Goal: Information Seeking & Learning: Learn about a topic

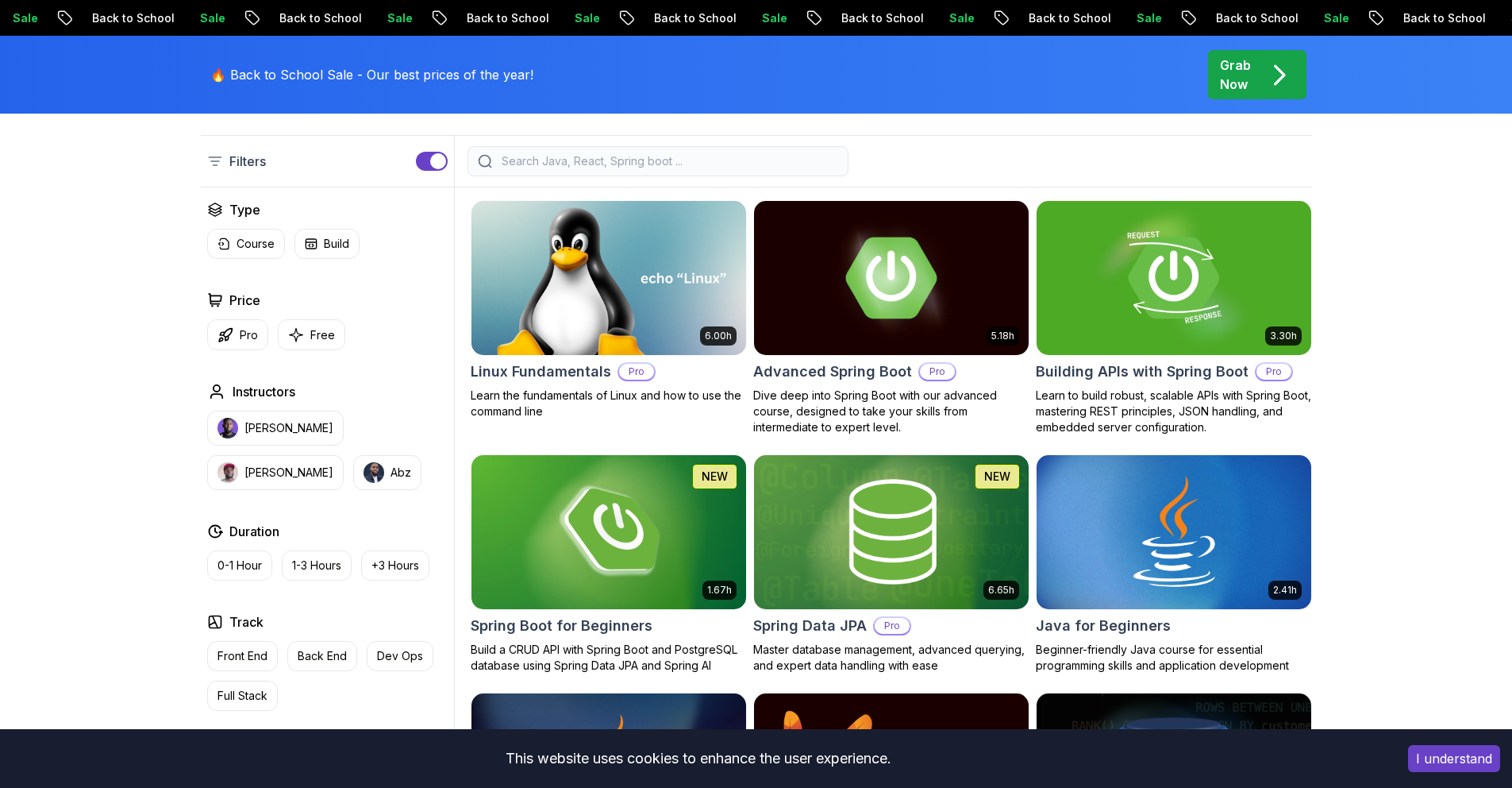
scroll to position [270, 0]
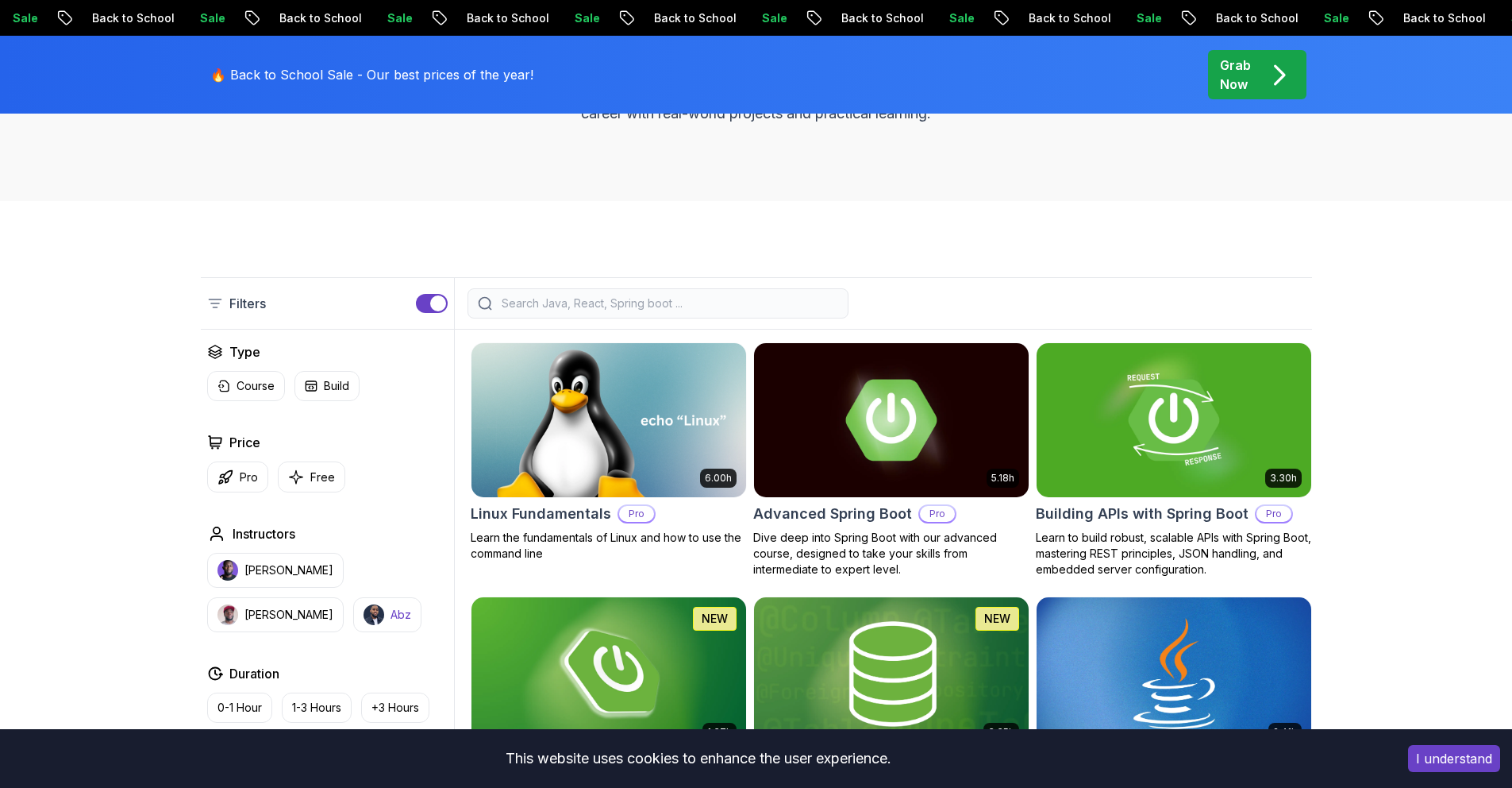
click at [353, 624] on button "Abz" at bounding box center [387, 615] width 68 height 35
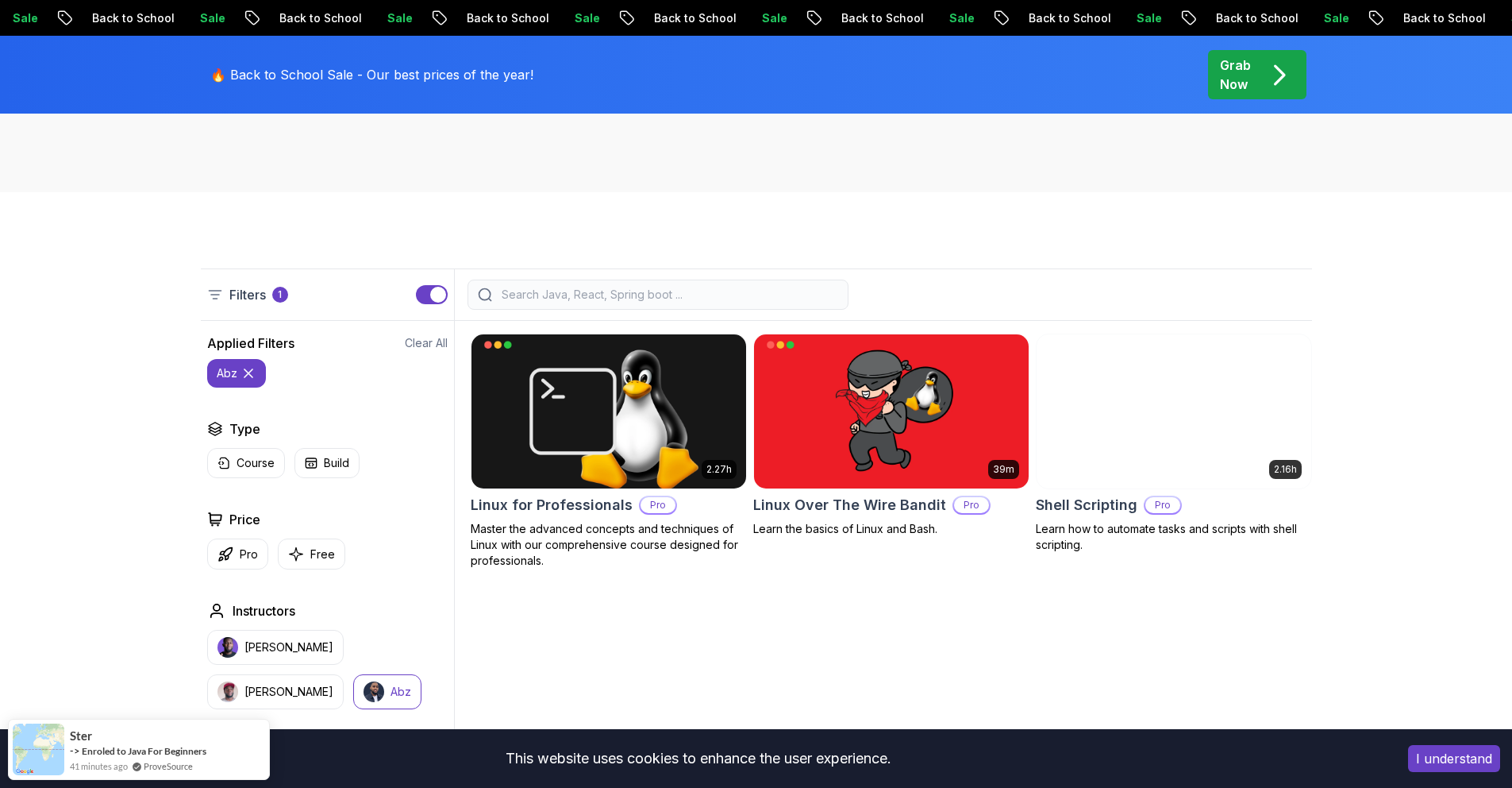
scroll to position [822, 0]
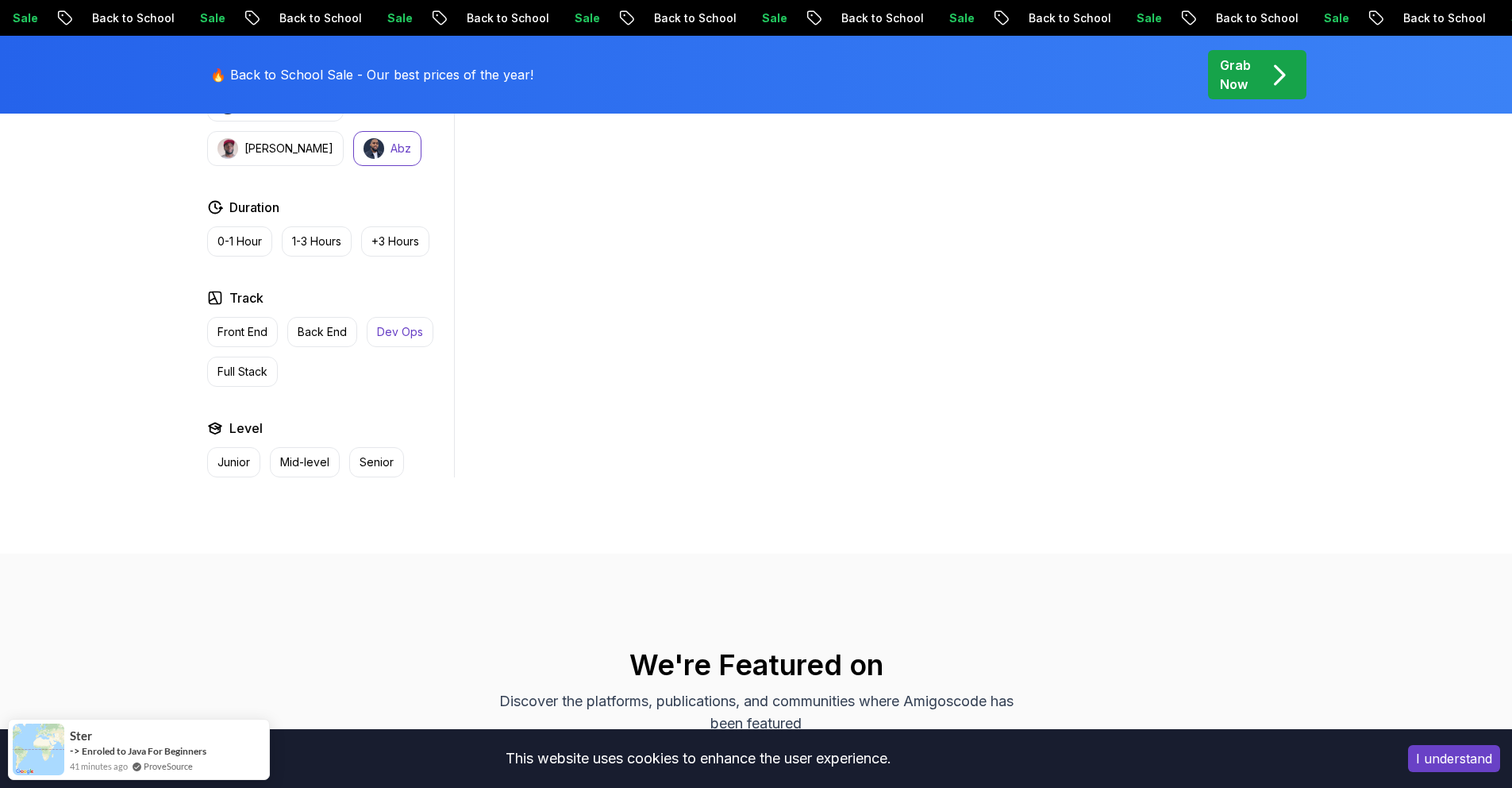
click at [380, 337] on p "Dev Ops" at bounding box center [399, 332] width 46 height 16
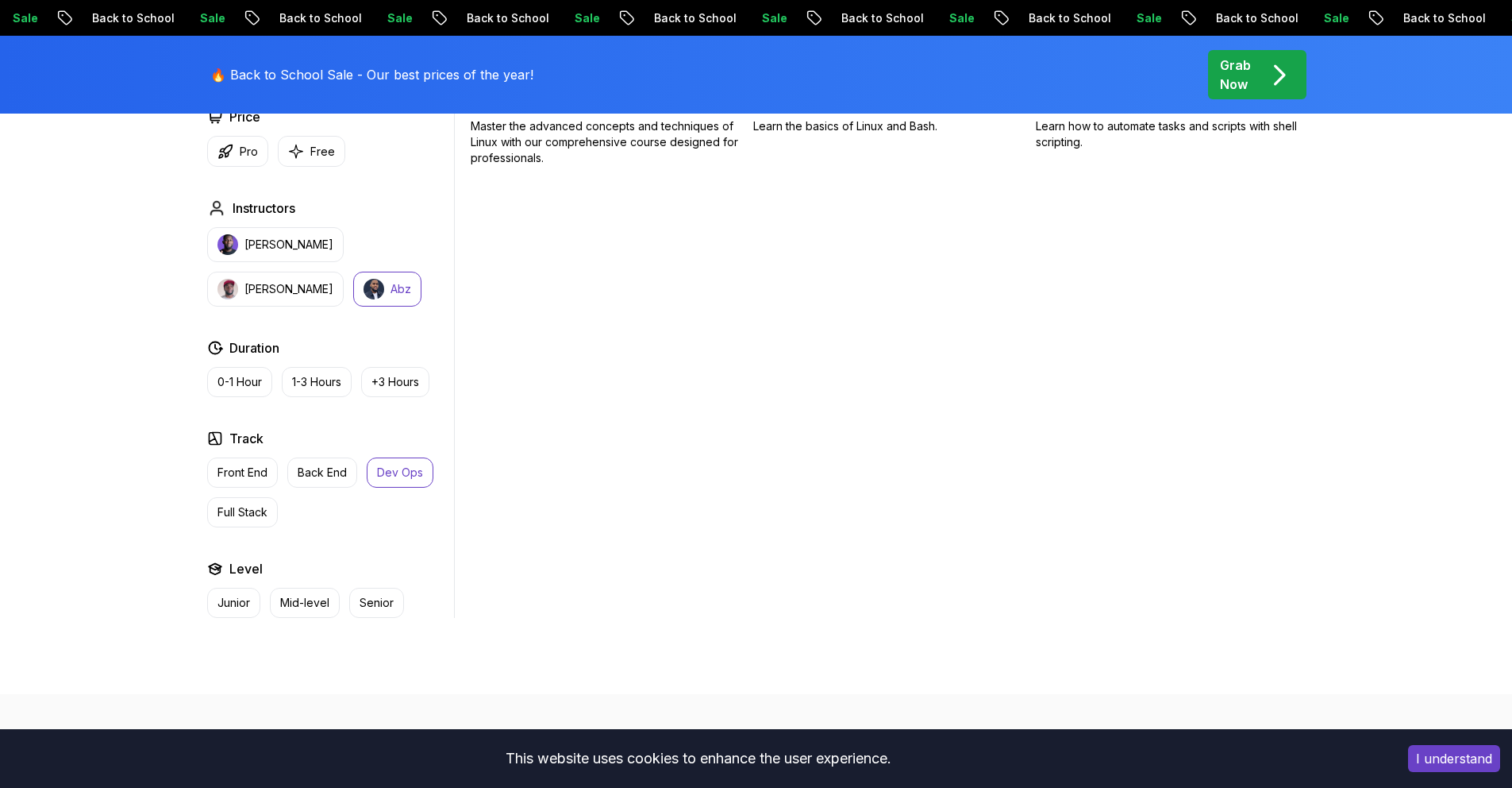
scroll to position [676, 0]
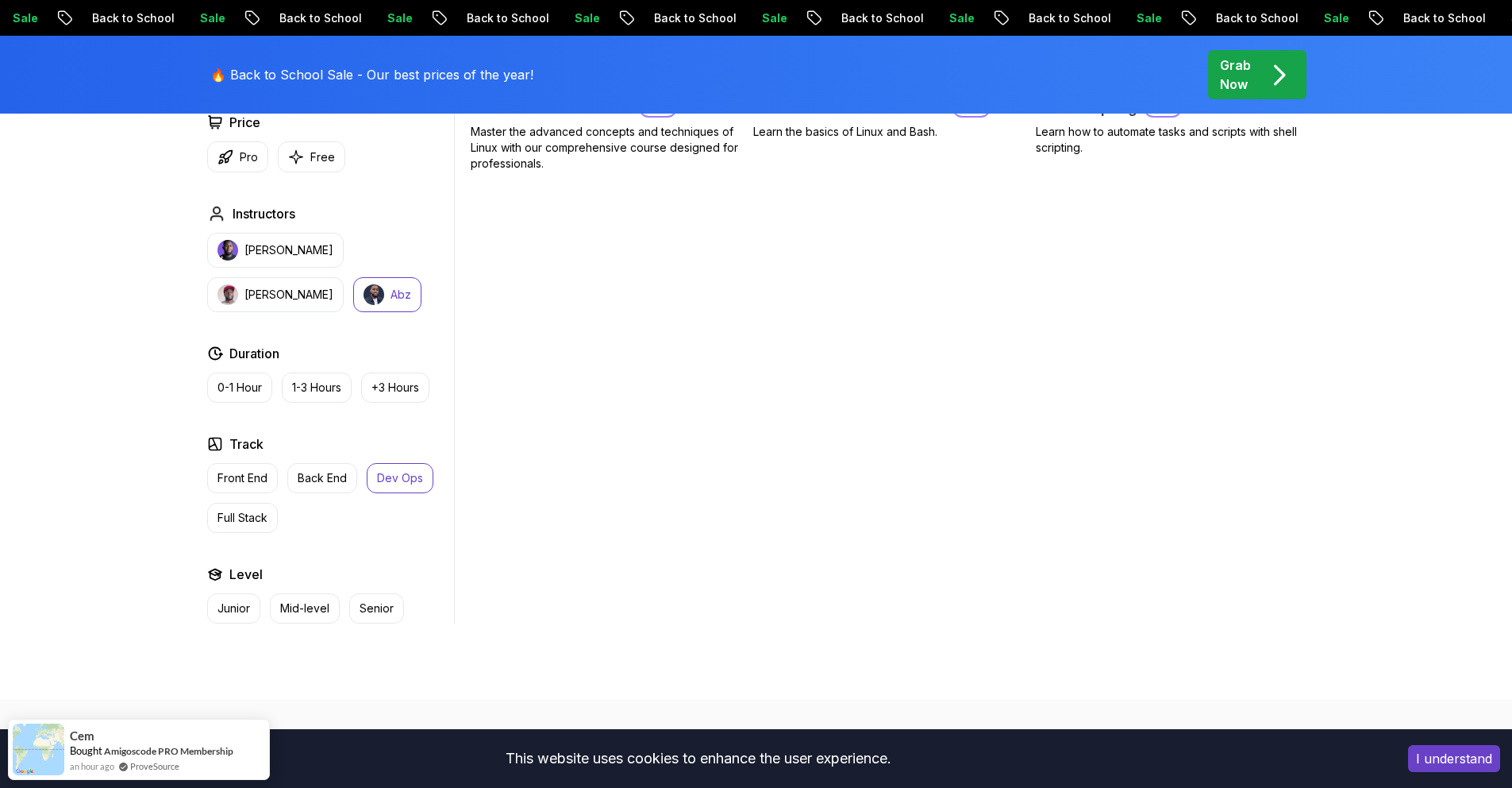
click at [390, 299] on p "Abz" at bounding box center [400, 294] width 20 height 16
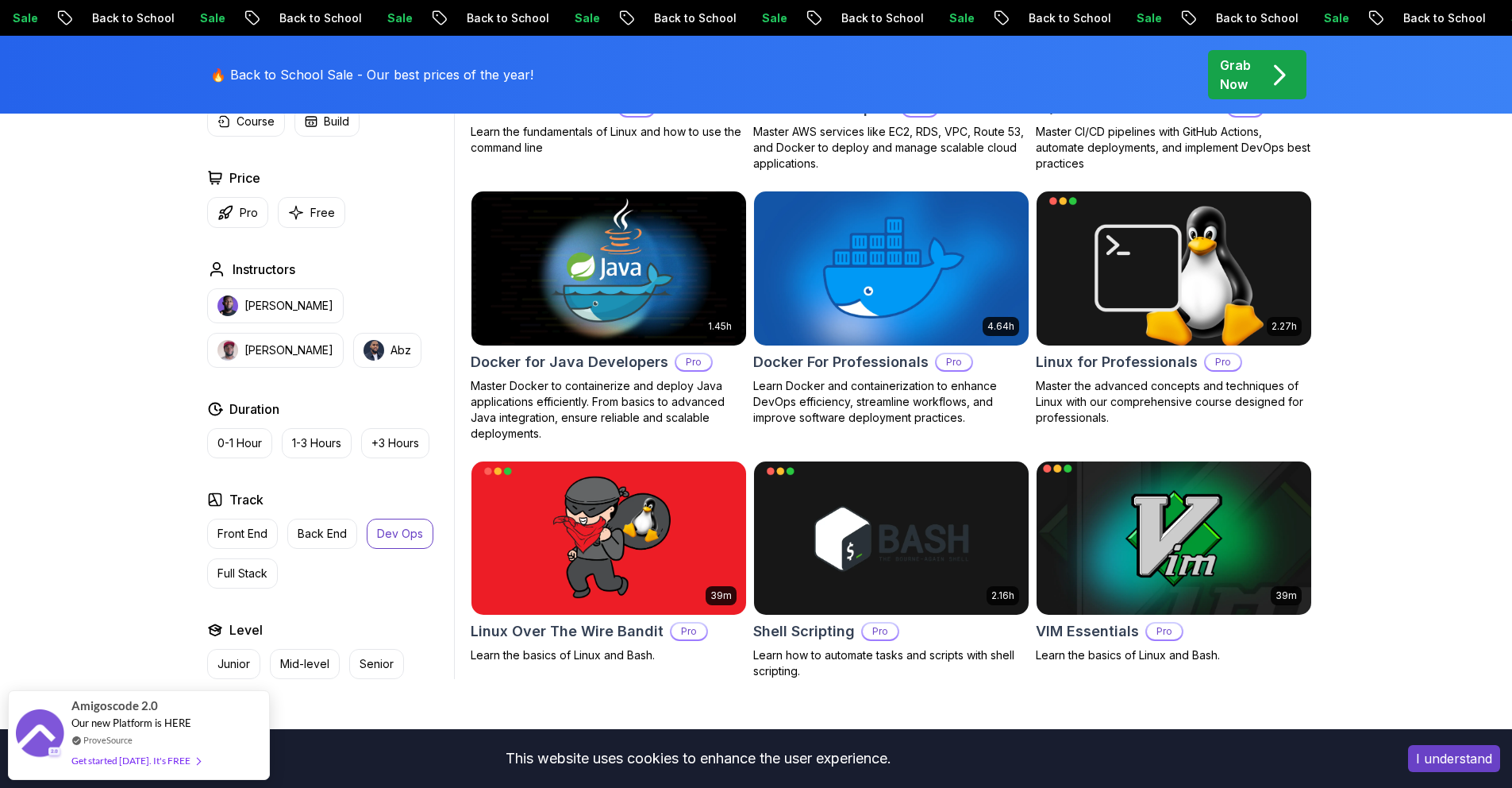
click at [1114, 531] on img at bounding box center [1173, 537] width 288 height 161
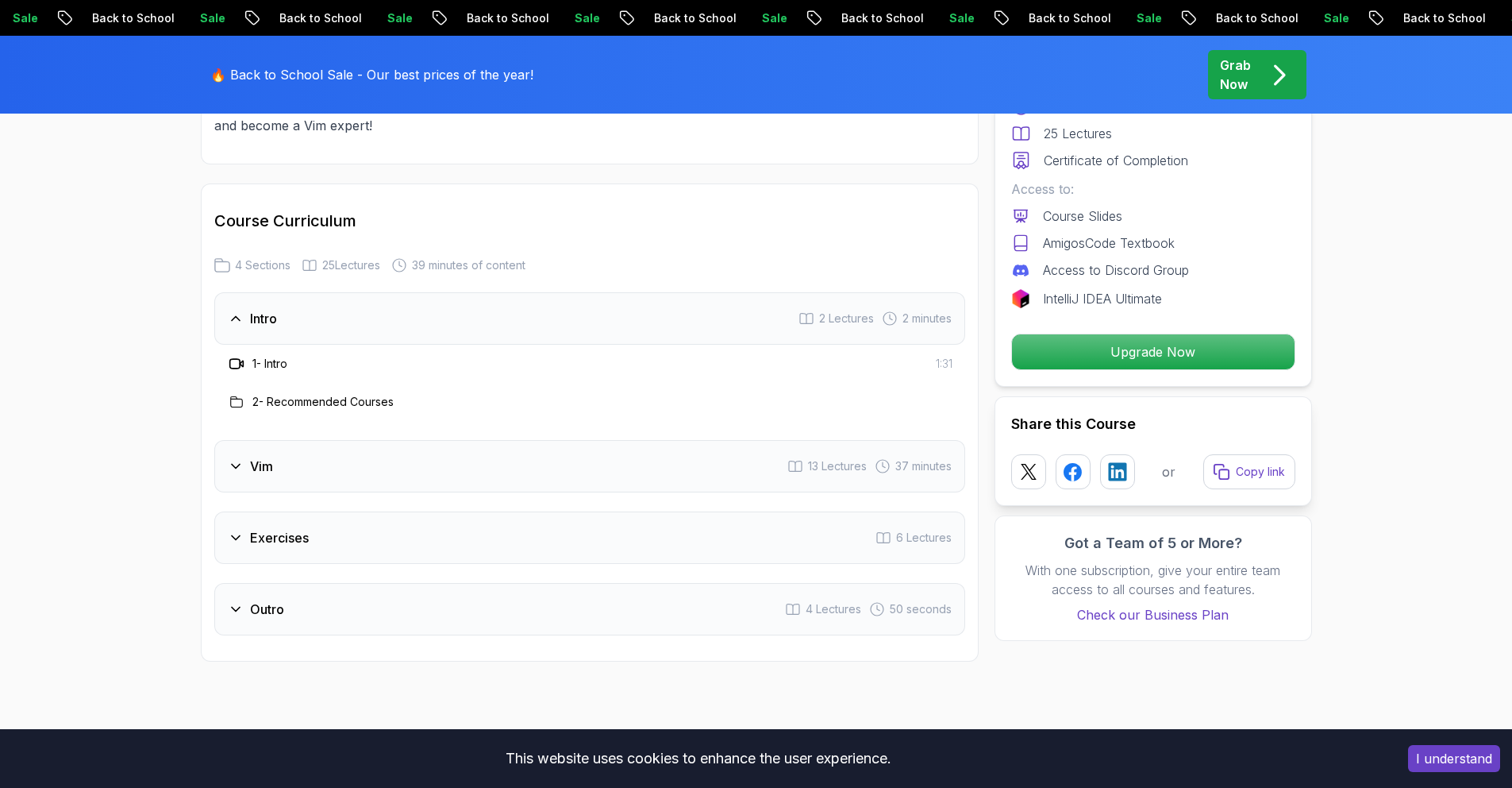
scroll to position [1850, 0]
click at [602, 467] on div "Vim 13 Lectures 37 minutes" at bounding box center [589, 466] width 751 height 53
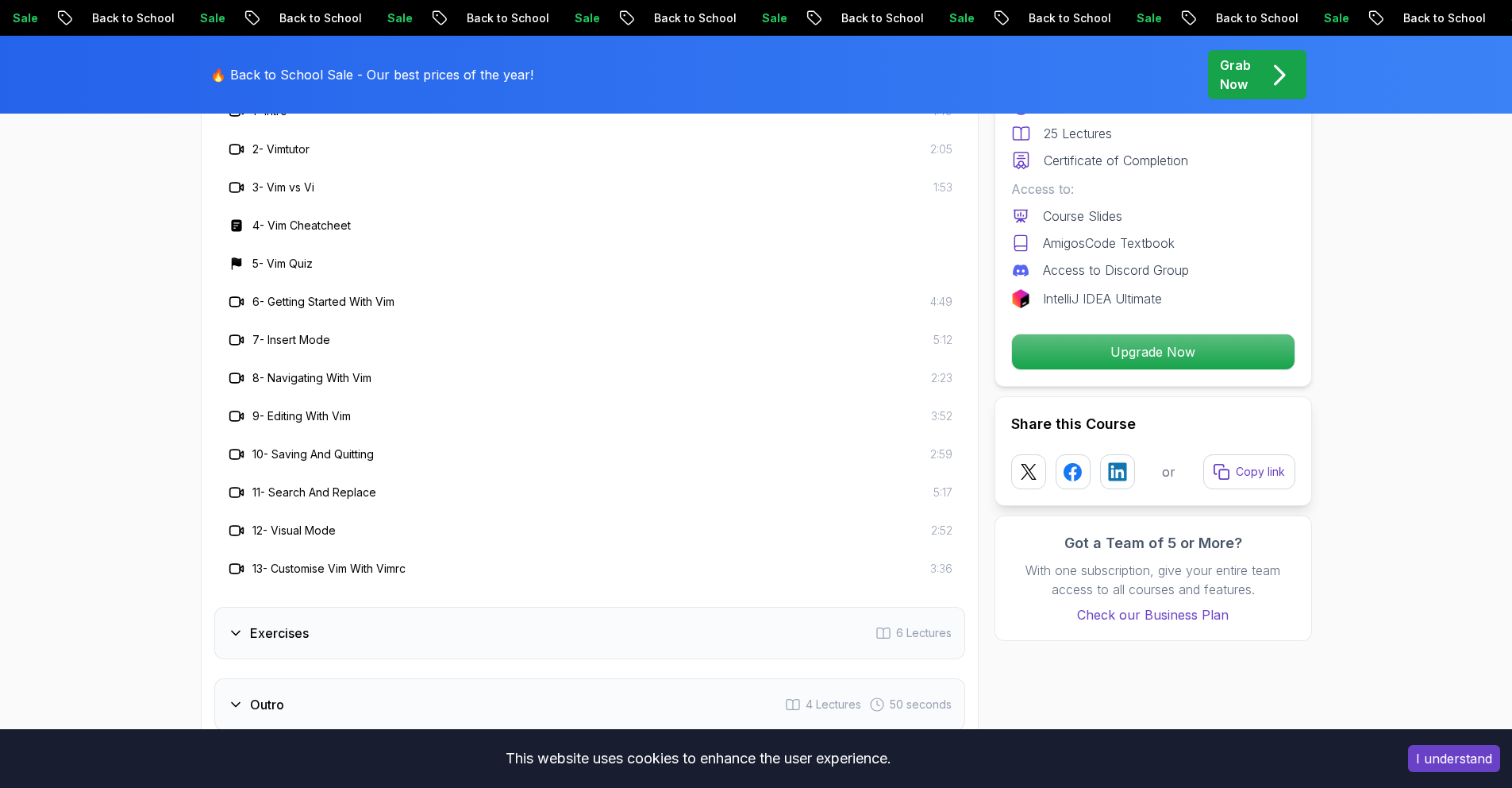
scroll to position [2175, 0]
click at [608, 624] on div "Exercises 6 Lectures" at bounding box center [589, 631] width 751 height 53
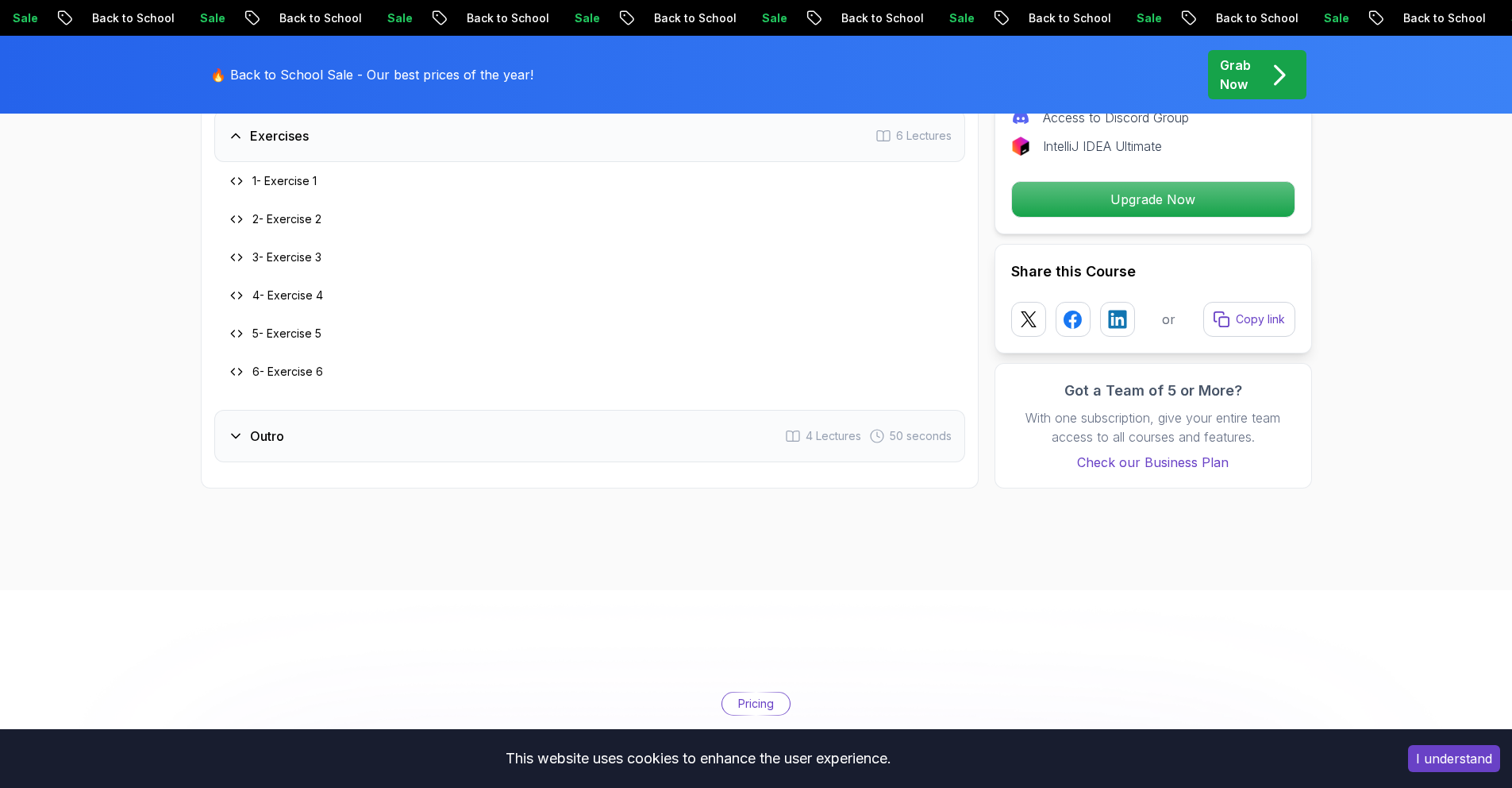
click at [586, 440] on div "Outro 4 Lectures 50 seconds" at bounding box center [589, 436] width 751 height 53
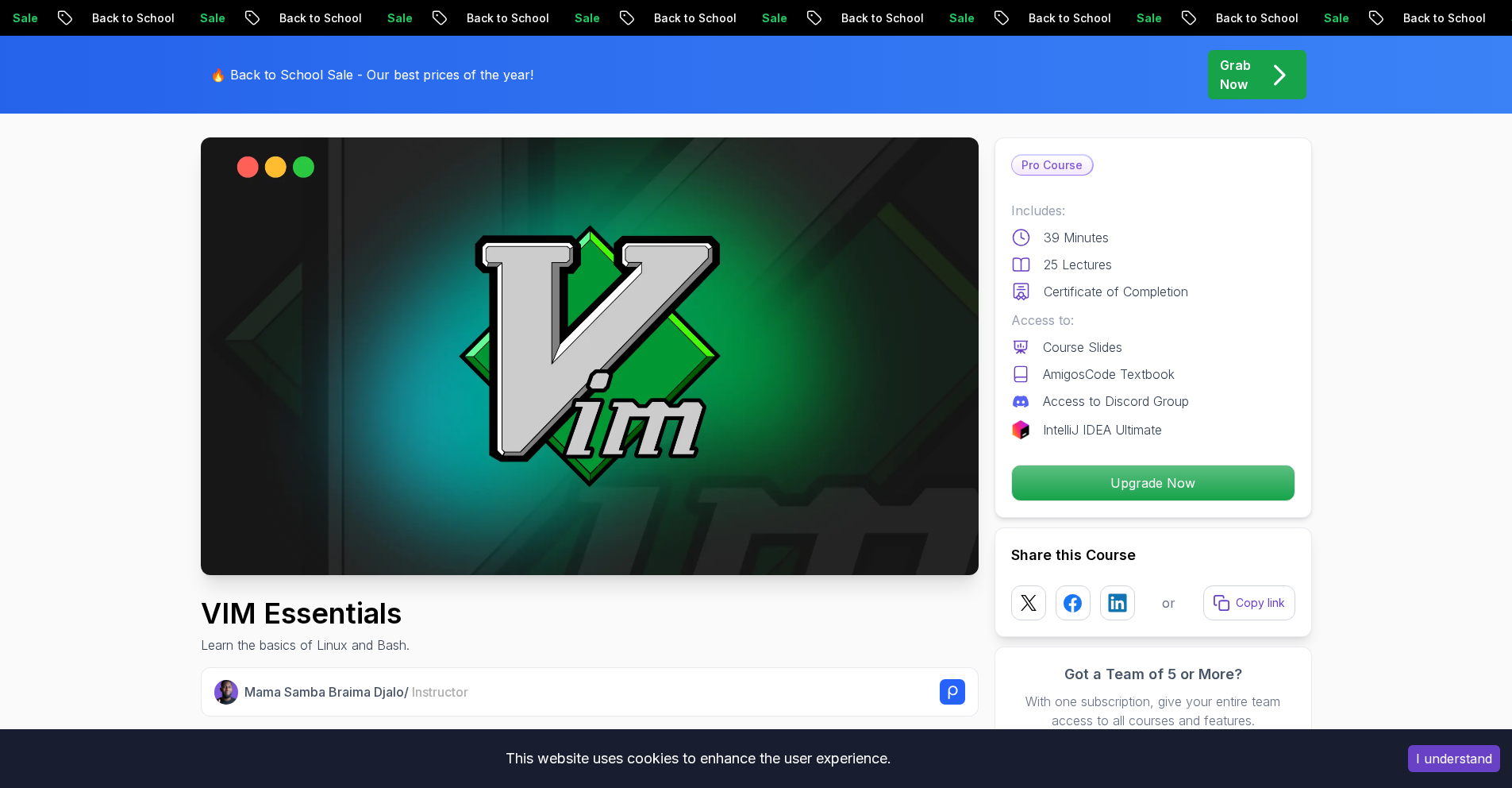
scroll to position [50, 0]
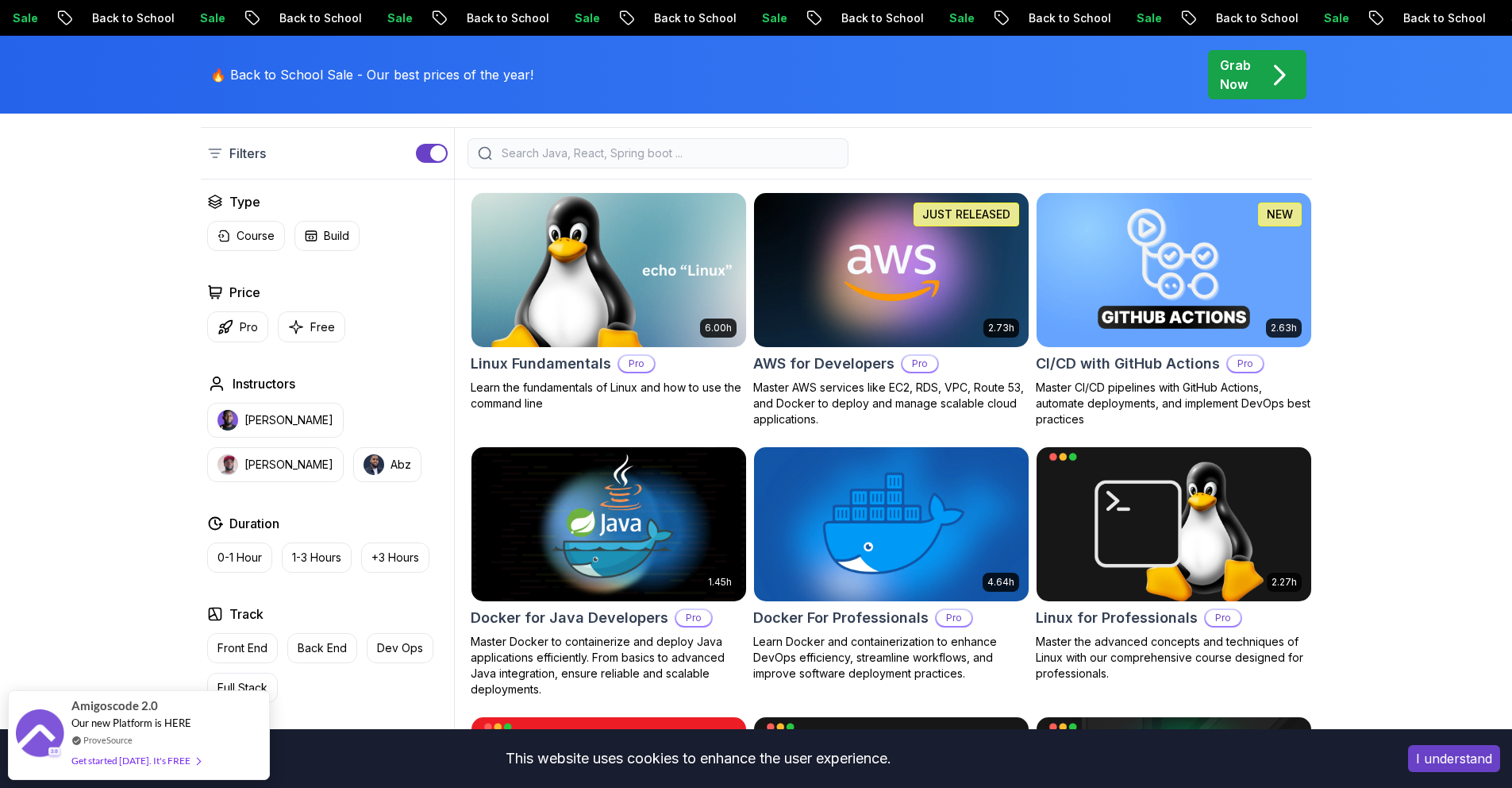
scroll to position [397, 0]
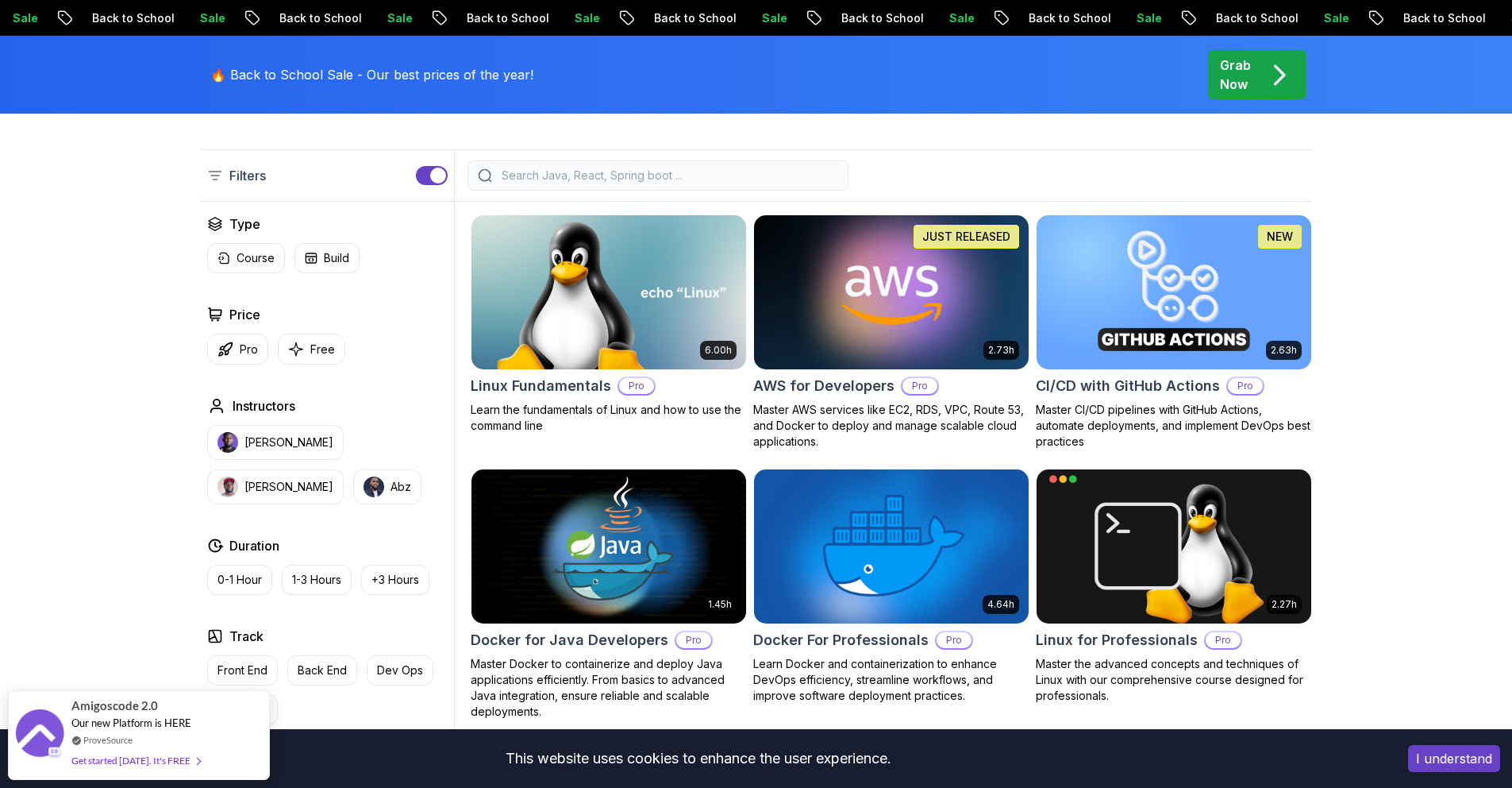
click at [842, 337] on img at bounding box center [891, 291] width 288 height 161
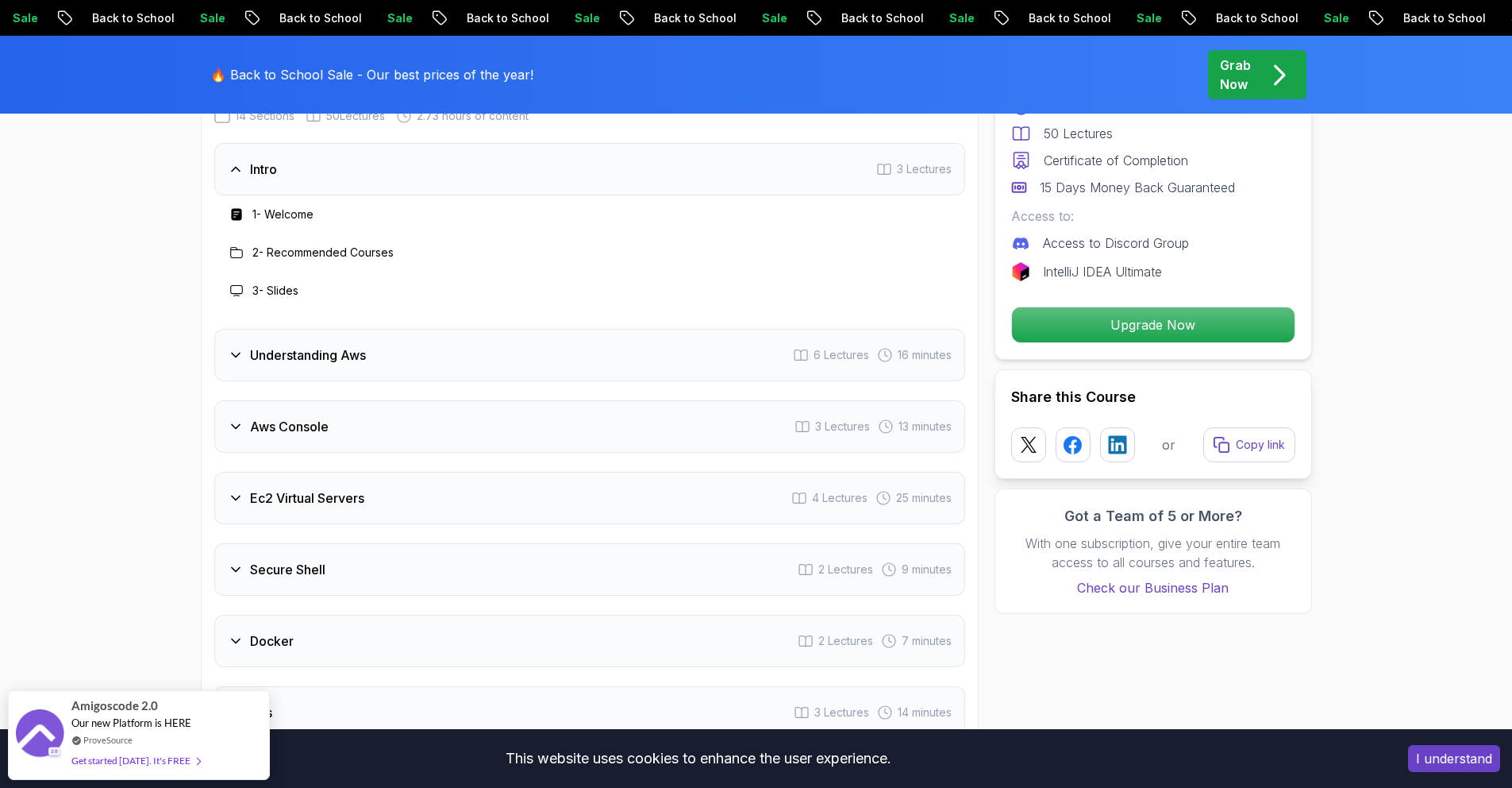
scroll to position [1985, 0]
click at [672, 505] on div "Ec2 Virtual Servers 4 Lectures 25 minutes" at bounding box center [589, 496] width 751 height 53
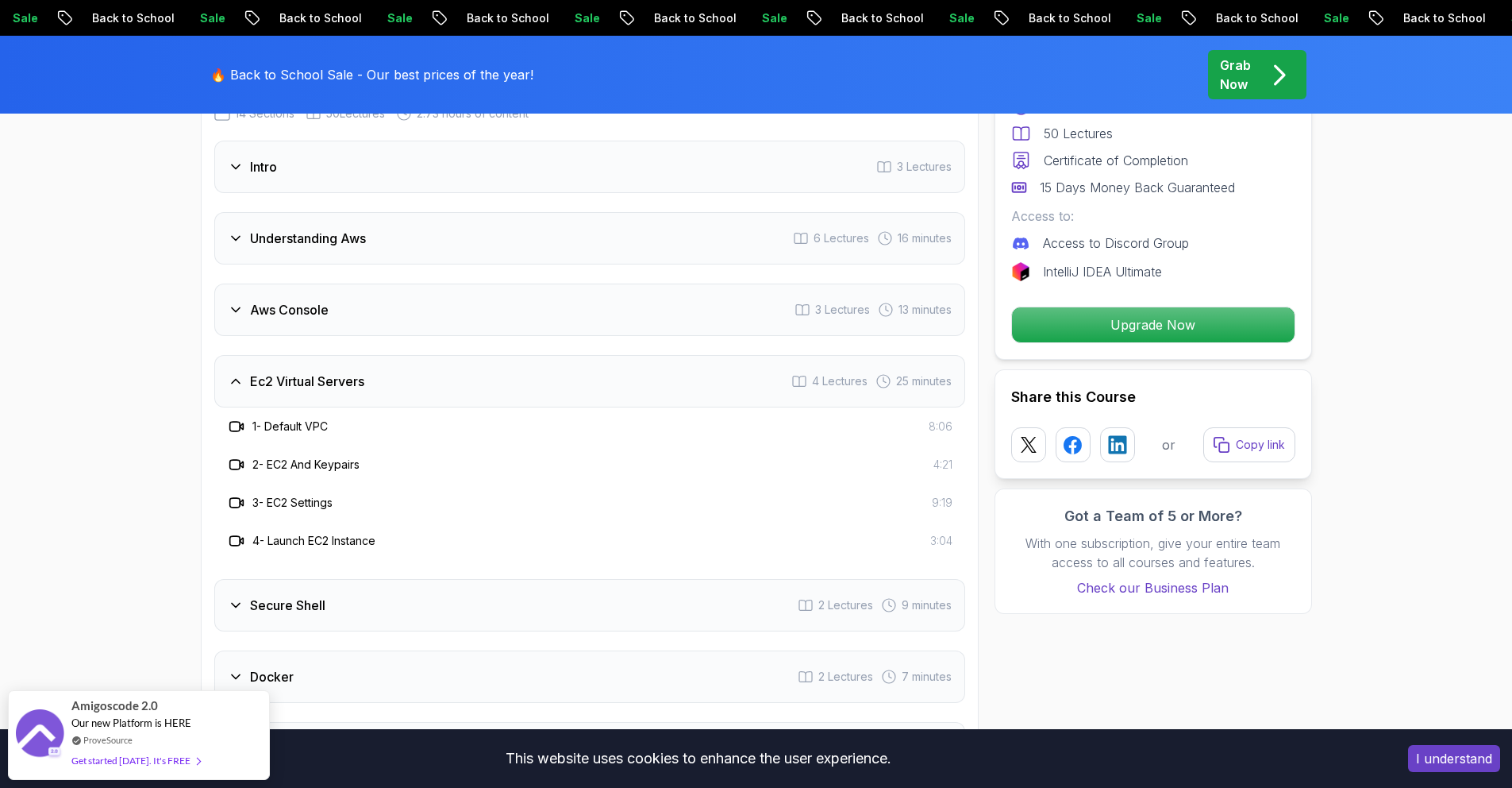
click at [633, 598] on div "Secure Shell 2 Lectures 9 minutes" at bounding box center [589, 605] width 751 height 53
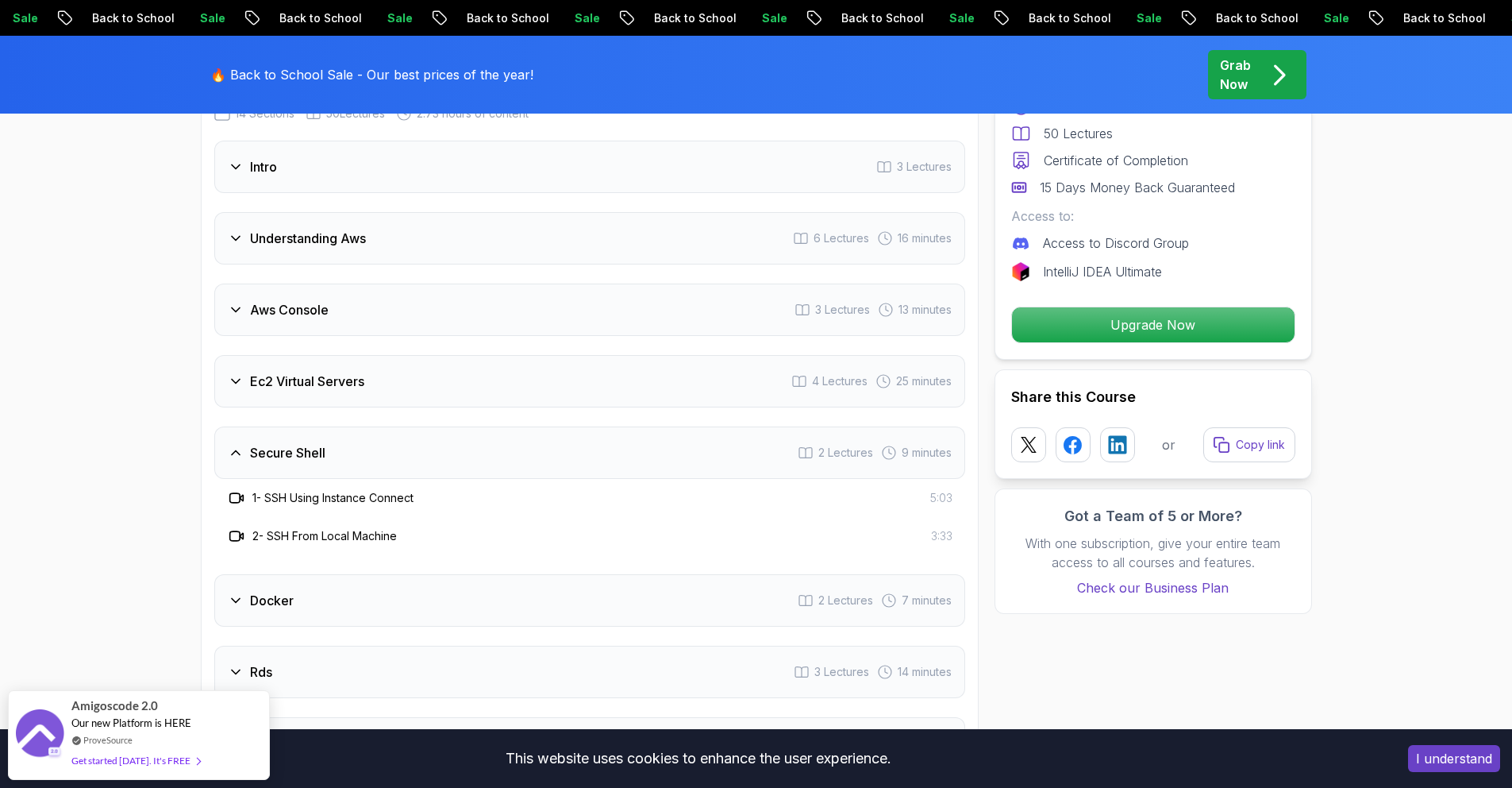
scroll to position [2316, 0]
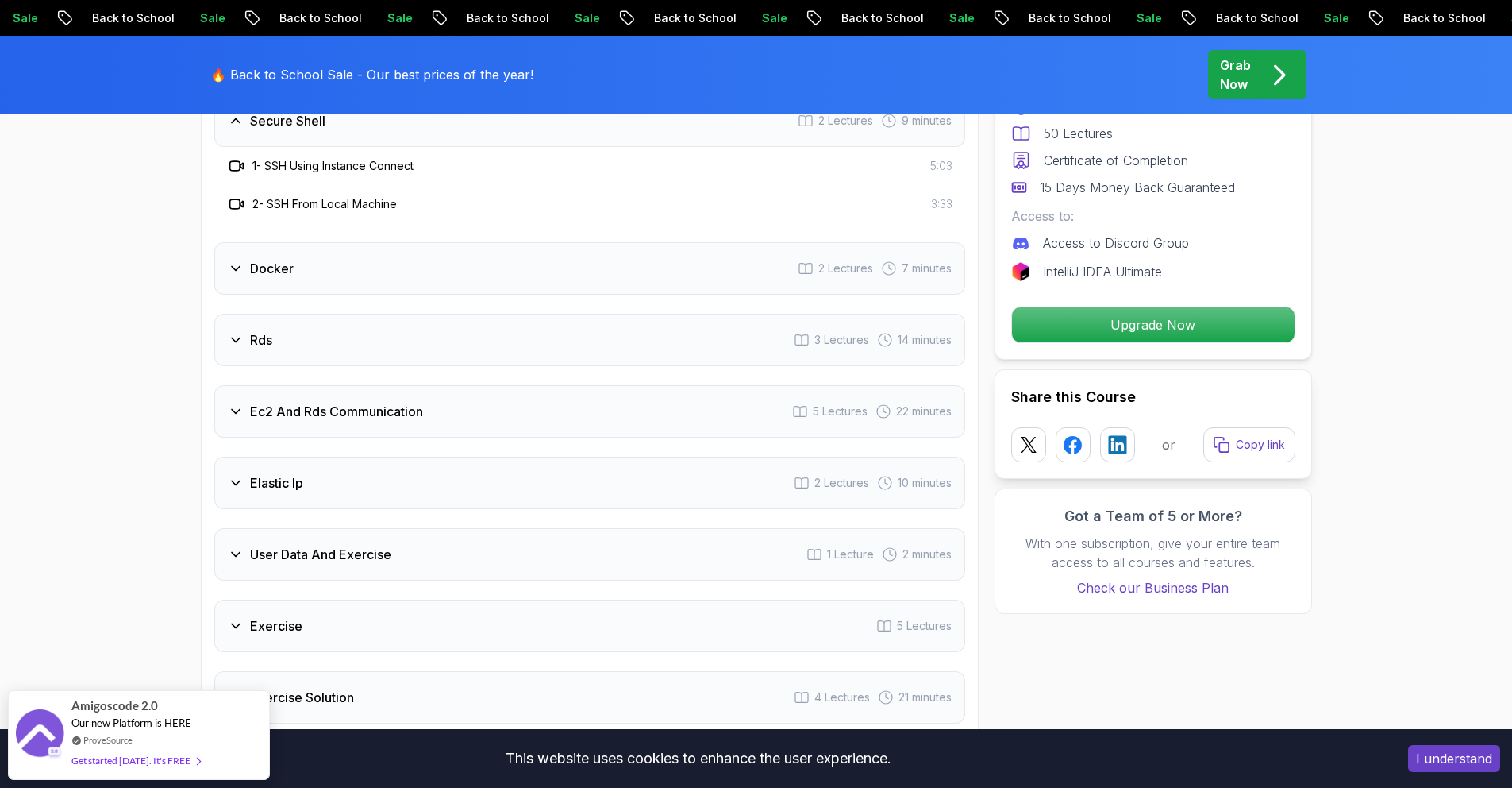
click at [608, 408] on div "Ec2 And Rds Communication 5 Lectures 22 minutes" at bounding box center [589, 411] width 751 height 53
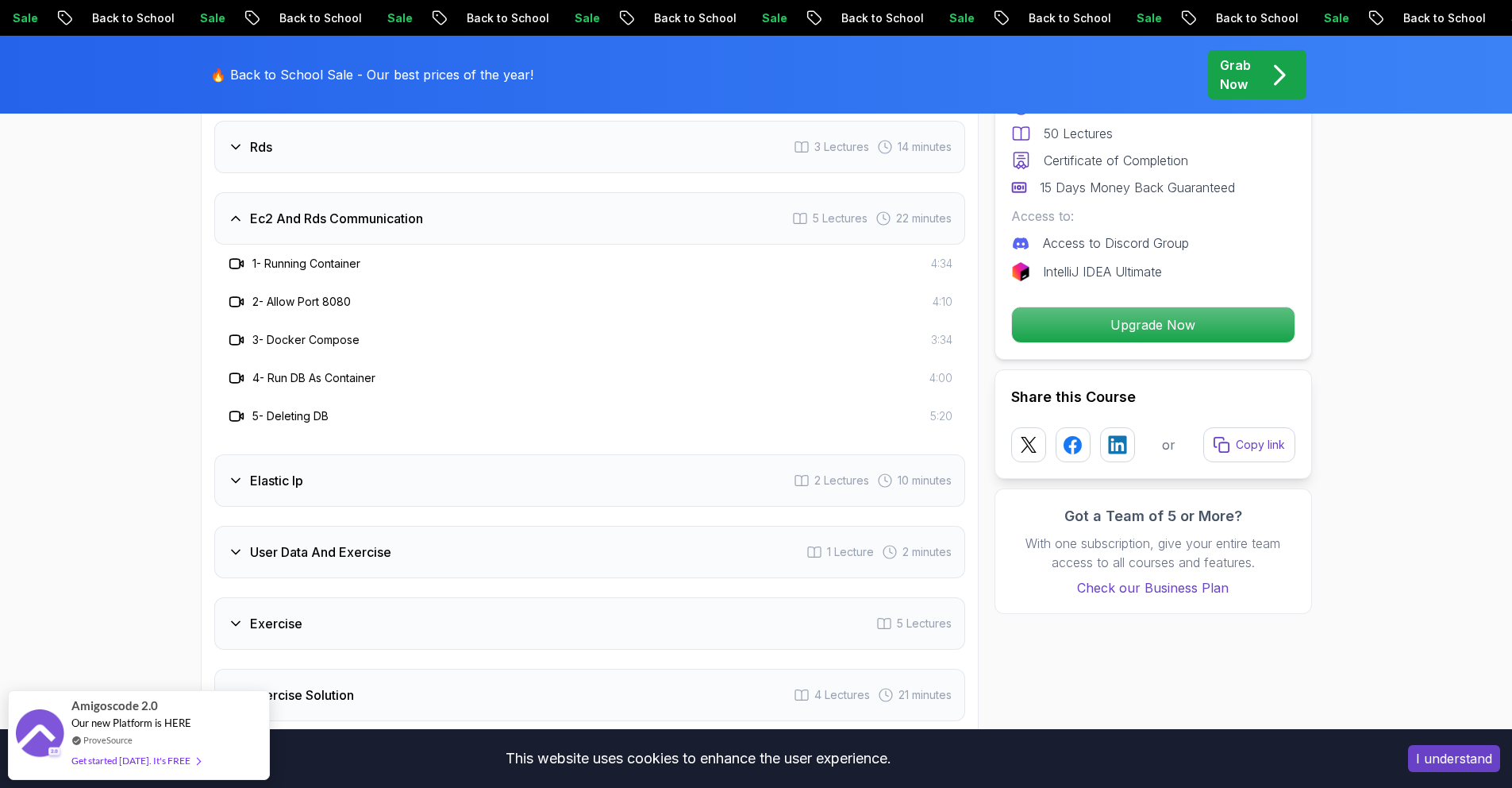
click at [607, 464] on div "Elastic Ip 2 Lectures 10 minutes" at bounding box center [589, 480] width 751 height 53
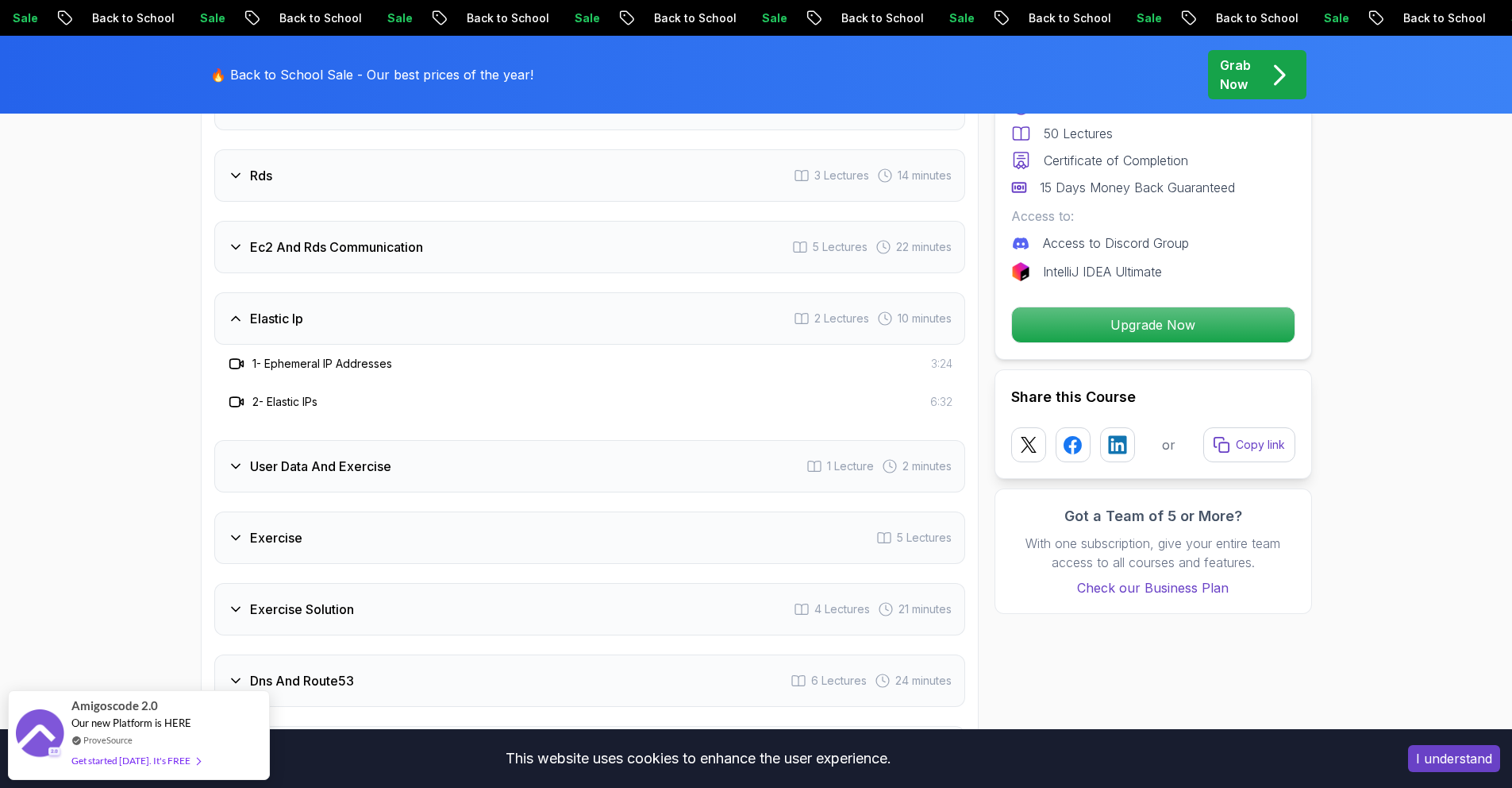
scroll to position [2381, 0]
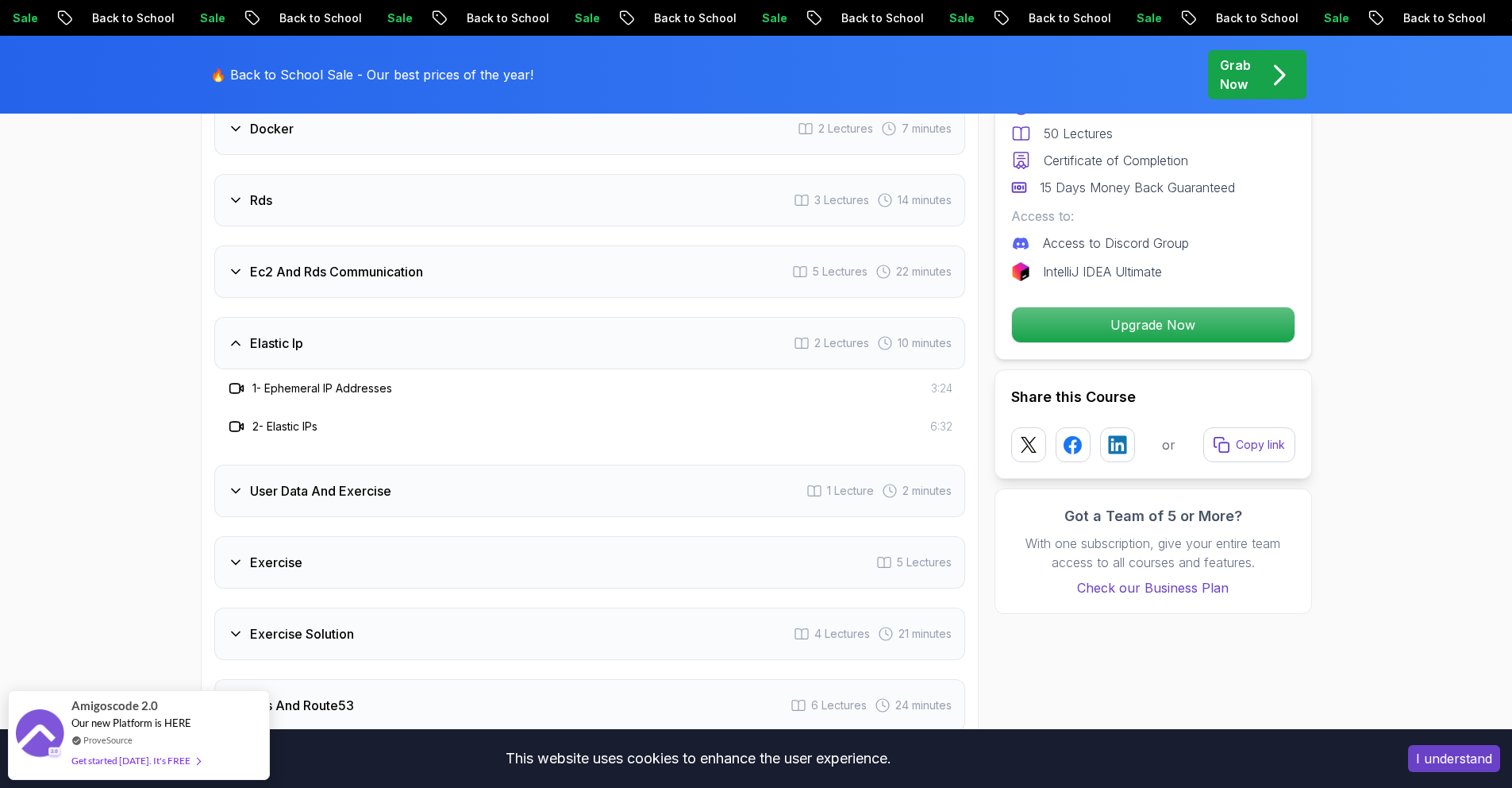
click at [572, 487] on div "User Data And Exercise 1 Lecture 2 minutes" at bounding box center [589, 491] width 751 height 53
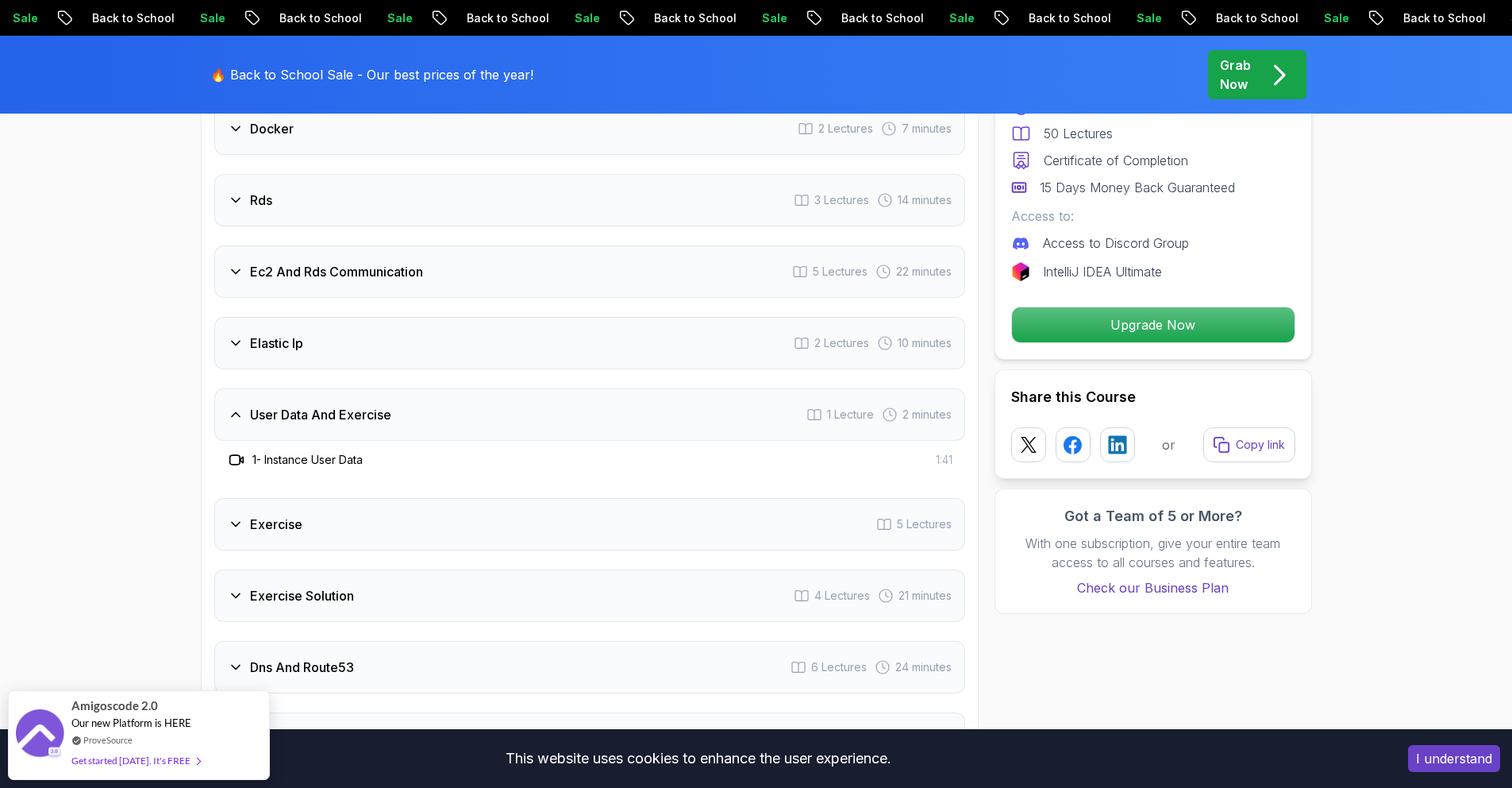
click at [543, 512] on div "Exercise 5 Lectures" at bounding box center [589, 524] width 751 height 53
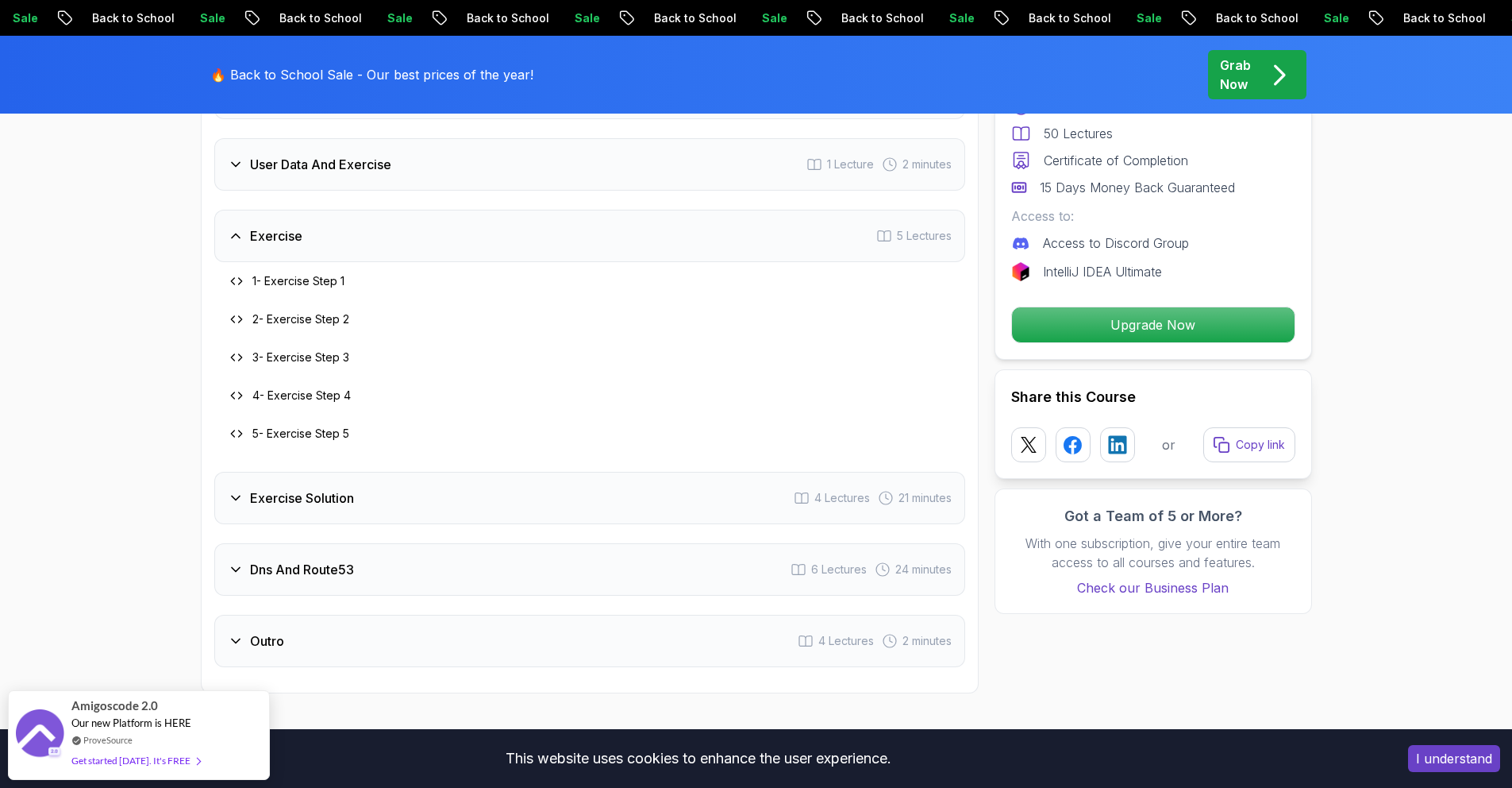
click at [541, 504] on div "Exercise Solution 4 Lectures 21 minutes" at bounding box center [589, 498] width 751 height 53
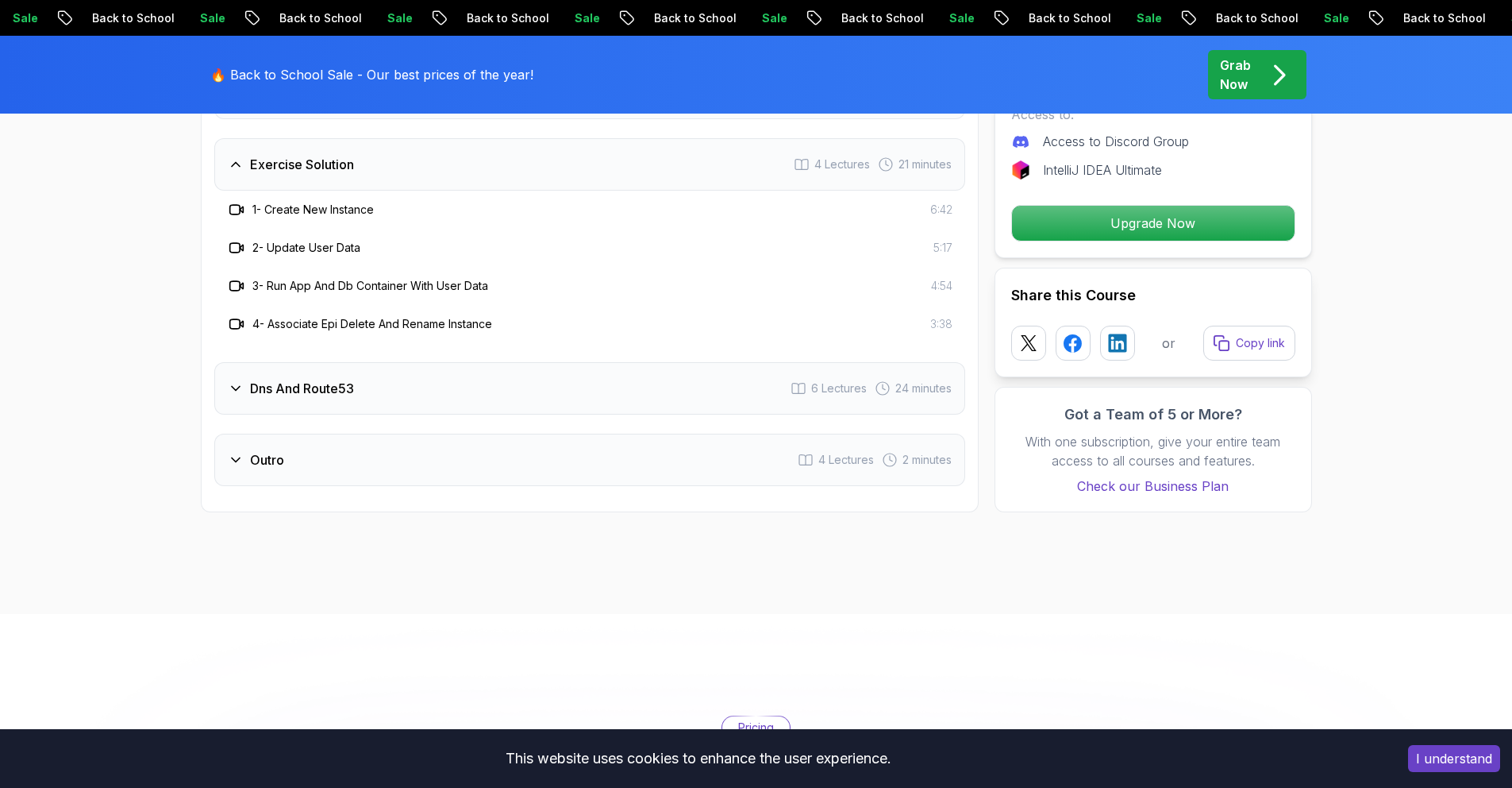
scroll to position [2776, 0]
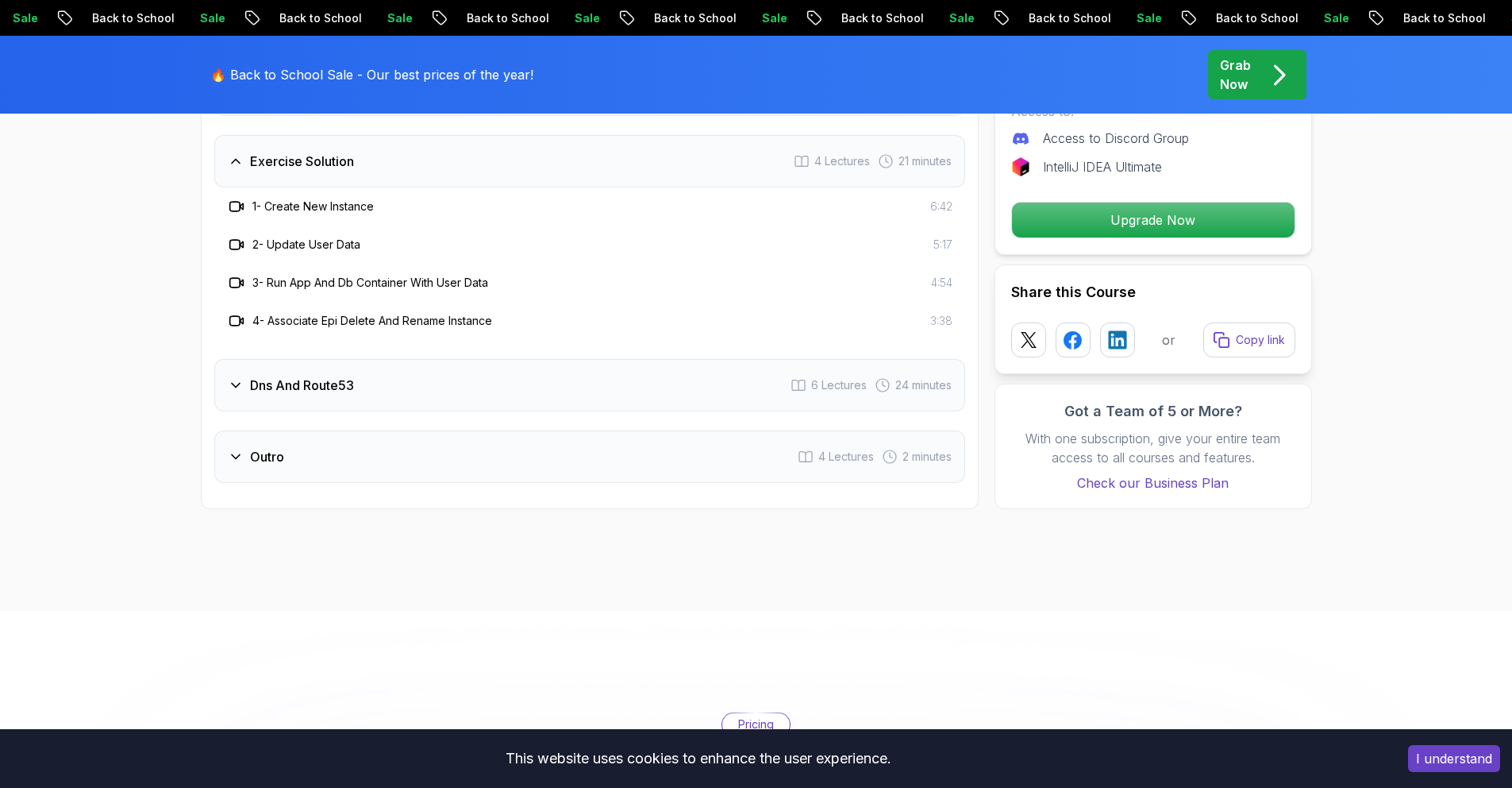
click at [525, 380] on div "Dns And Route53 6 Lectures 24 minutes" at bounding box center [589, 385] width 751 height 53
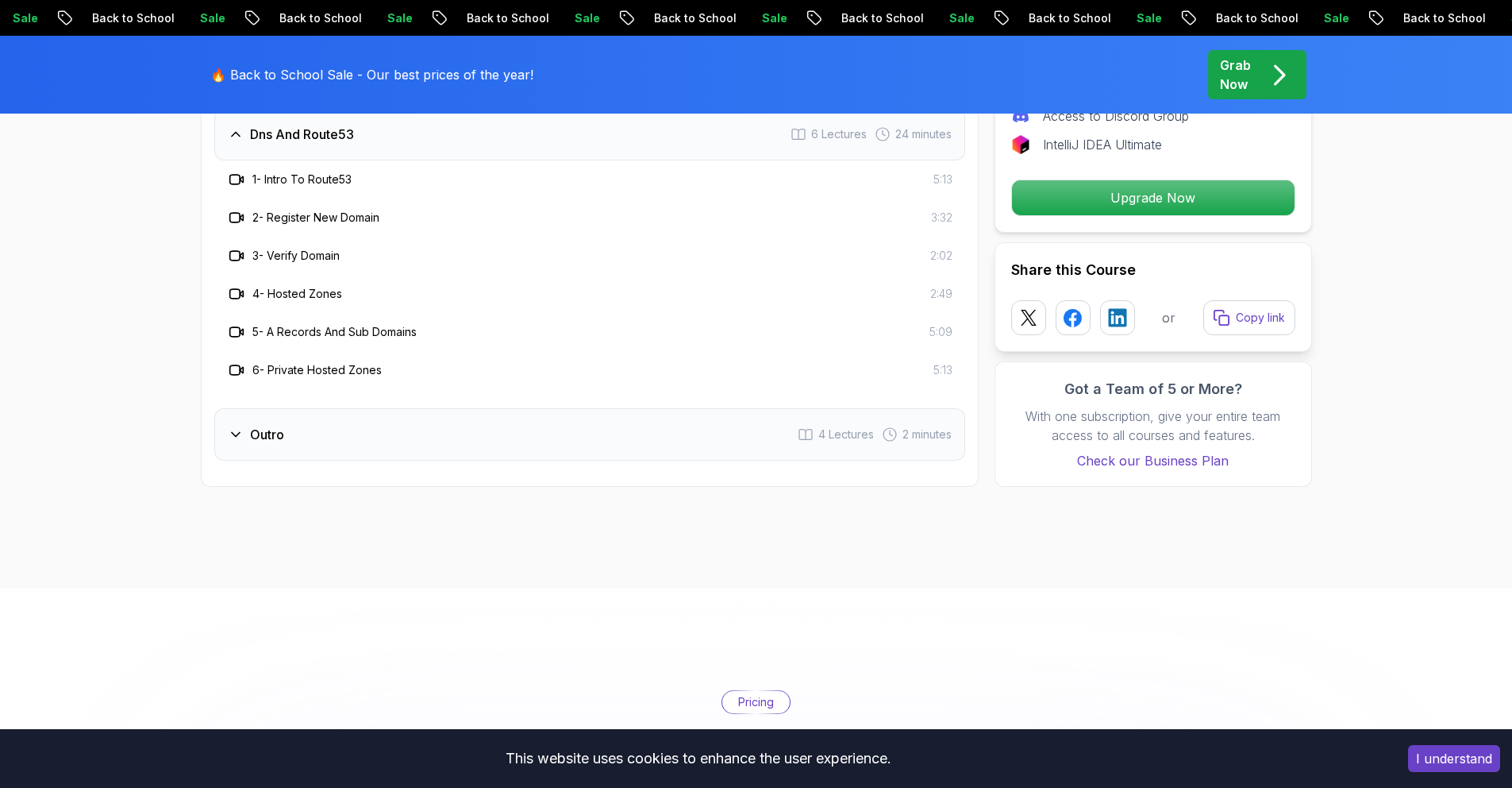
scroll to position [2896, 0]
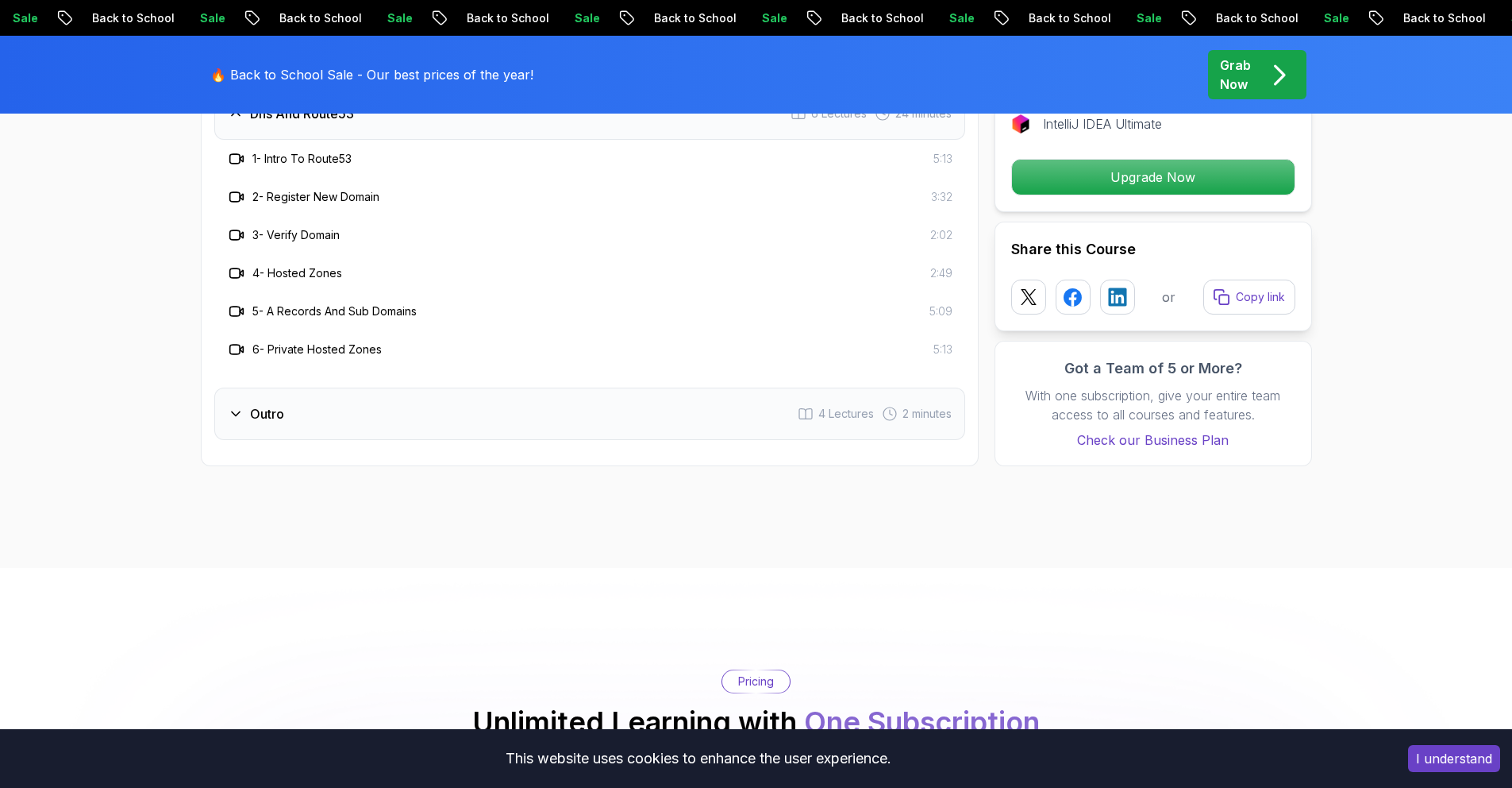
click at [520, 414] on div "Outro 4 Lectures 2 minutes" at bounding box center [589, 414] width 751 height 53
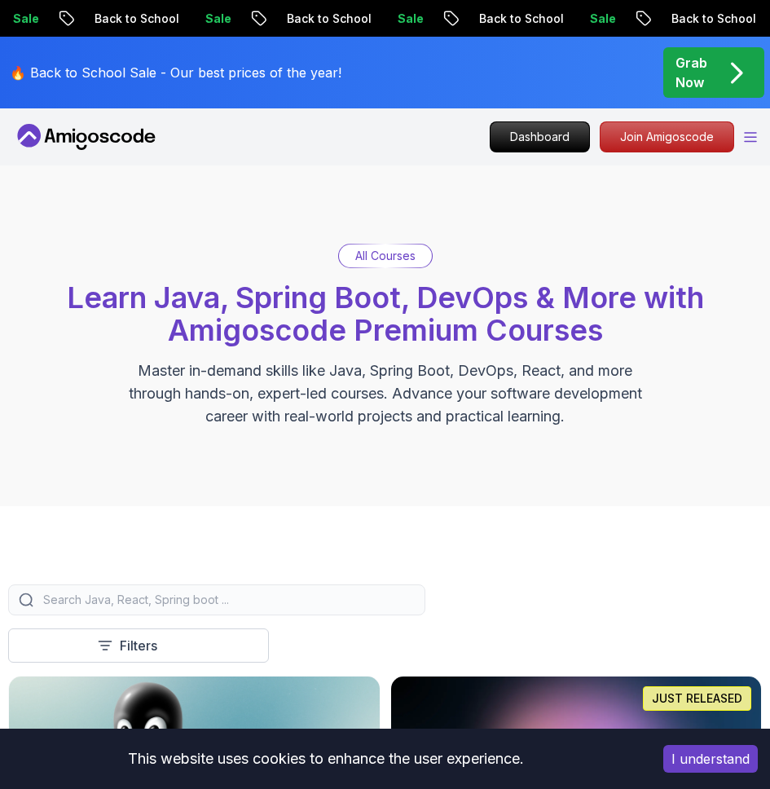
click at [746, 141] on icon "Open Menu" at bounding box center [750, 137] width 13 height 11
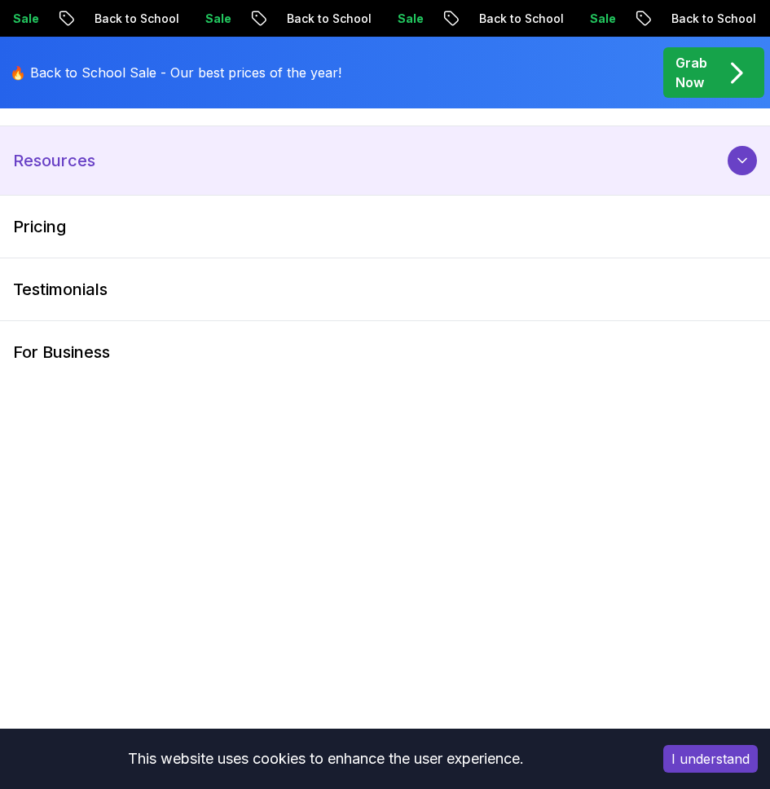
click at [148, 179] on button "Resources" at bounding box center [385, 160] width 770 height 68
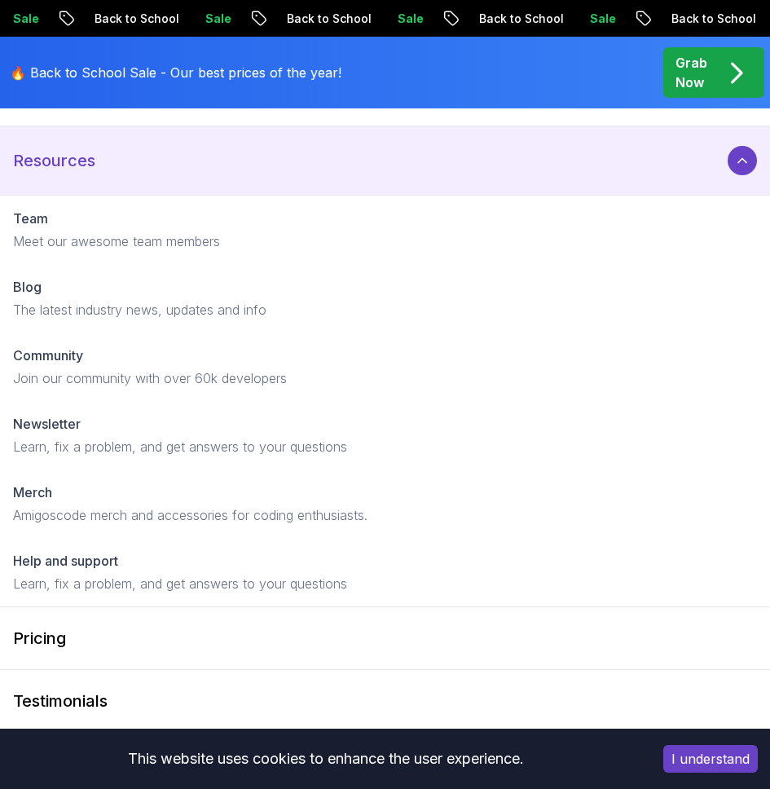
click at [735, 152] on icon at bounding box center [742, 160] width 16 height 16
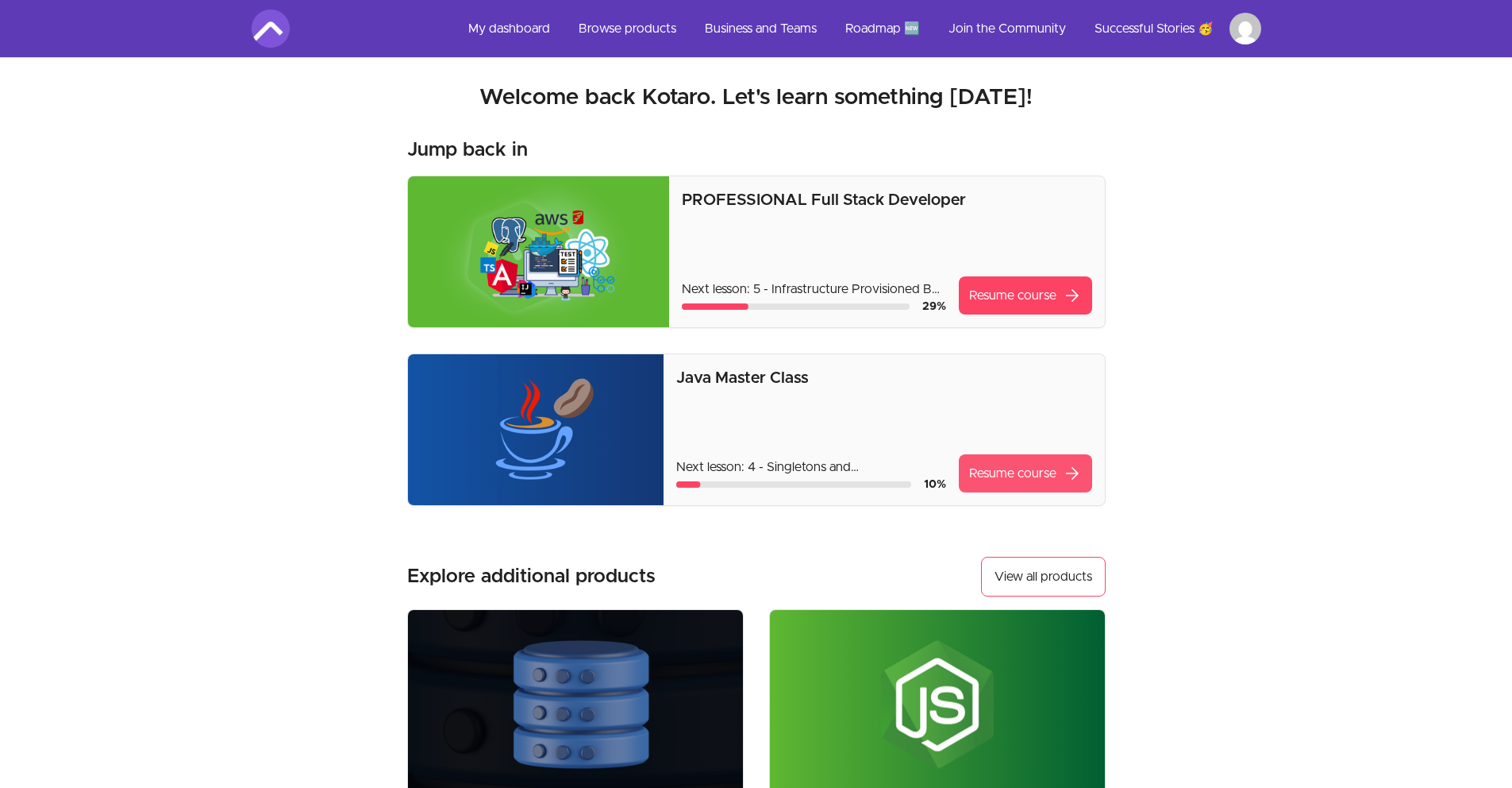
click at [1002, 489] on link "Resume course arrow_forward" at bounding box center [1025, 472] width 133 height 38
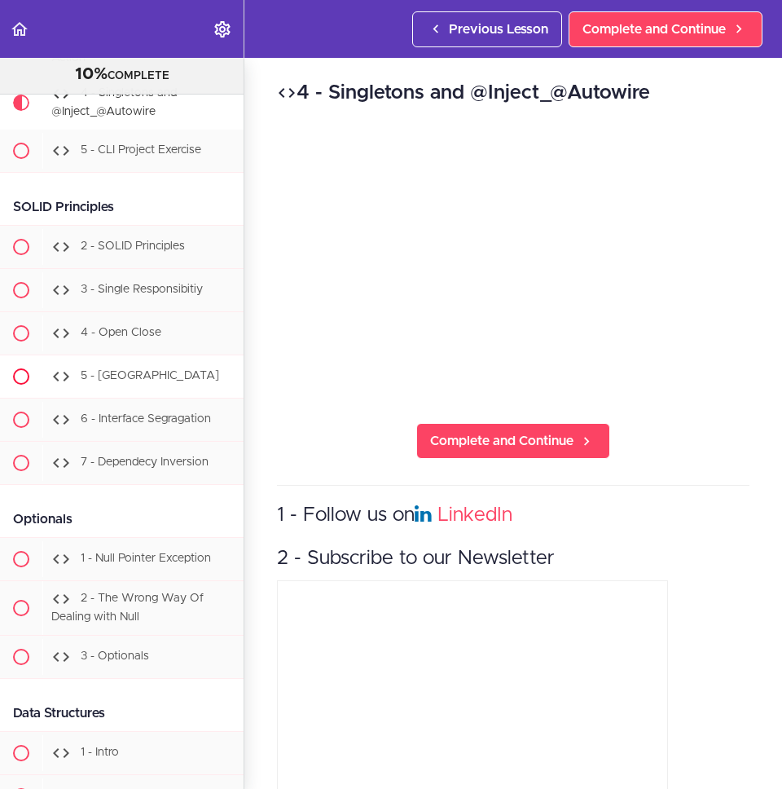
scroll to position [10798, 0]
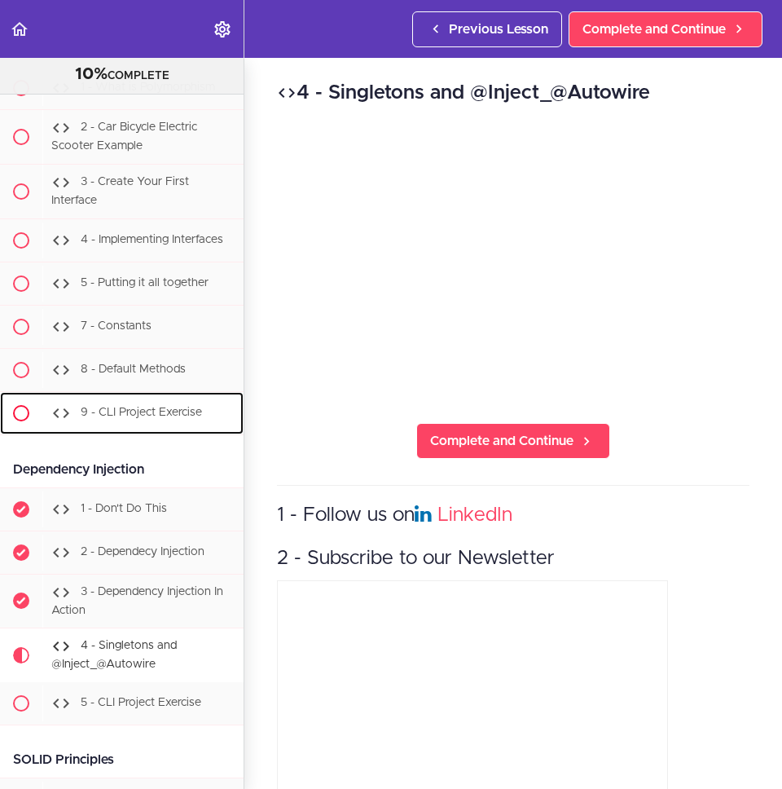
click at [172, 418] on span "9 - CLI Project Exercise" at bounding box center [141, 412] width 121 height 11
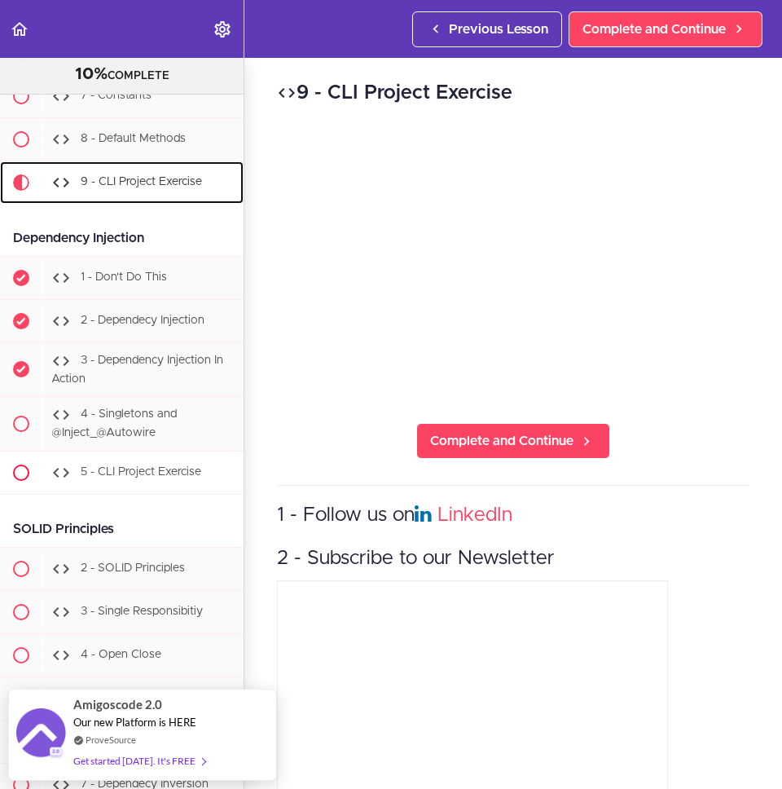
scroll to position [10874, 0]
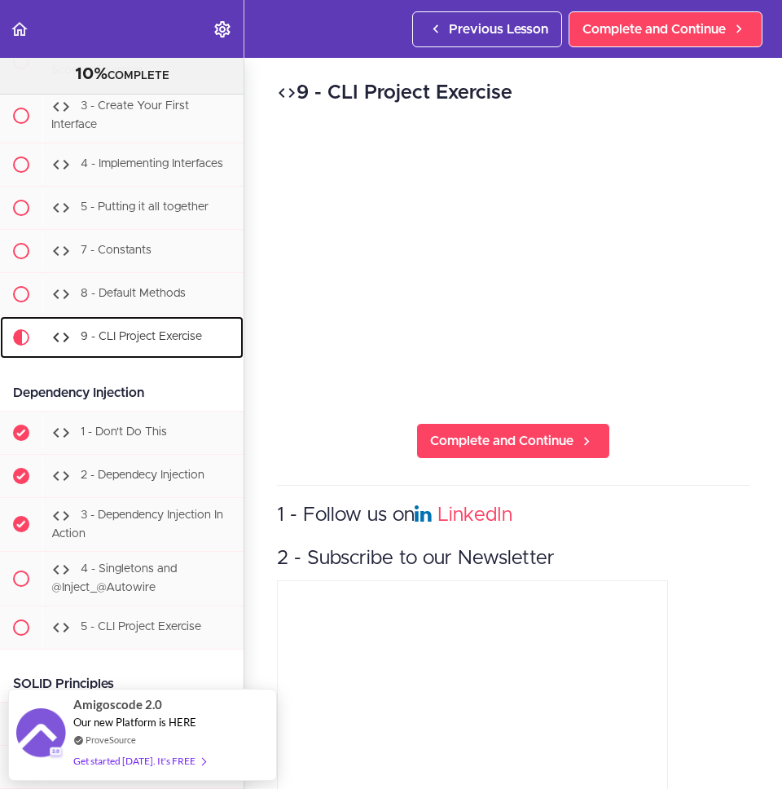
click at [169, 342] on span "9 - CLI Project Exercise" at bounding box center [141, 336] width 121 height 11
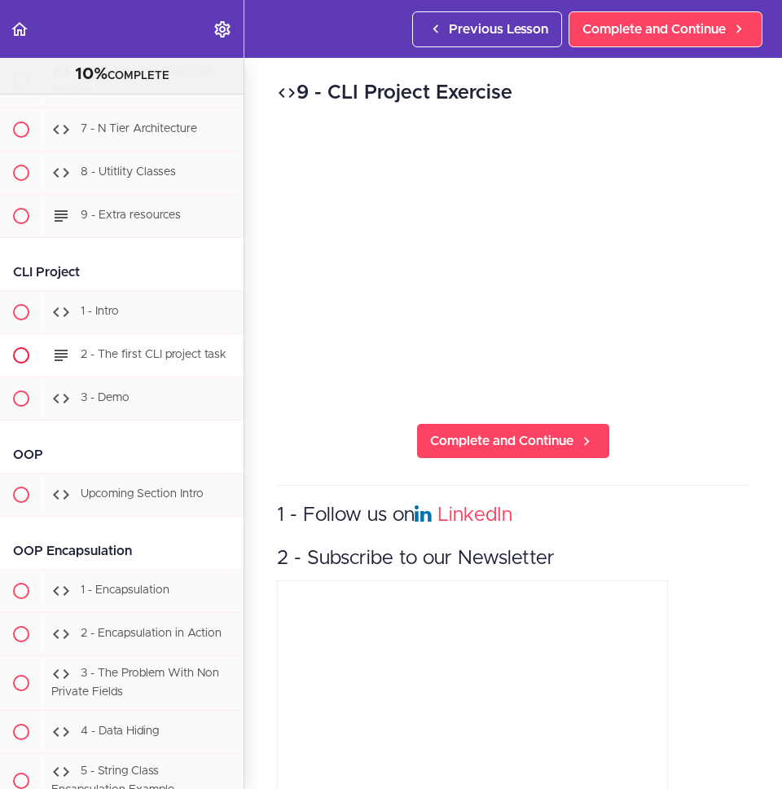
scroll to position [9377, 0]
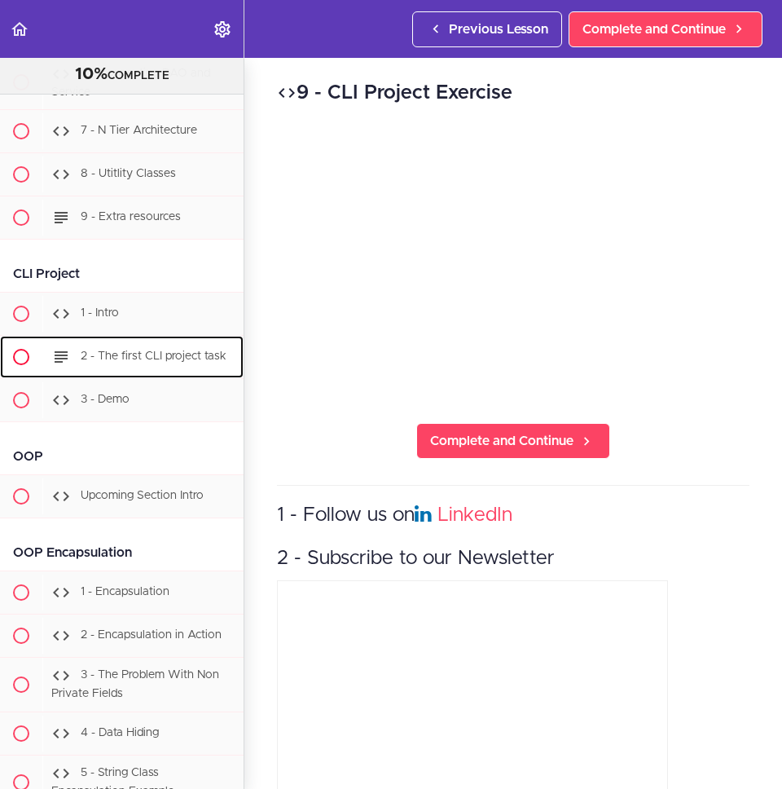
click at [183, 363] on span "2 - The first CLI project task" at bounding box center [154, 356] width 146 height 11
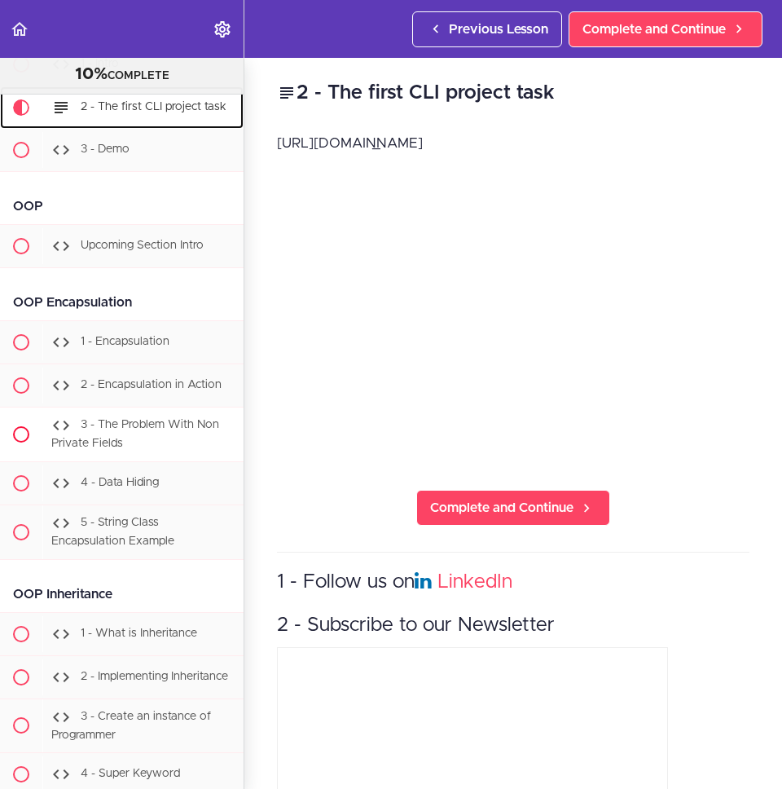
scroll to position [9692, 0]
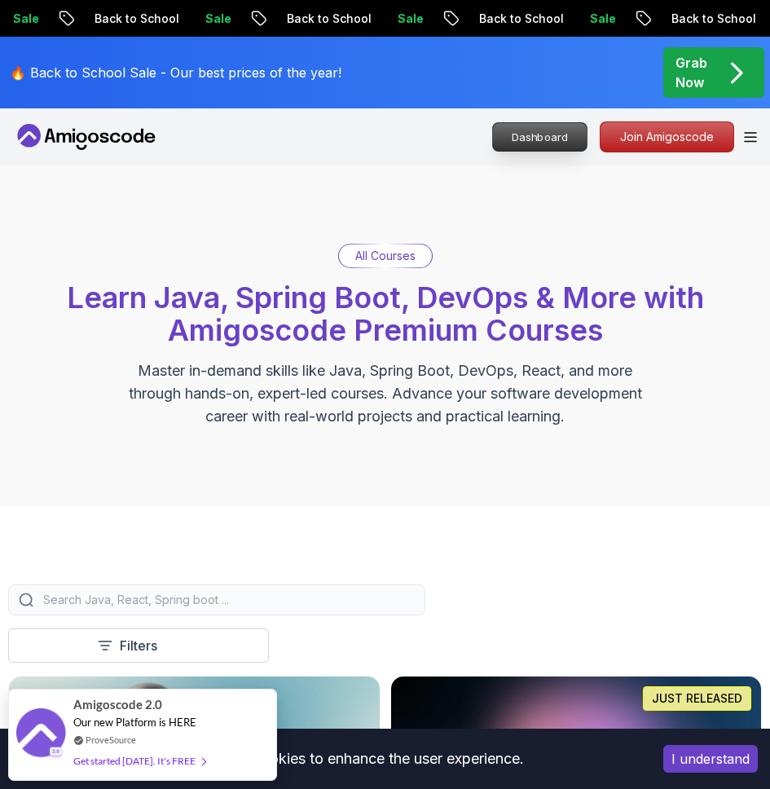
click at [548, 145] on p "Dashboard" at bounding box center [540, 137] width 94 height 28
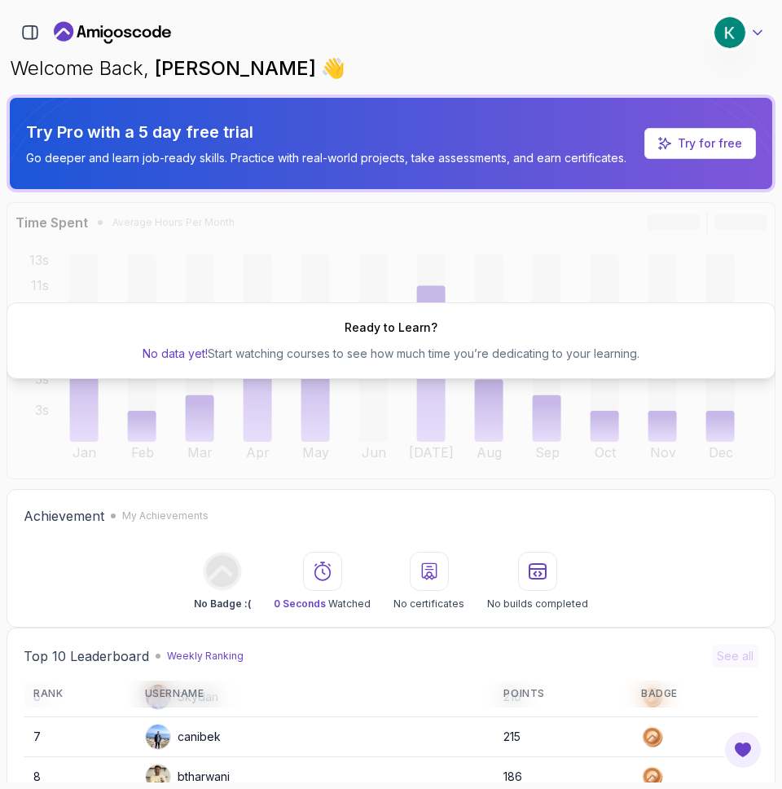
click at [759, 33] on icon at bounding box center [758, 33] width 8 height 4
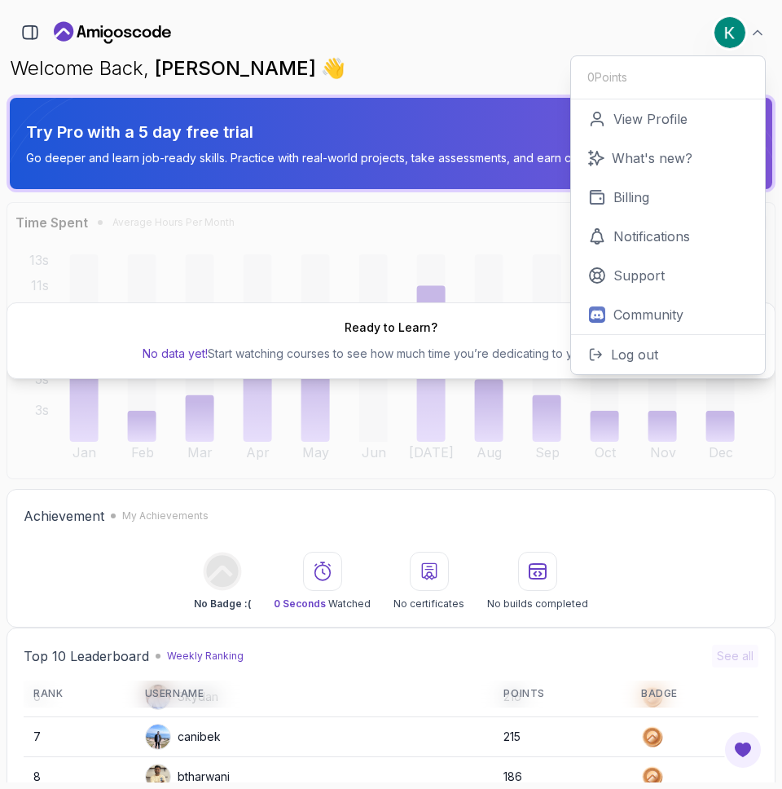
click at [511, 67] on p "Welcome Back, Kotaro Iwanaga 👋" at bounding box center [391, 68] width 763 height 26
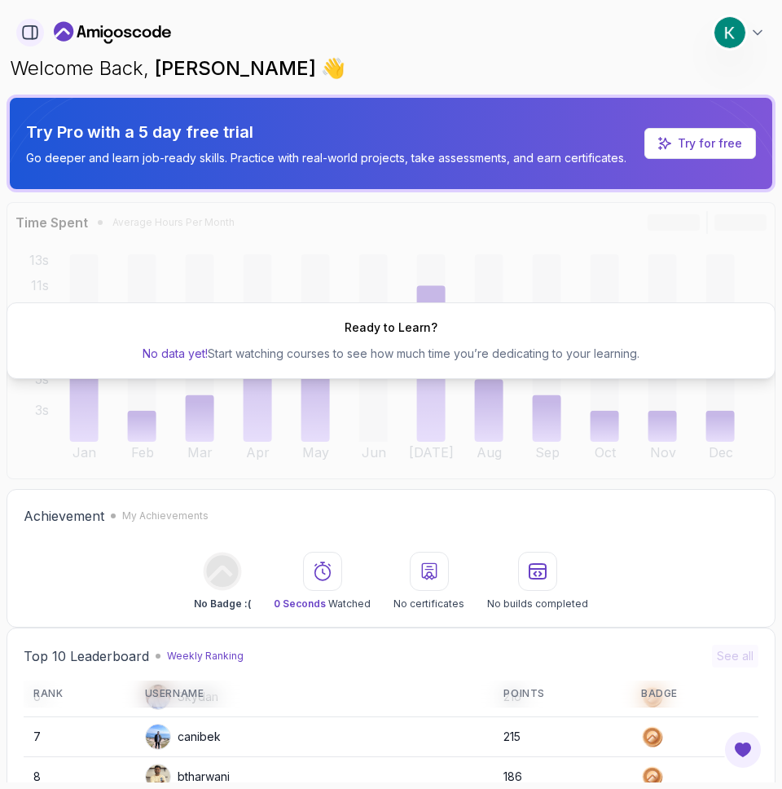
click at [31, 36] on icon "button" at bounding box center [30, 33] width 18 height 18
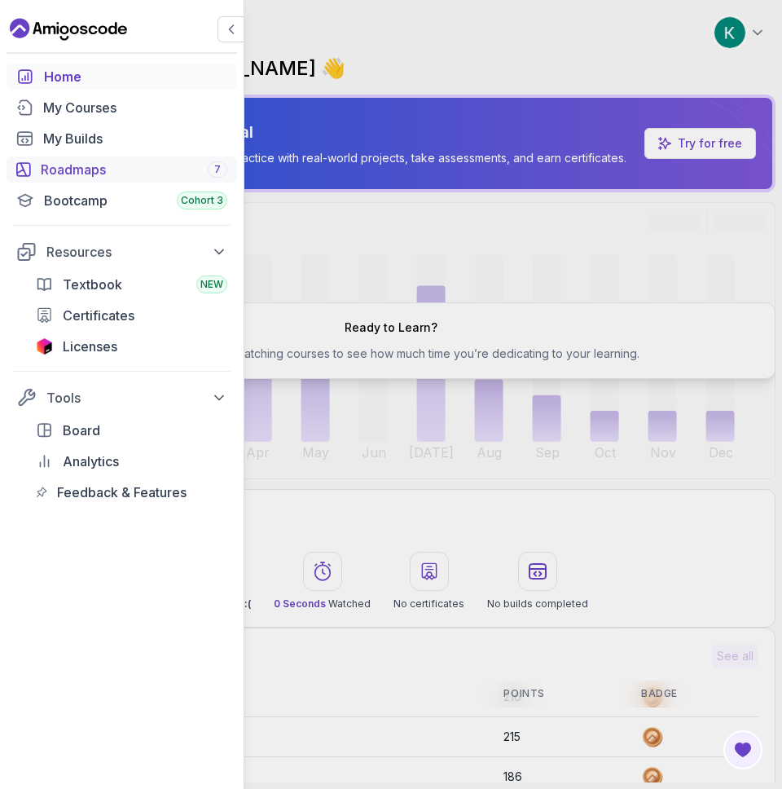
click at [119, 170] on div "Roadmaps 7" at bounding box center [134, 170] width 187 height 20
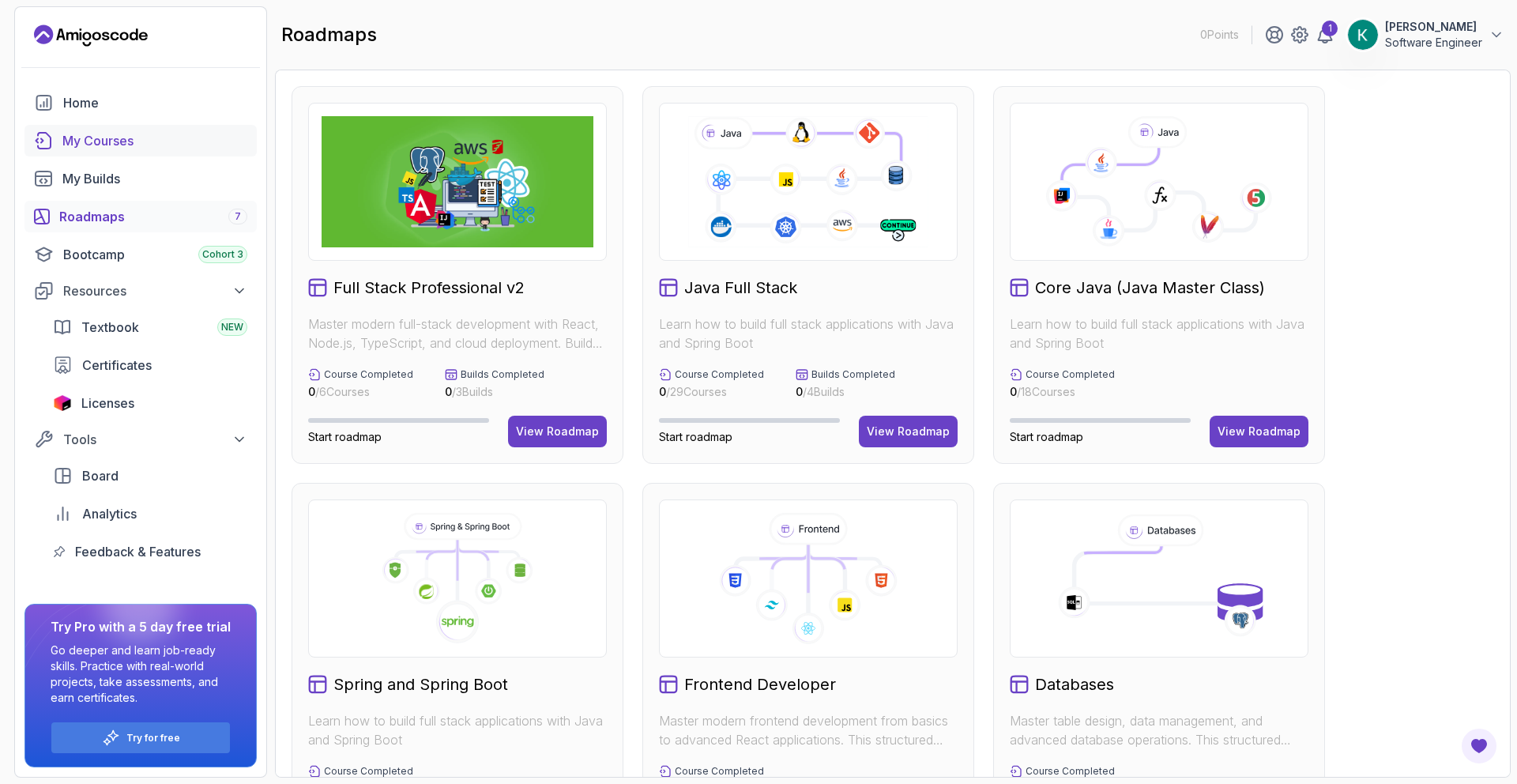
click at [99, 139] on div "My Courses" at bounding box center [154, 141] width 185 height 19
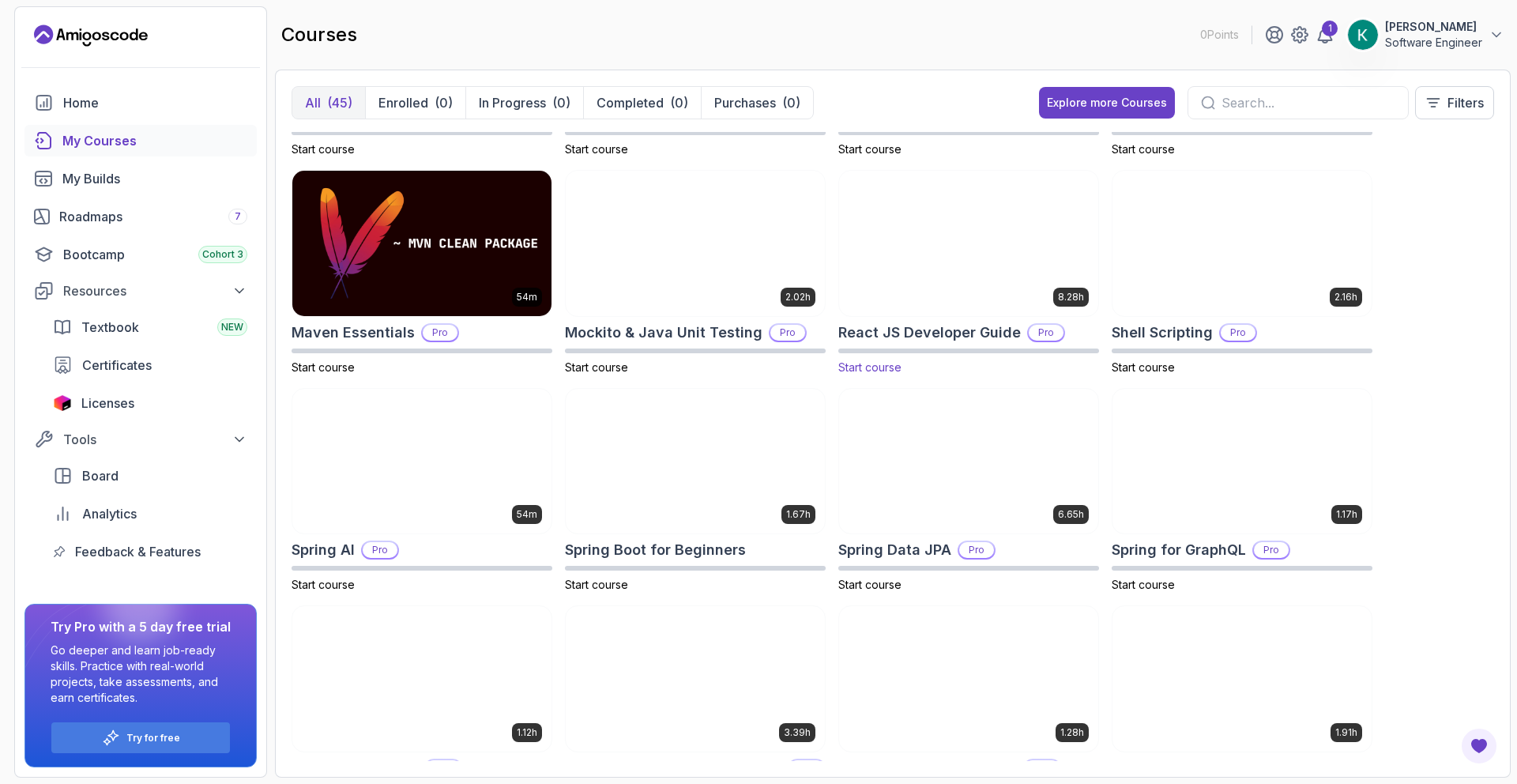
scroll to position [1991, 0]
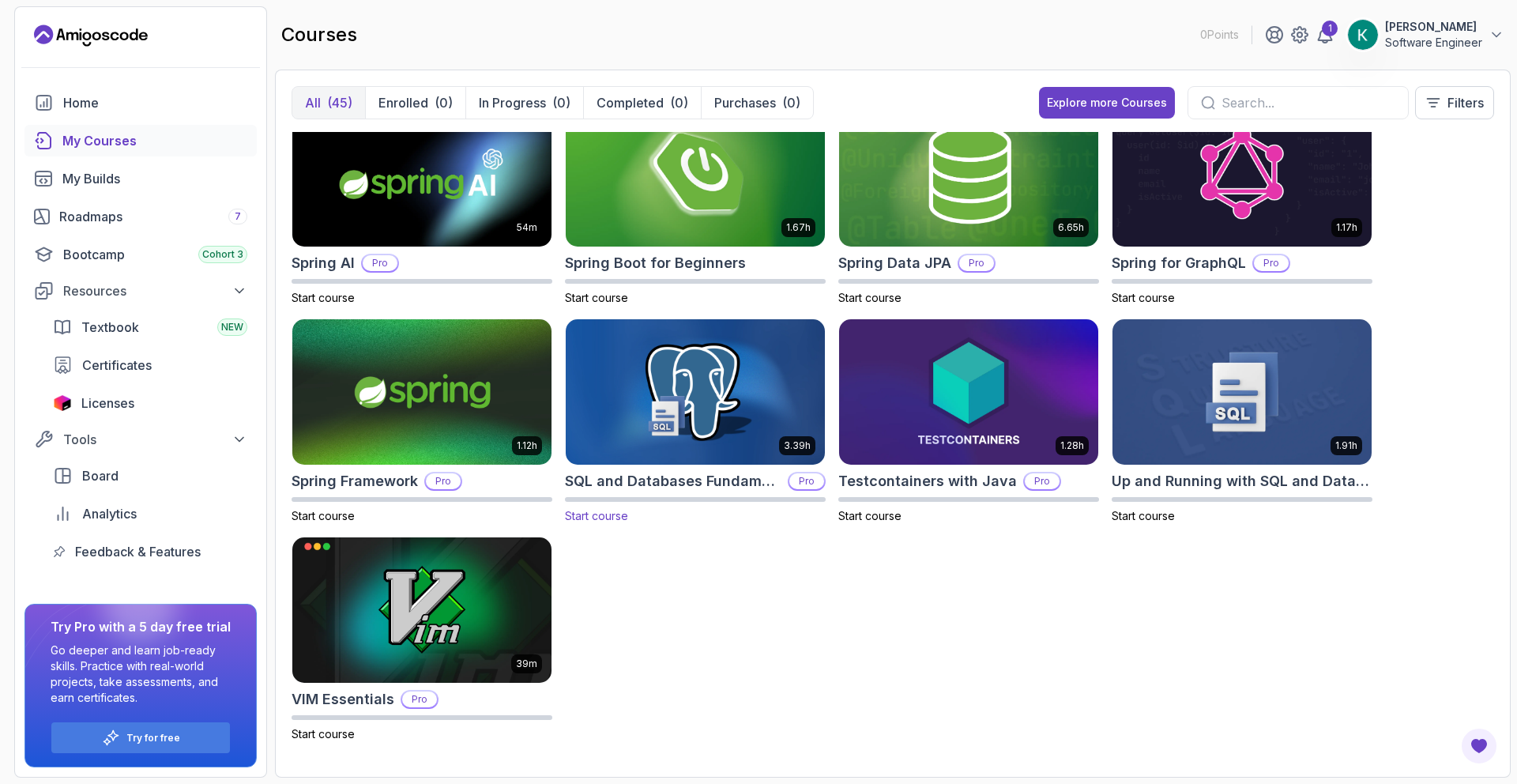
click at [703, 409] on img at bounding box center [695, 392] width 271 height 152
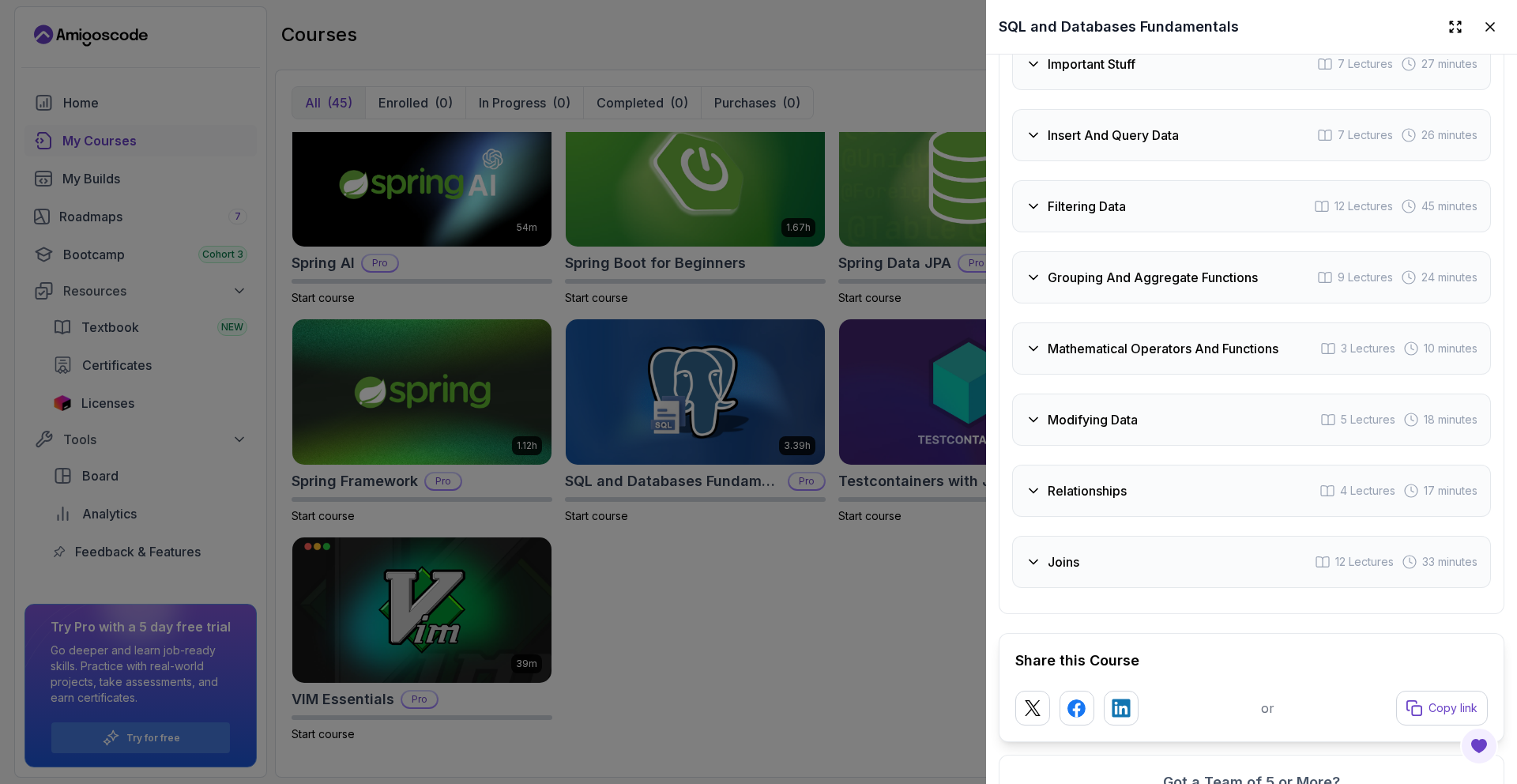
scroll to position [2888, 0]
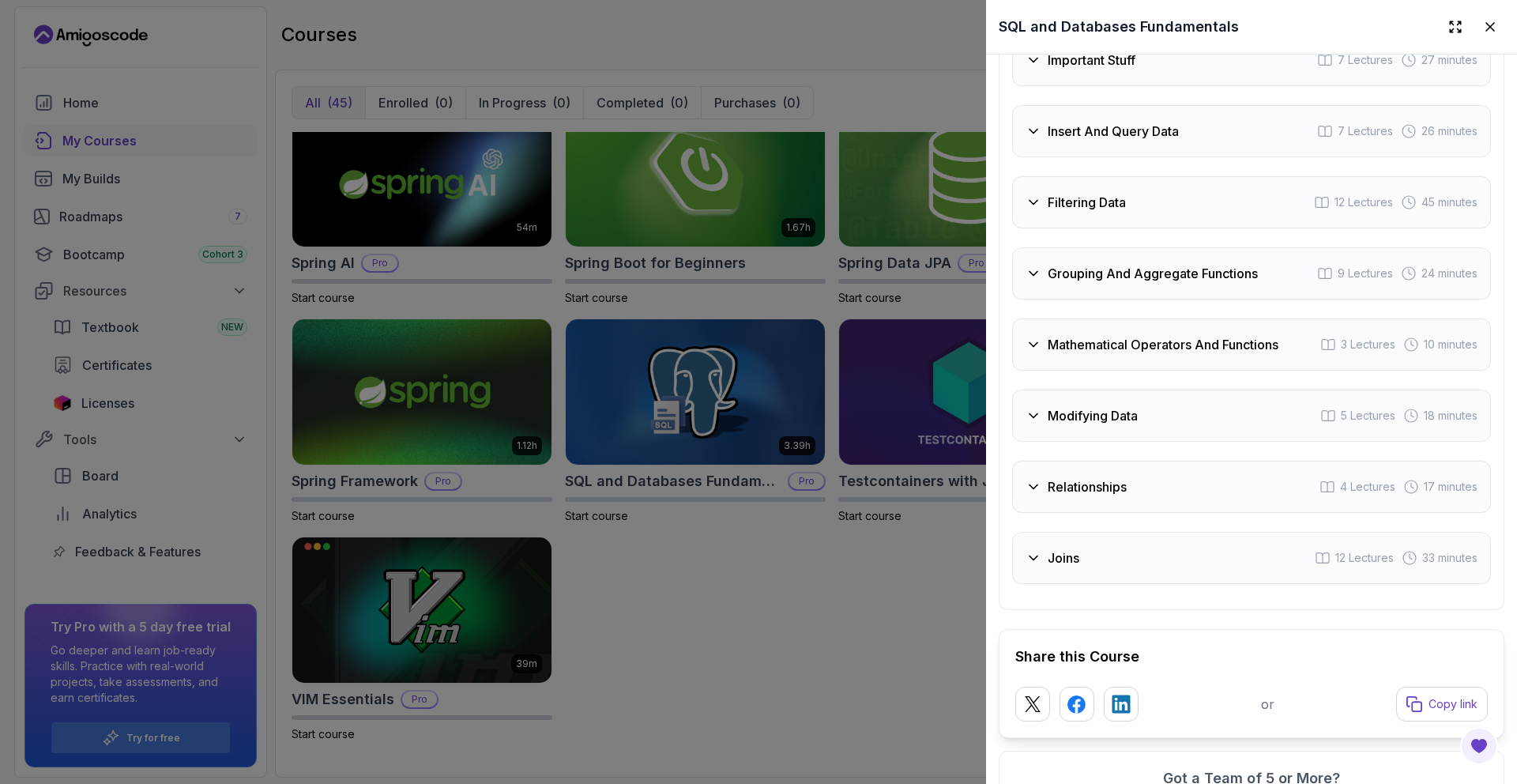
click at [745, 570] on div at bounding box center [758, 392] width 1517 height 784
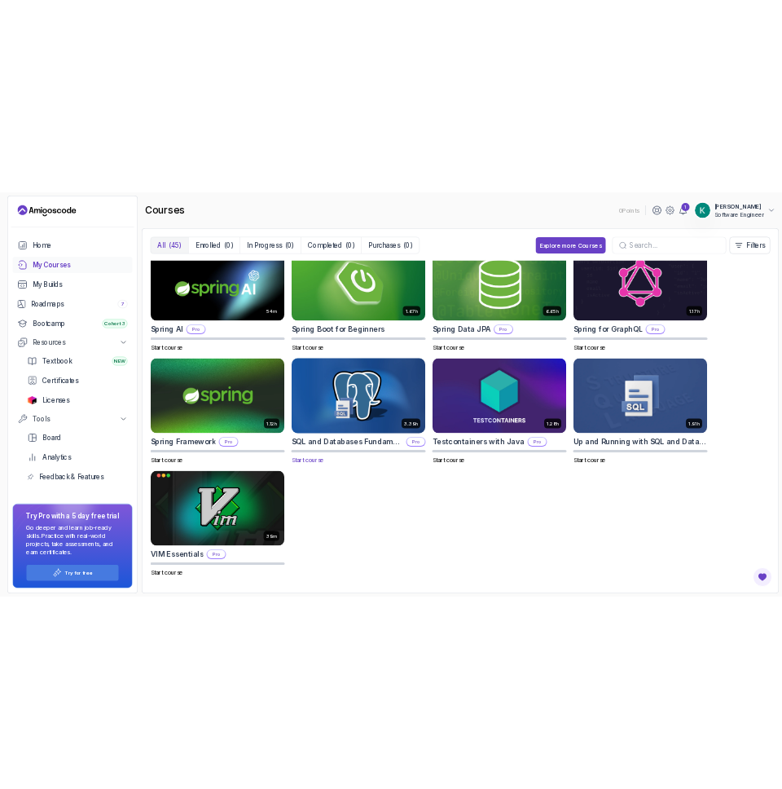
scroll to position [2051, 0]
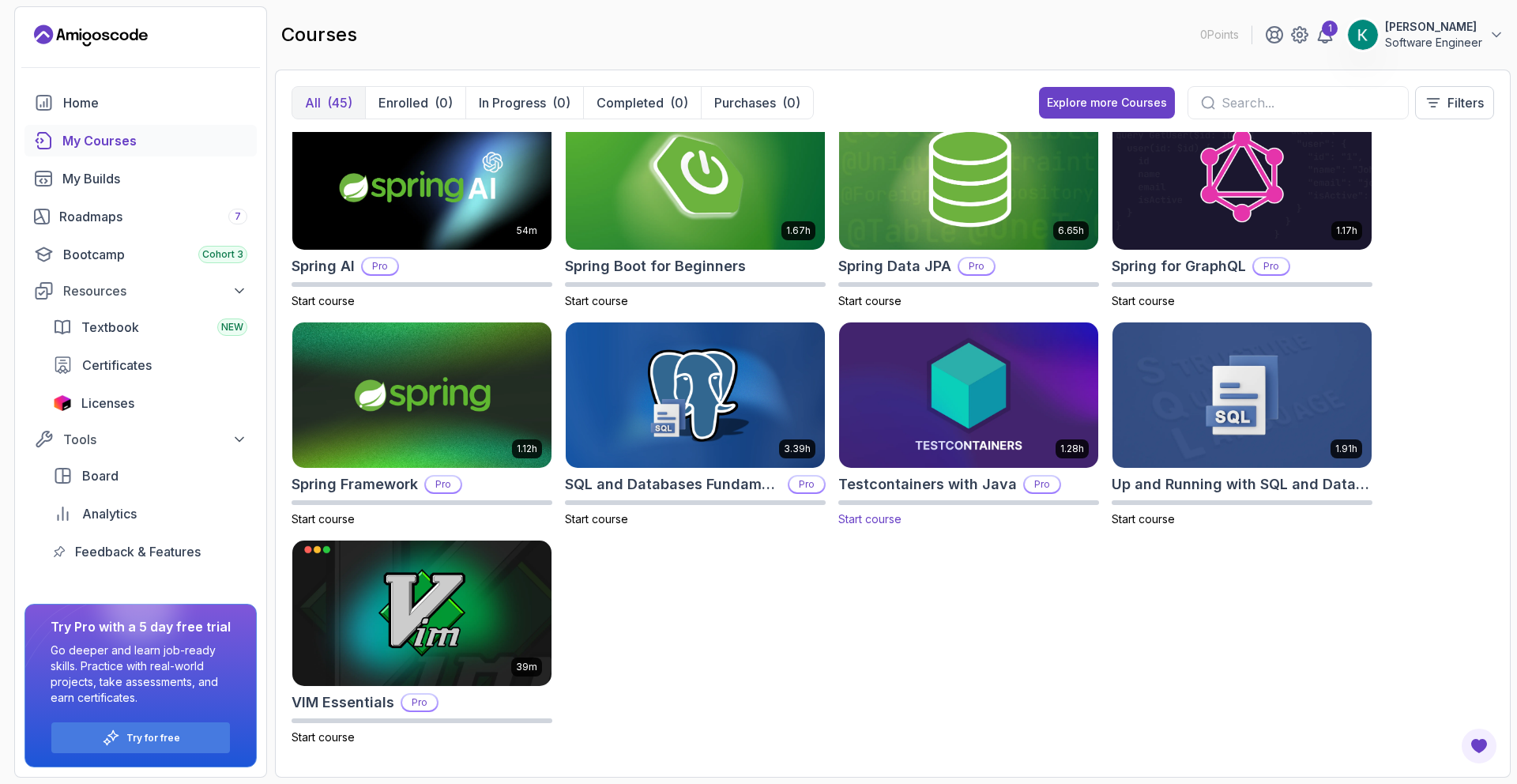
click at [745, 418] on img at bounding box center [968, 394] width 271 height 152
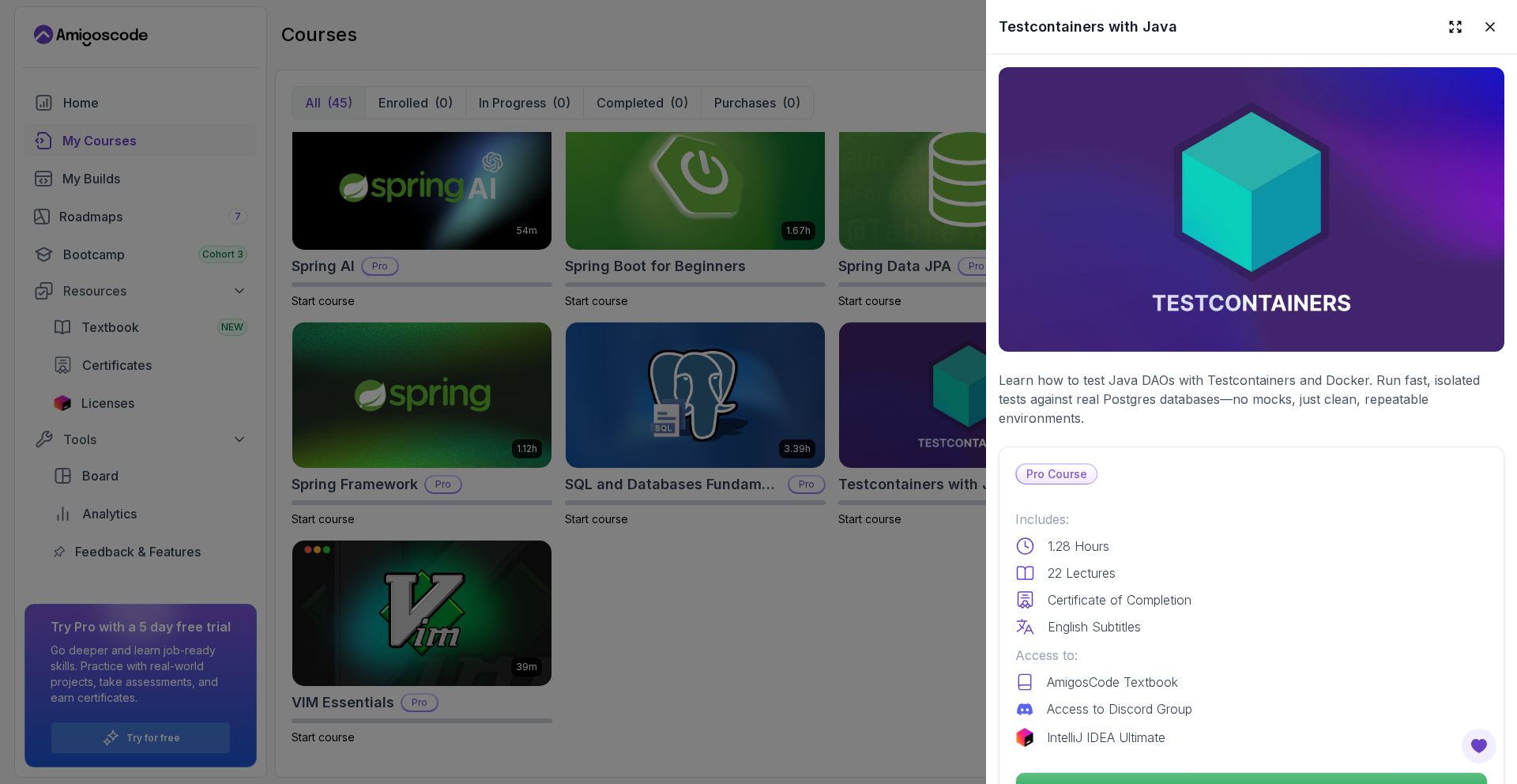
drag, startPoint x: 864, startPoint y: 558, endPoint x: 842, endPoint y: 542, distance: 27.2
click at [745, 559] on div at bounding box center [758, 392] width 1517 height 784
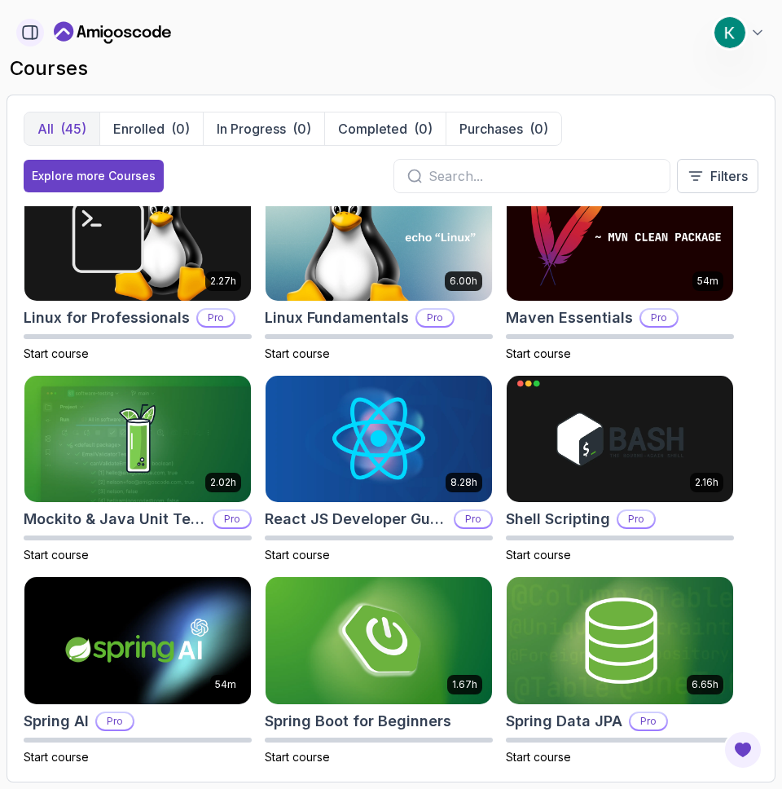
click at [22, 40] on icon "button" at bounding box center [30, 33] width 18 height 18
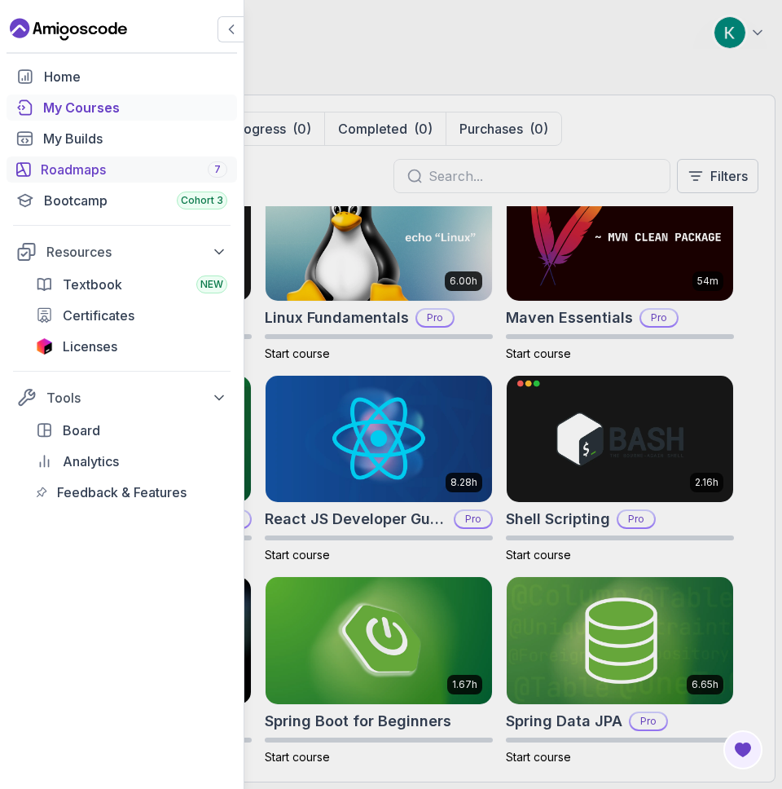
click at [86, 174] on div "Roadmaps 7" at bounding box center [134, 170] width 187 height 20
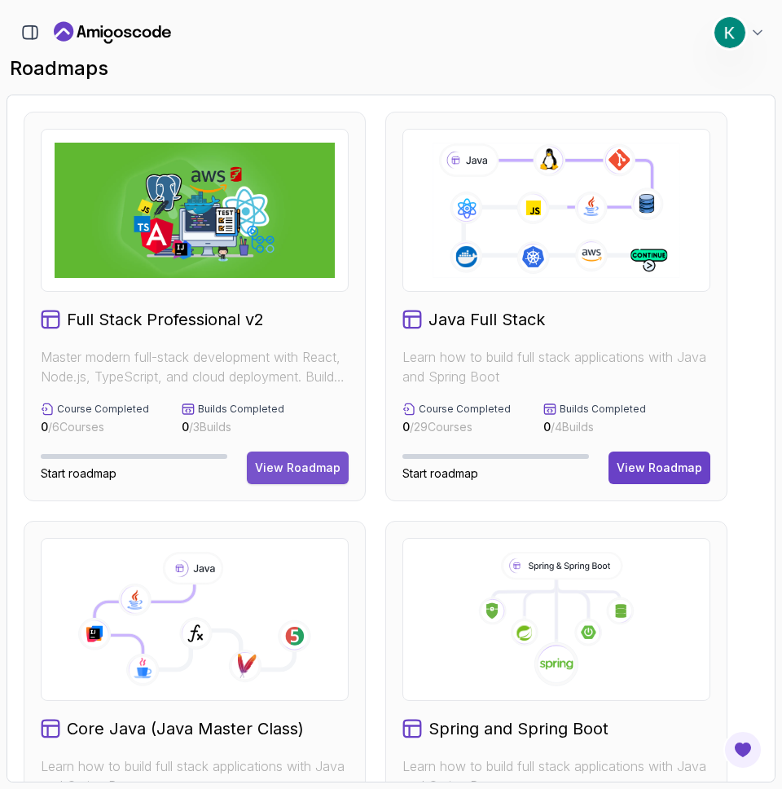
click at [285, 461] on div "View Roadmap" at bounding box center [298, 468] width 86 height 16
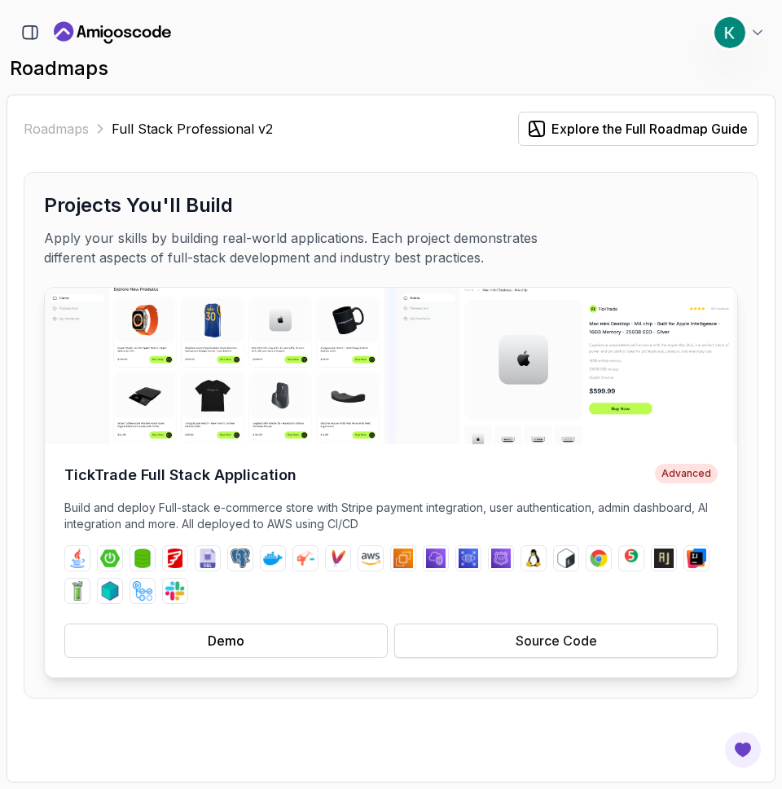
click at [480, 650] on button "Source Code" at bounding box center [557, 641] width 324 height 34
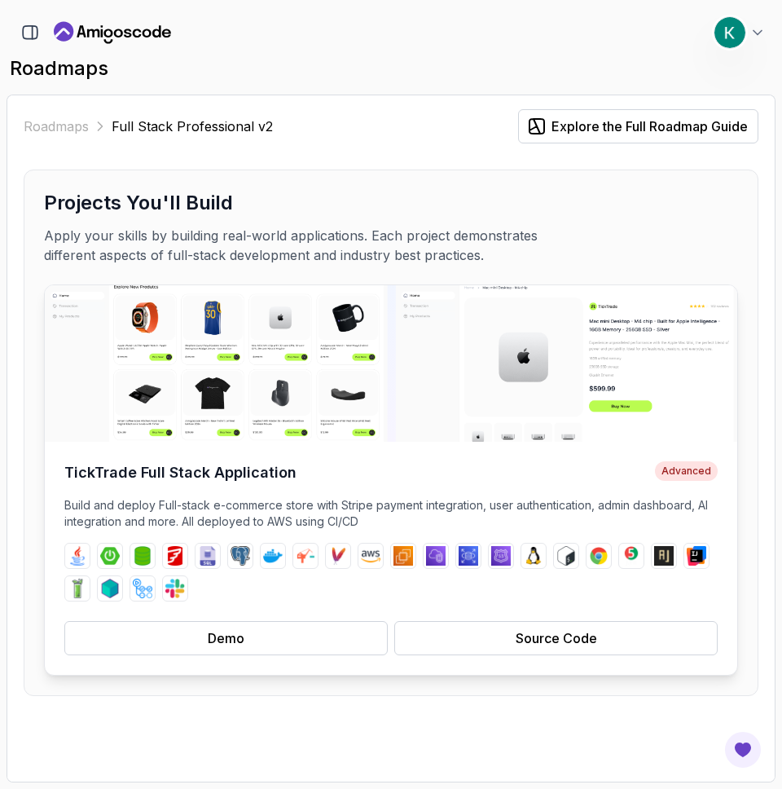
scroll to position [3, 0]
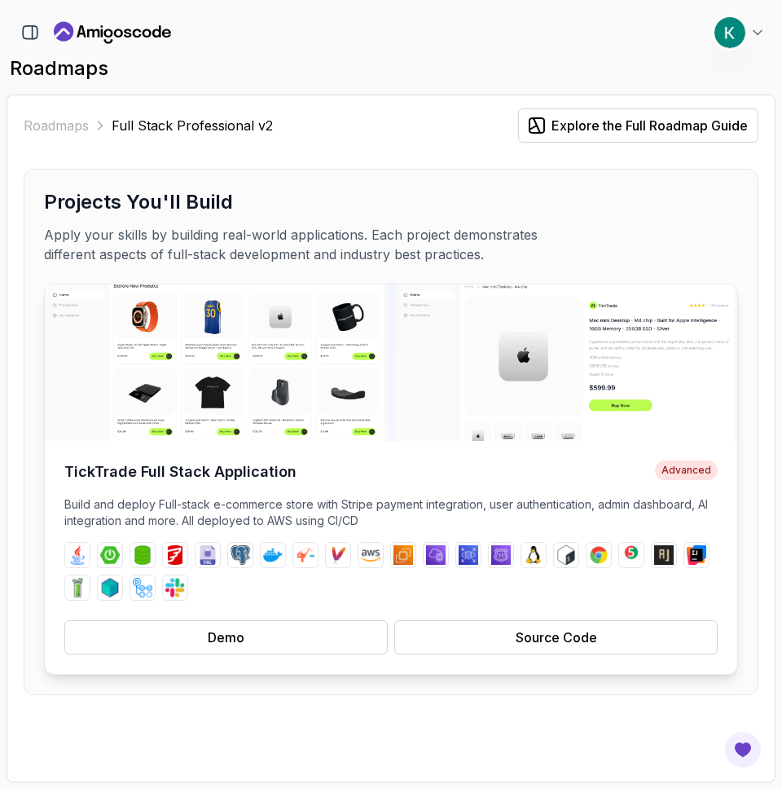
click at [351, 531] on div "TickTrade Full Stack Application Advanced Build and deploy Full-stack e-commerc…" at bounding box center [391, 557] width 693 height 233
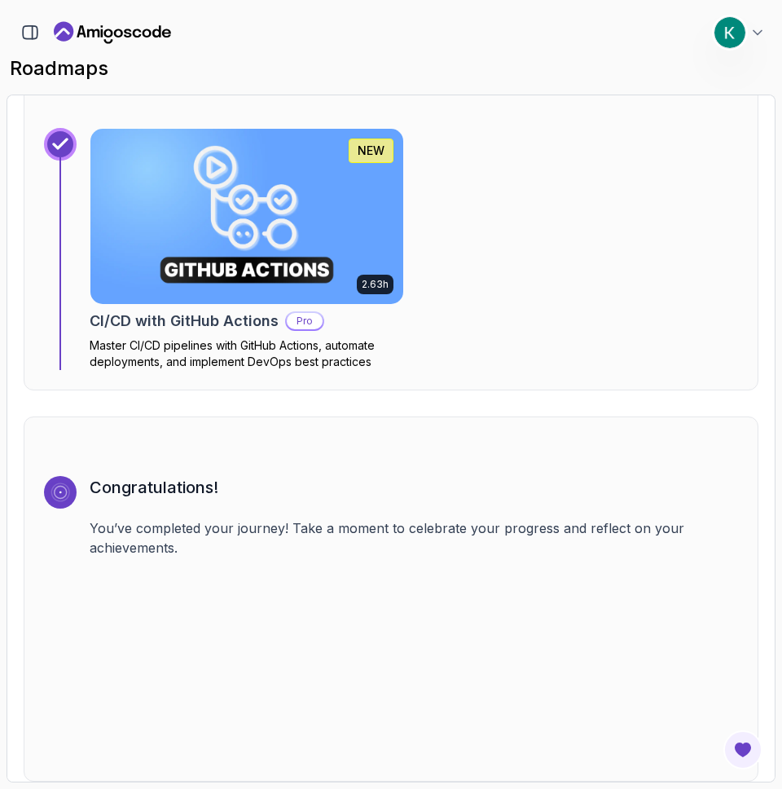
scroll to position [4783, 0]
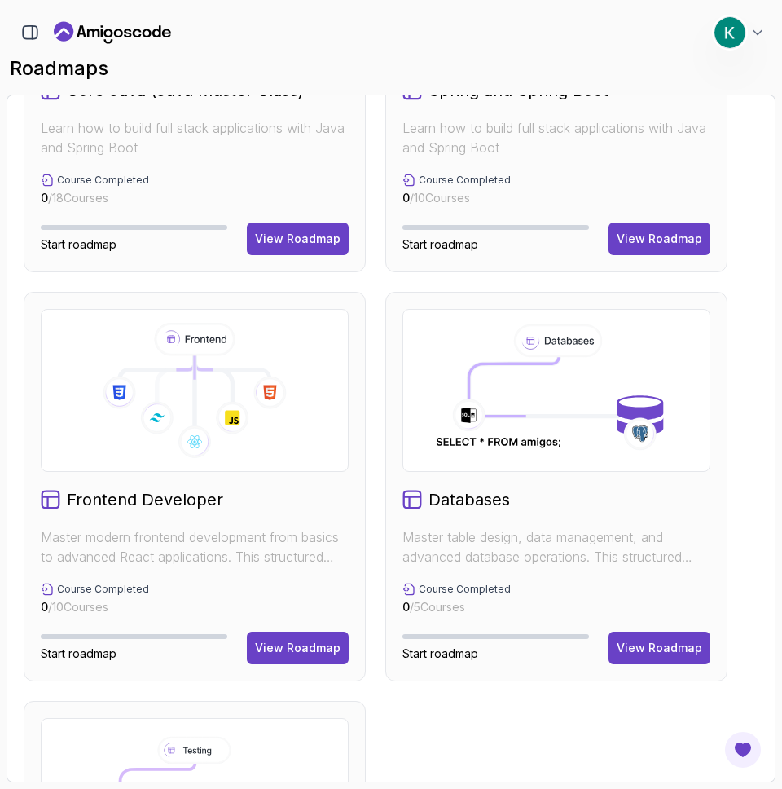
scroll to position [637, 0]
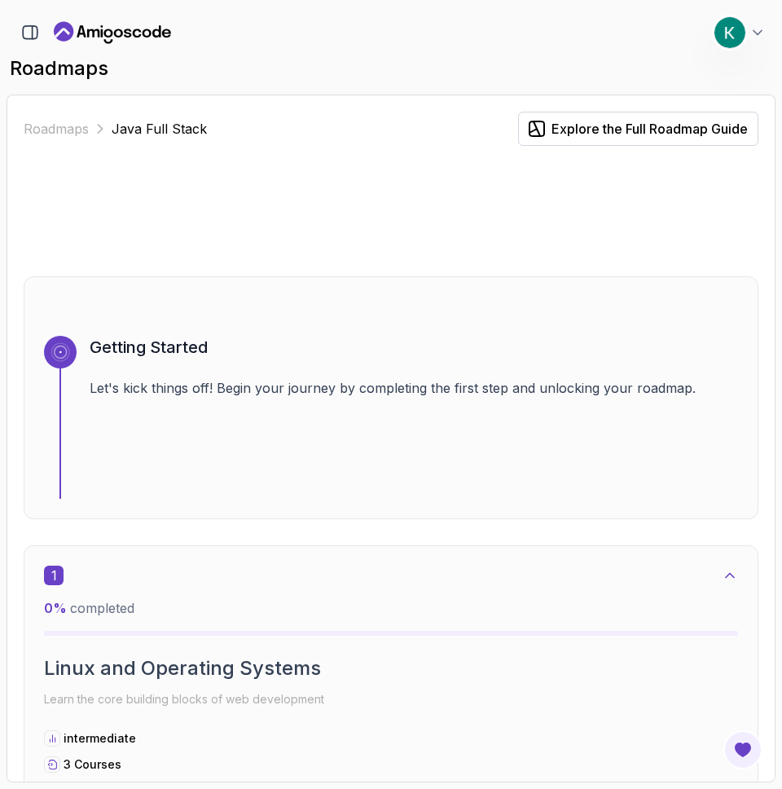
scroll to position [6390, 0]
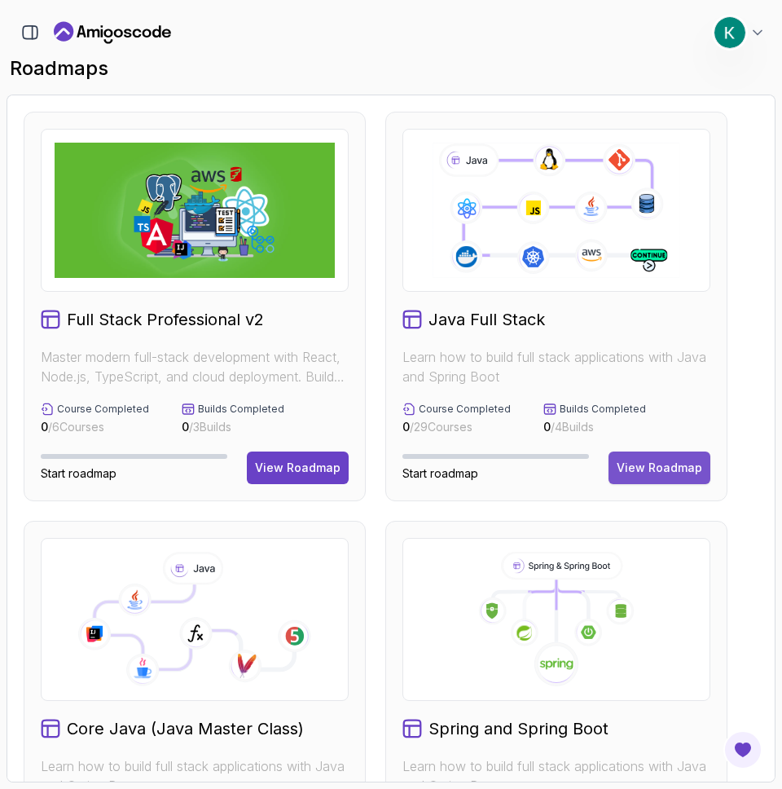
click at [650, 475] on div "View Roadmap" at bounding box center [660, 468] width 86 height 16
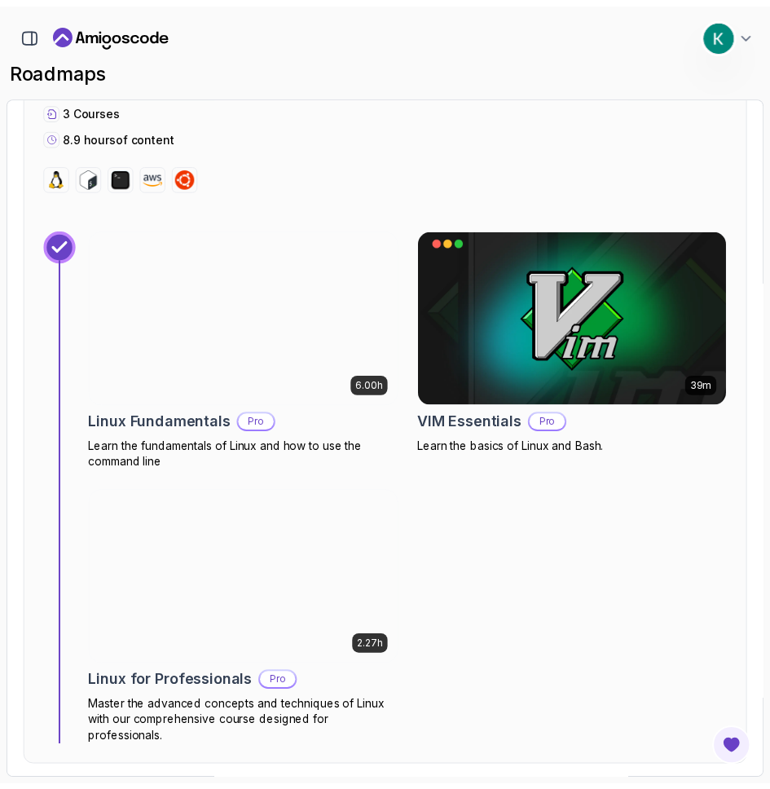
scroll to position [677, 0]
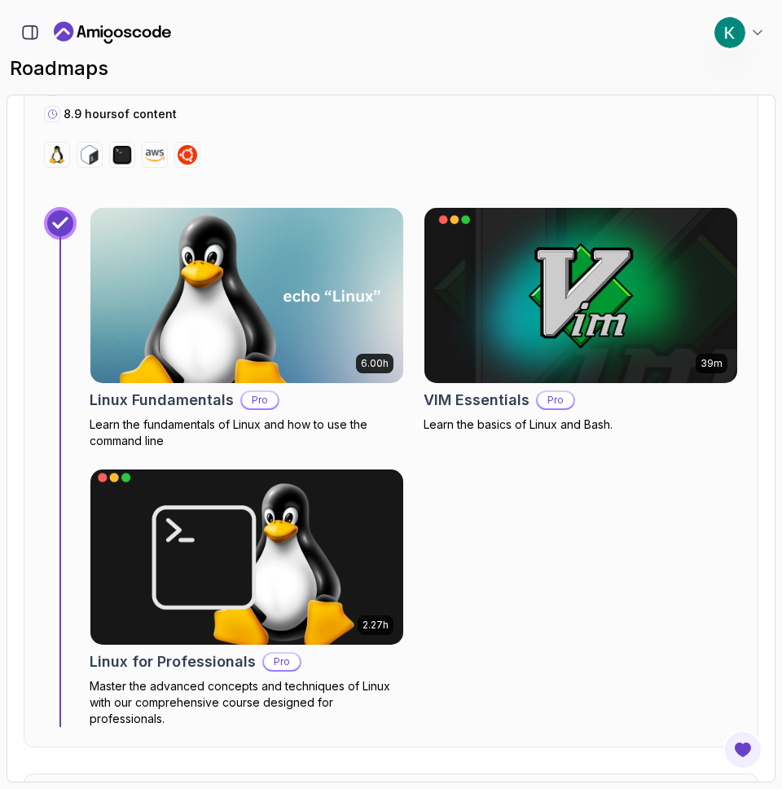
click at [196, 679] on p "Master the advanced concepts and techniques of Linux with our comprehensive cou…" at bounding box center [247, 702] width 315 height 49
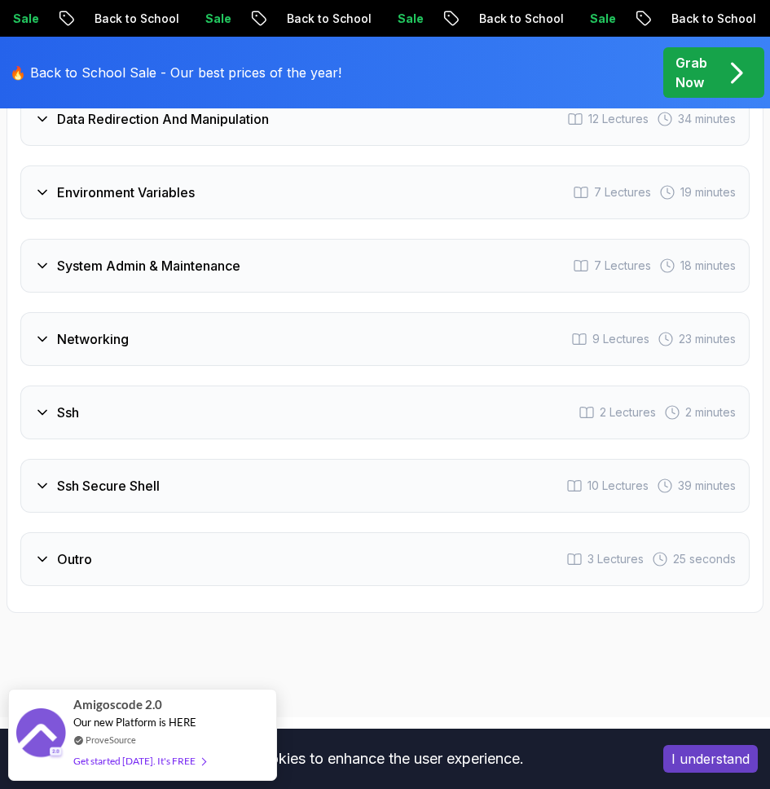
scroll to position [3163, 0]
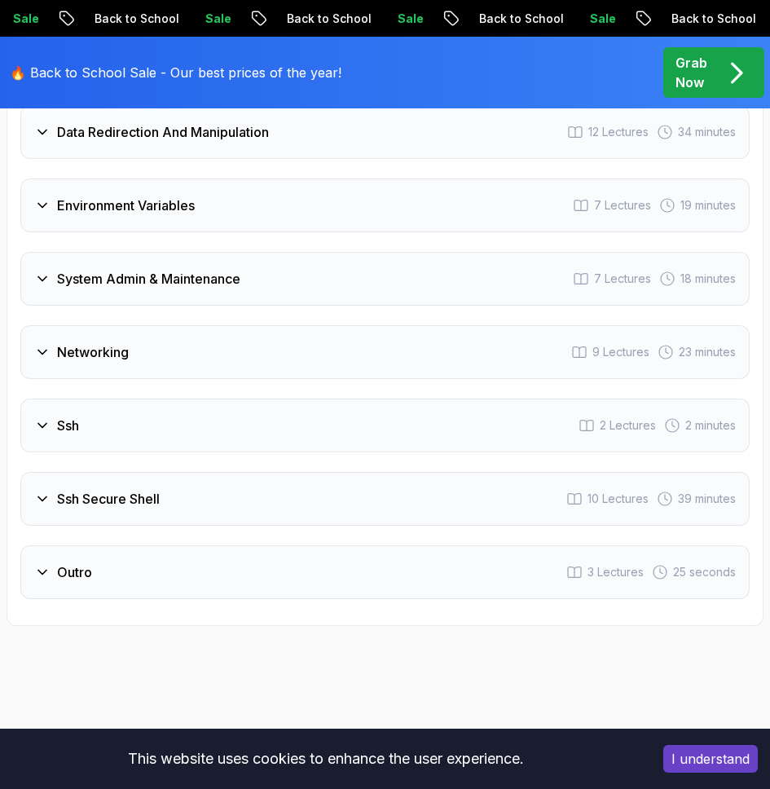
click at [236, 402] on div "Ssh 2 Lectures 2 minutes" at bounding box center [384, 426] width 729 height 54
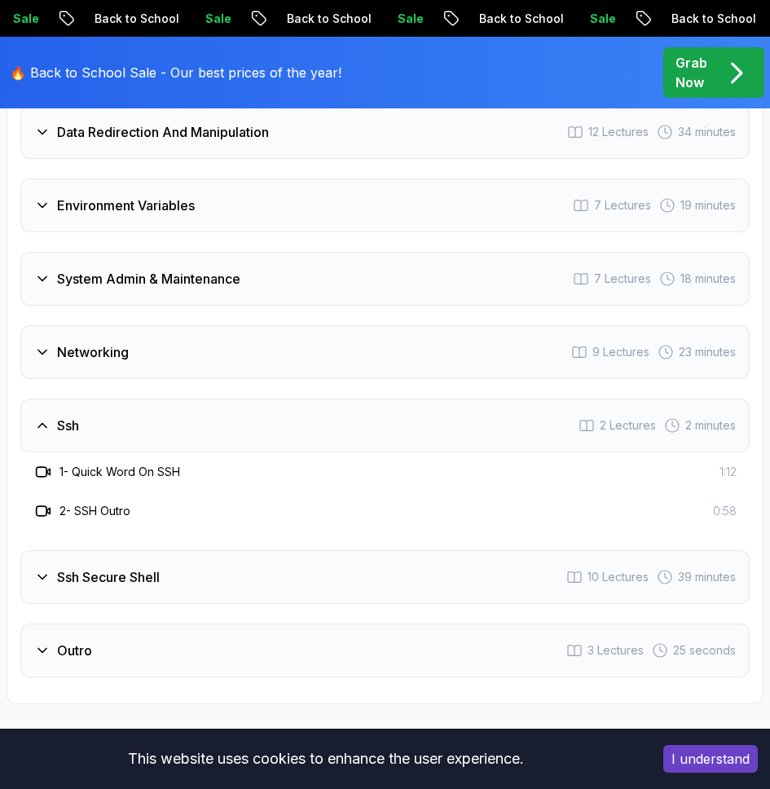
click at [243, 552] on div "Ssh Secure Shell 10 Lectures 39 minutes" at bounding box center [384, 577] width 729 height 54
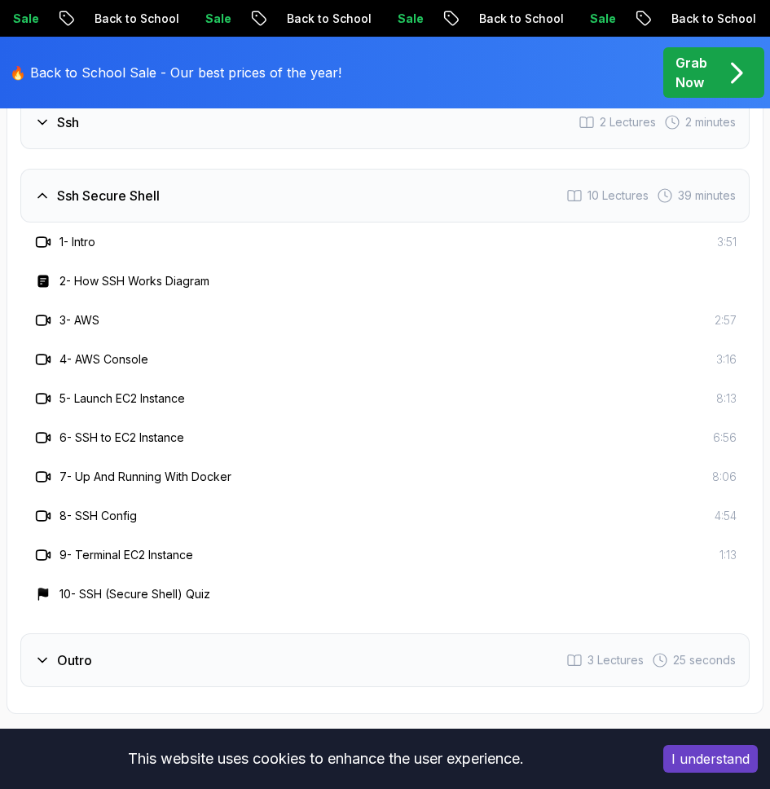
scroll to position [3562, 0]
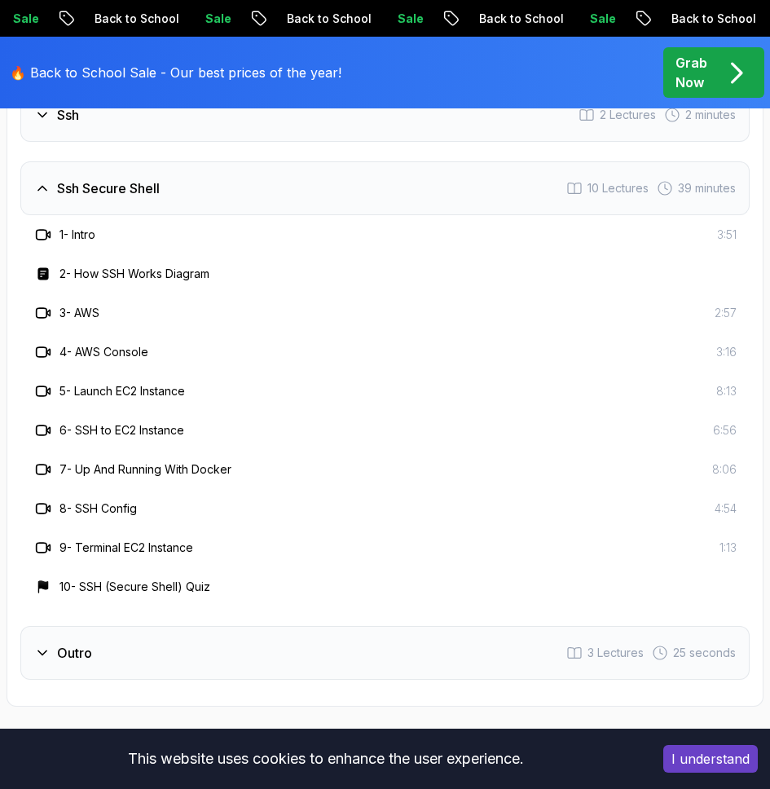
click at [222, 626] on div "Outro 3 Lectures 25 seconds" at bounding box center [384, 653] width 729 height 54
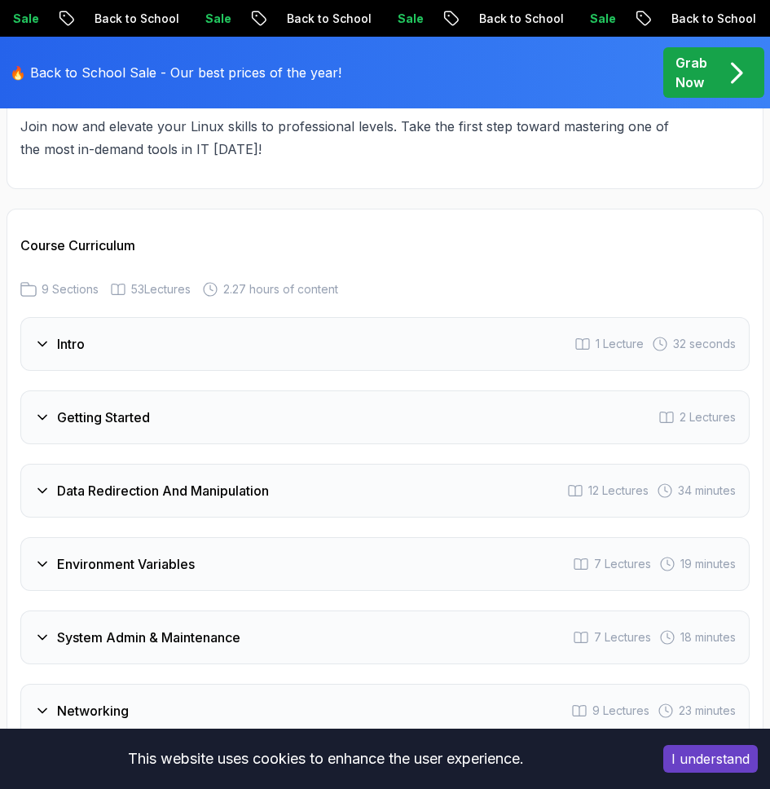
scroll to position [2907, 0]
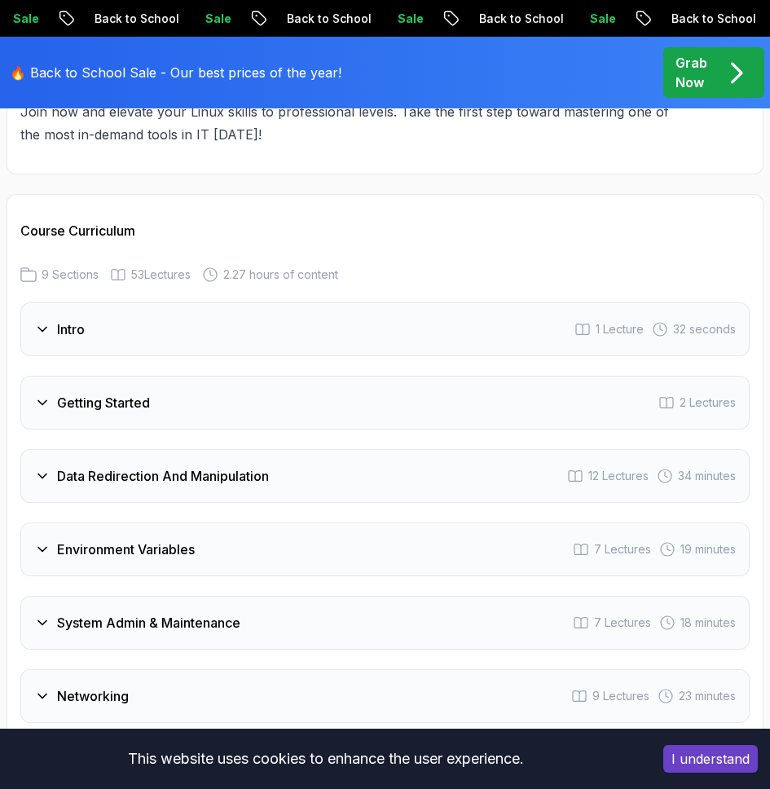
click at [209, 527] on div "Environment Variables 7 Lectures 19 minutes" at bounding box center [384, 549] width 729 height 54
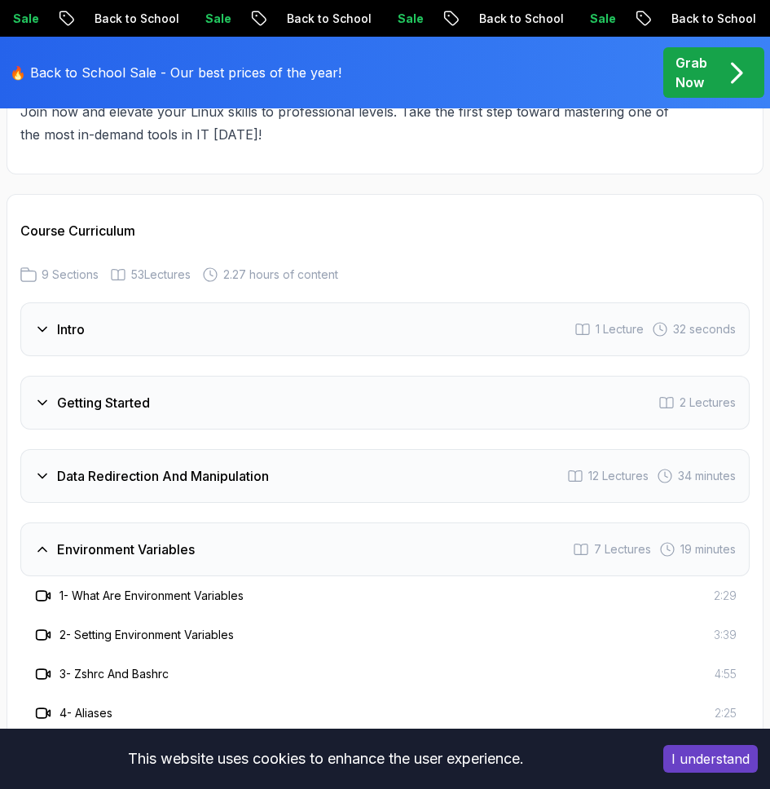
click at [210, 524] on div "Environment Variables 7 Lectures 19 minutes" at bounding box center [384, 549] width 729 height 54
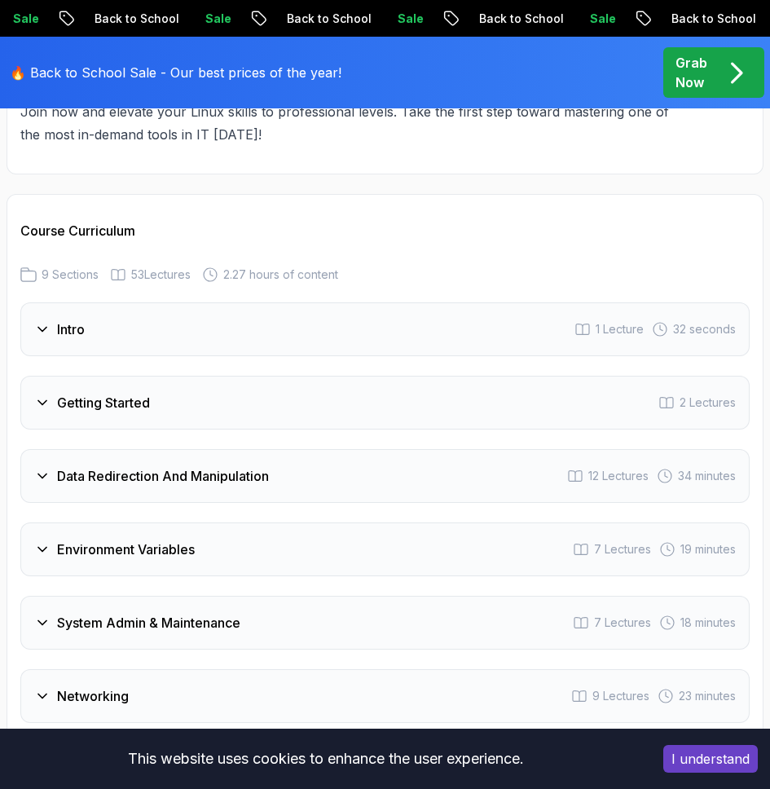
click at [212, 466] on h3 "Data Redirection And Manipulation" at bounding box center [163, 476] width 212 height 20
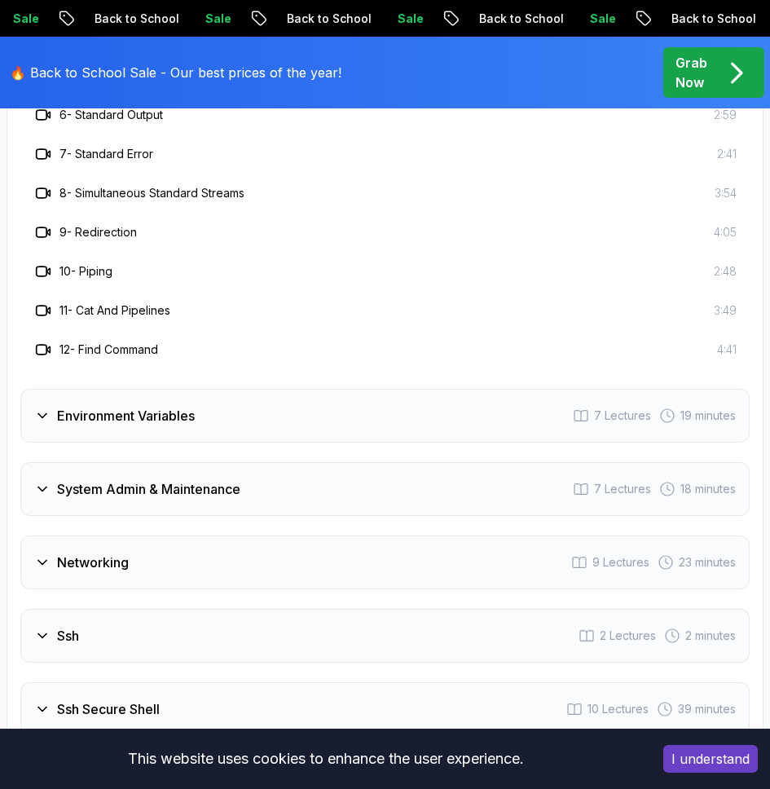
scroll to position [3542, 0]
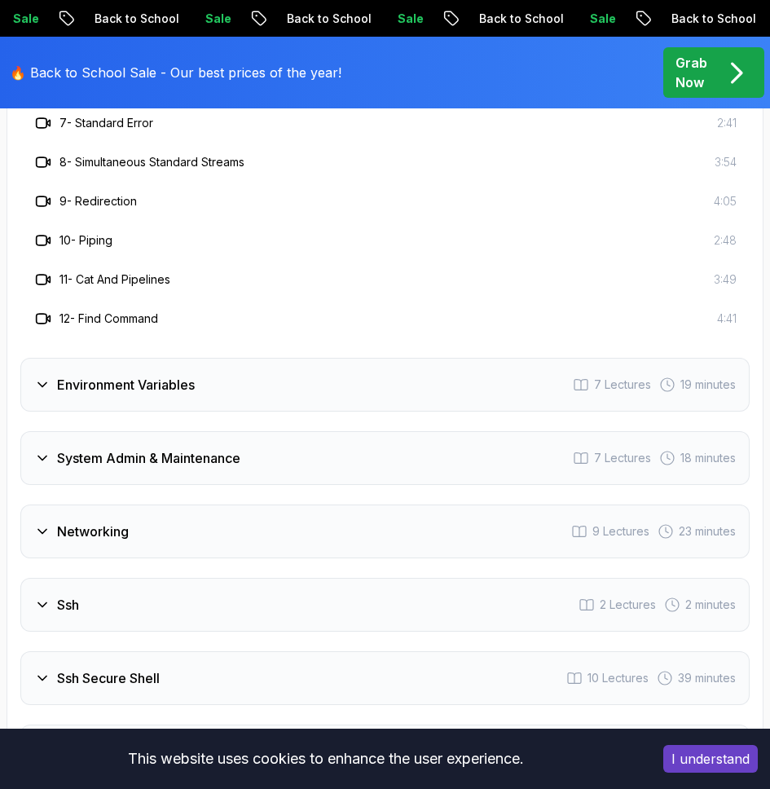
click at [217, 448] on h3 "System Admin & Maintenance" at bounding box center [148, 458] width 183 height 20
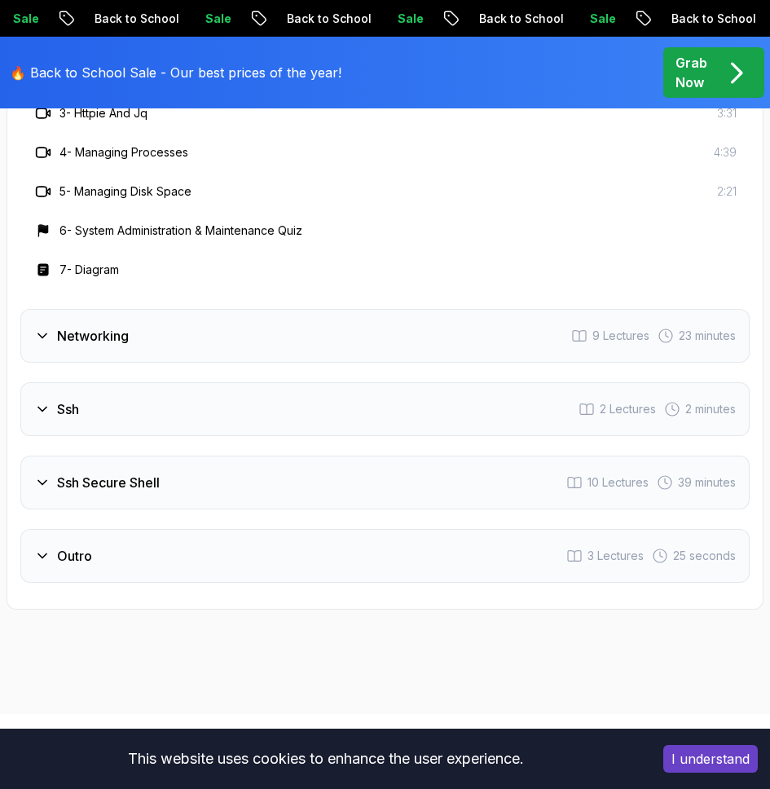
scroll to position [3213, 0]
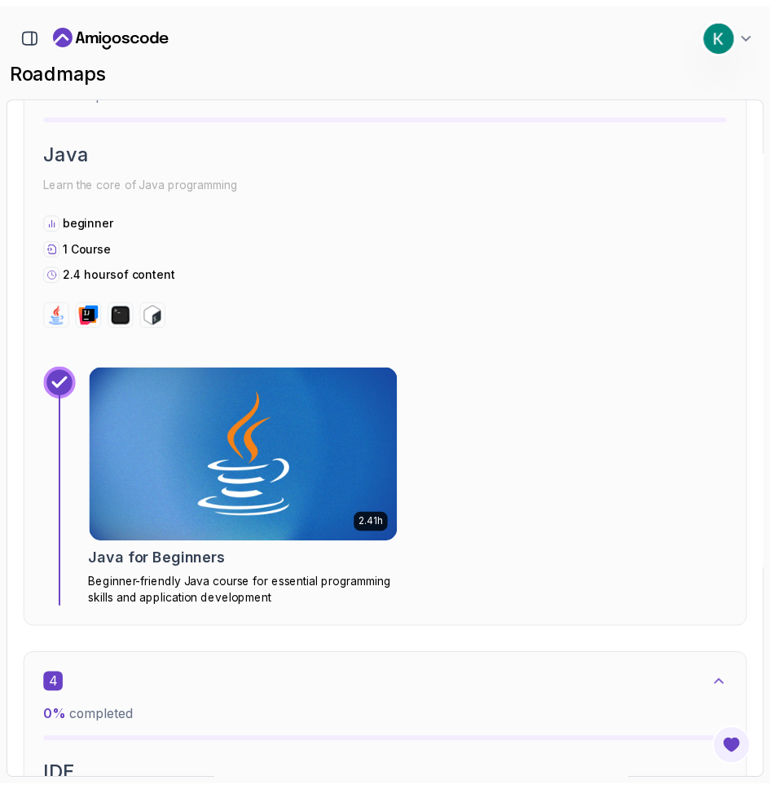
scroll to position [2050, 0]
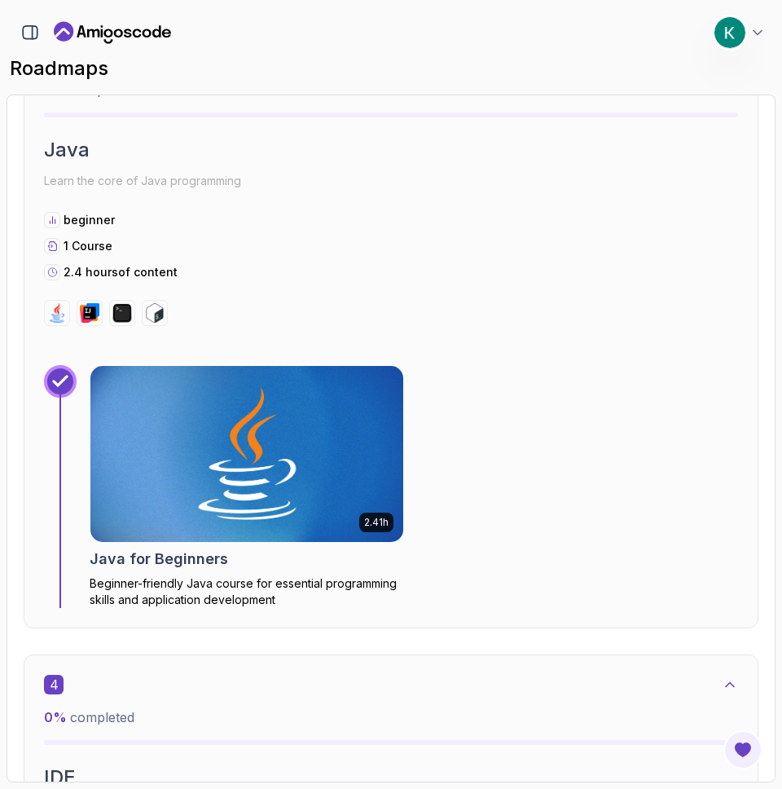
click at [206, 499] on img at bounding box center [246, 454] width 328 height 184
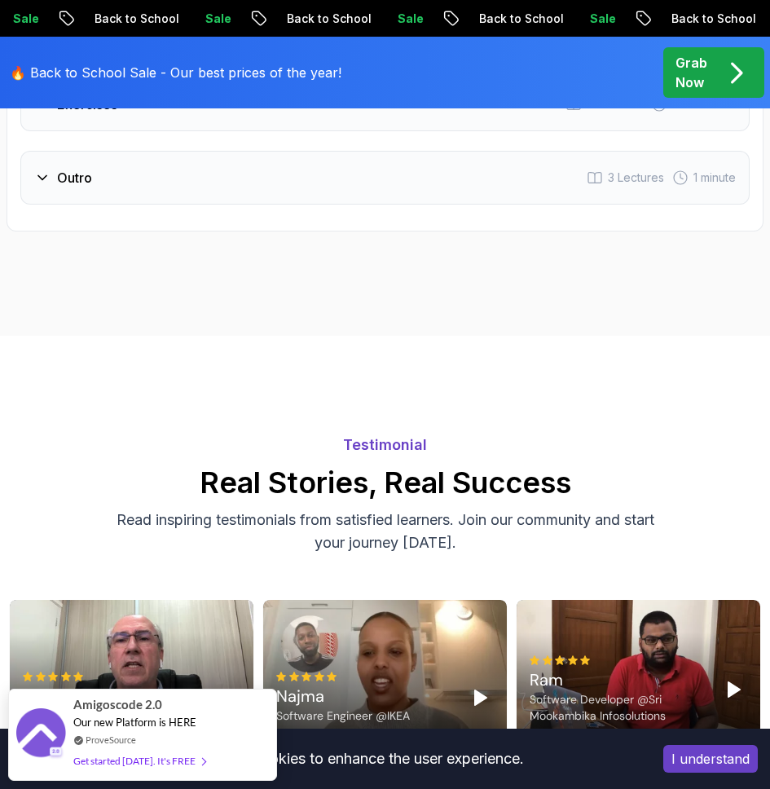
scroll to position [3110, 0]
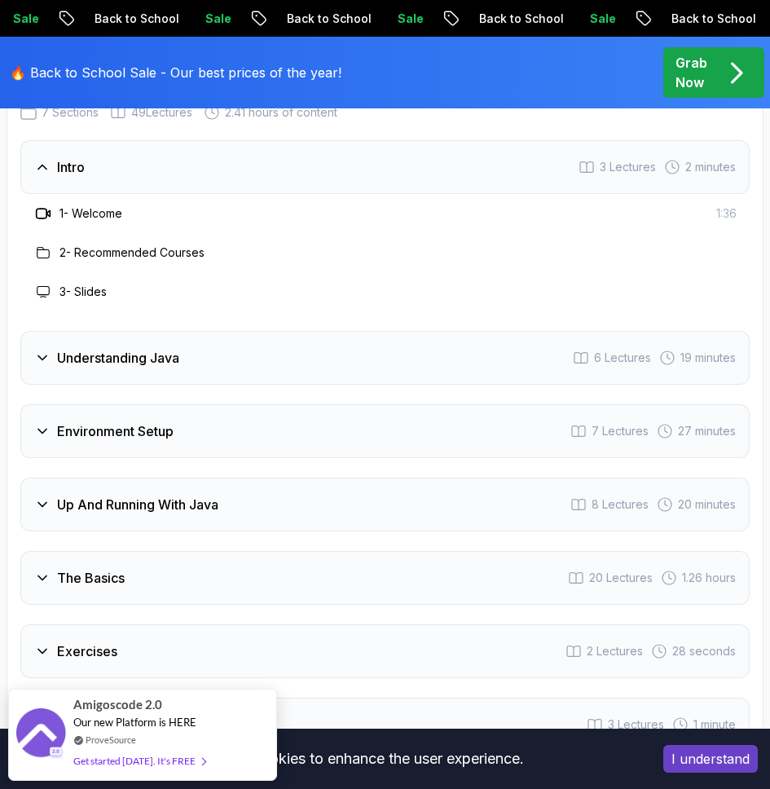
click at [261, 551] on div "The Basics 20 Lectures 1.26 hours" at bounding box center [384, 578] width 729 height 54
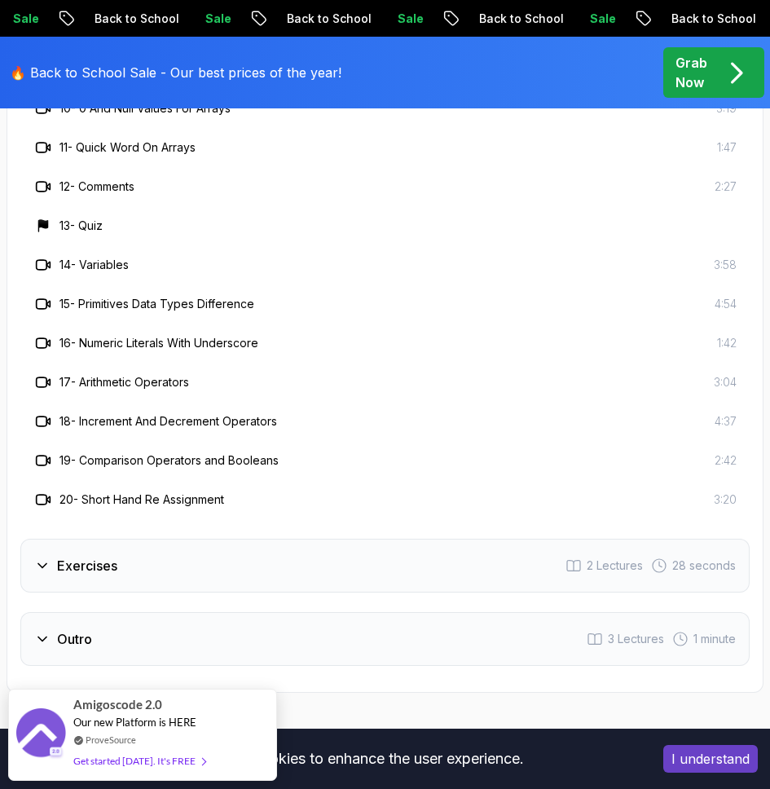
scroll to position [3850, 0]
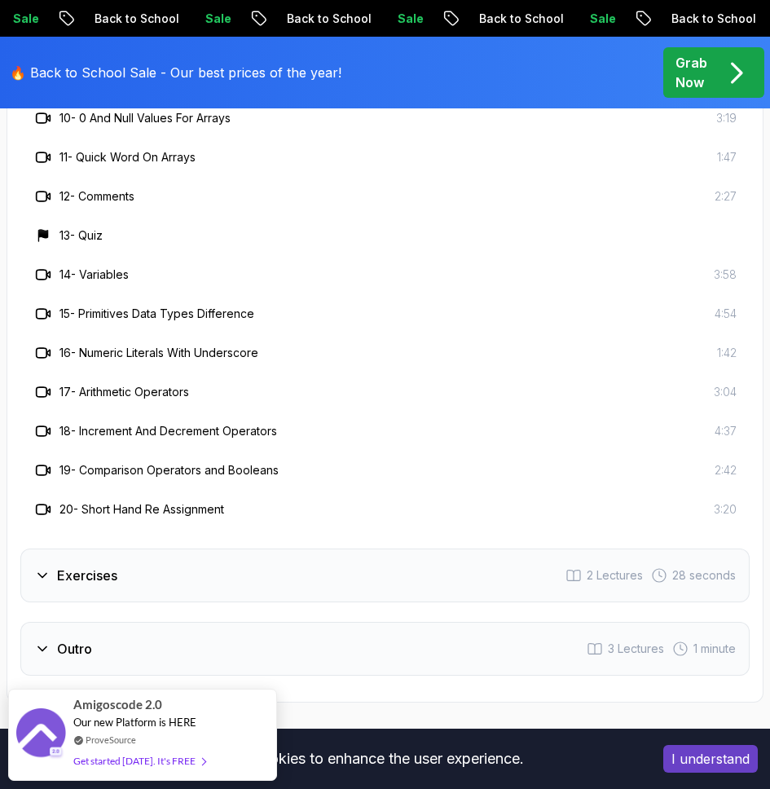
click at [241, 549] on div "Exercises 2 Lectures 28 seconds" at bounding box center [384, 576] width 729 height 54
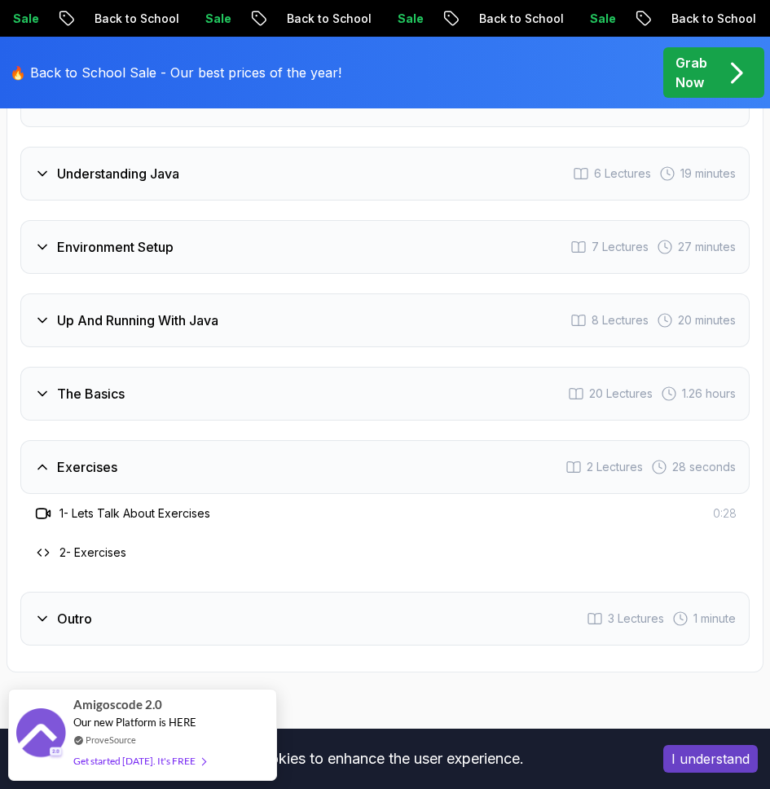
click at [209, 592] on div "Outro 3 Lectures 1 minute" at bounding box center [384, 619] width 729 height 54
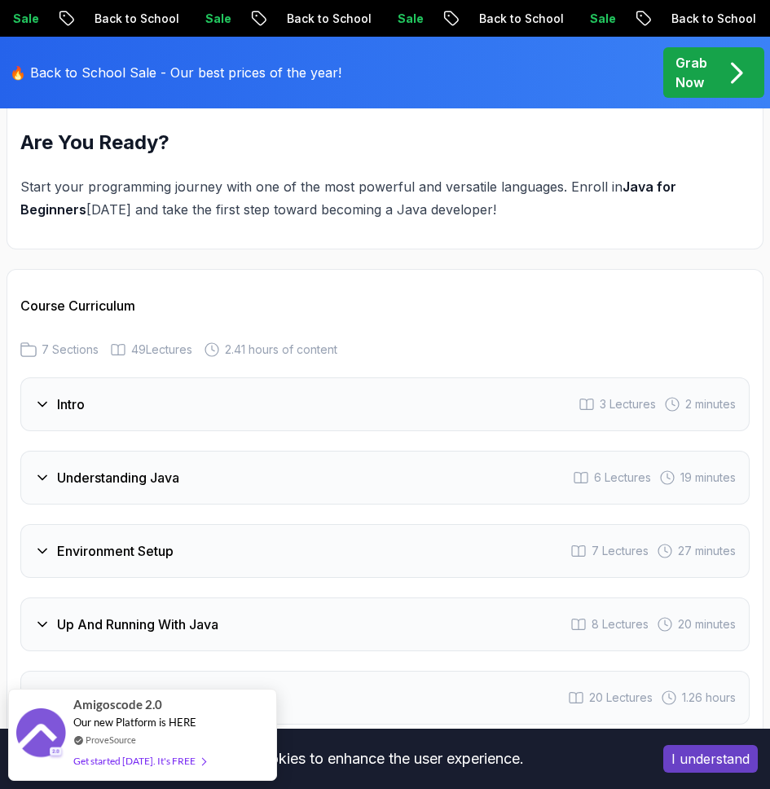
scroll to position [2887, 0]
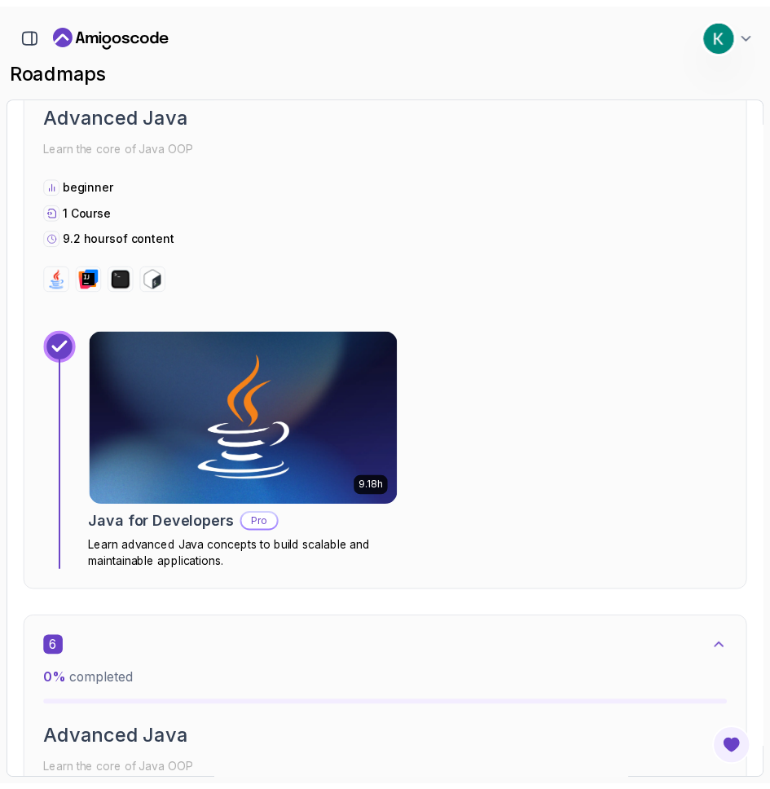
scroll to position [3343, 0]
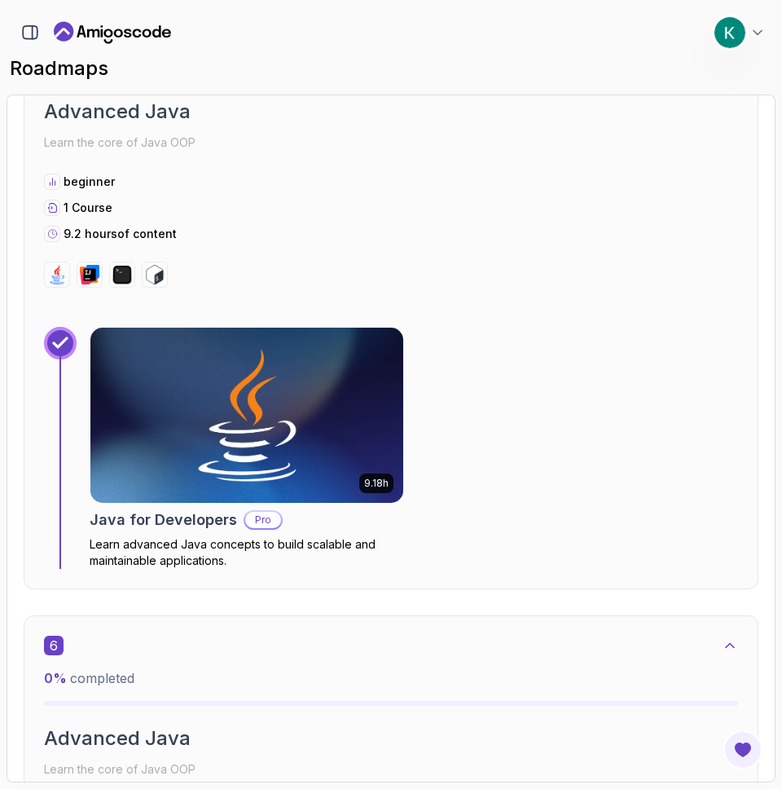
click at [176, 483] on img at bounding box center [246, 415] width 328 height 184
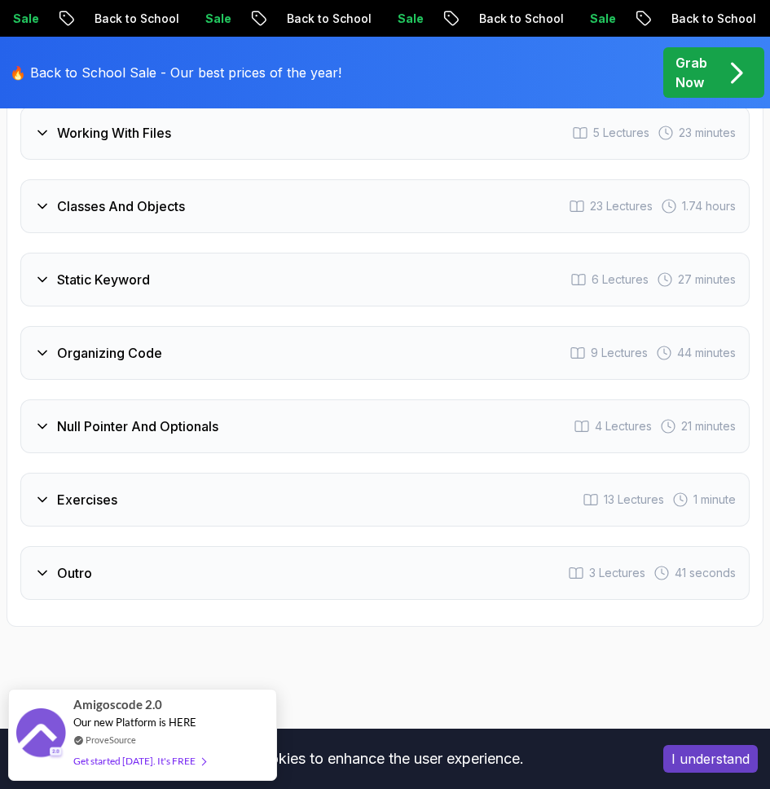
scroll to position [3811, 0]
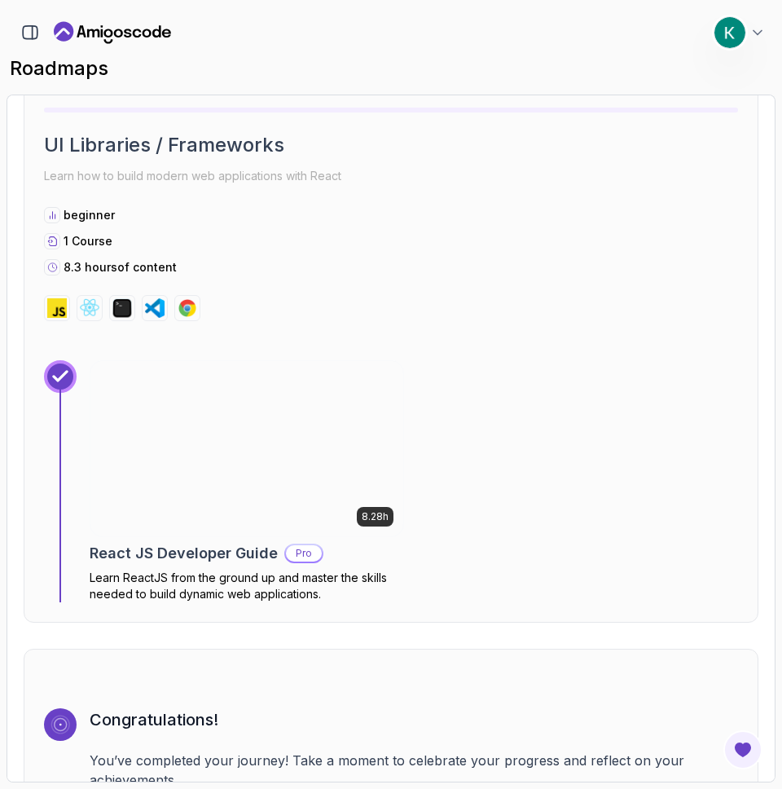
scroll to position [11014, 0]
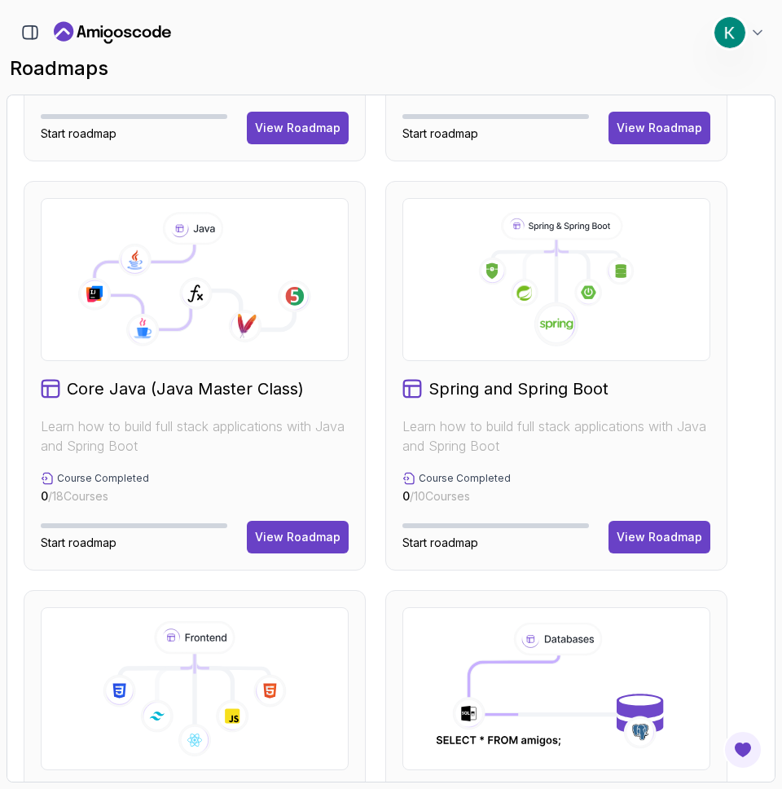
scroll to position [344, 0]
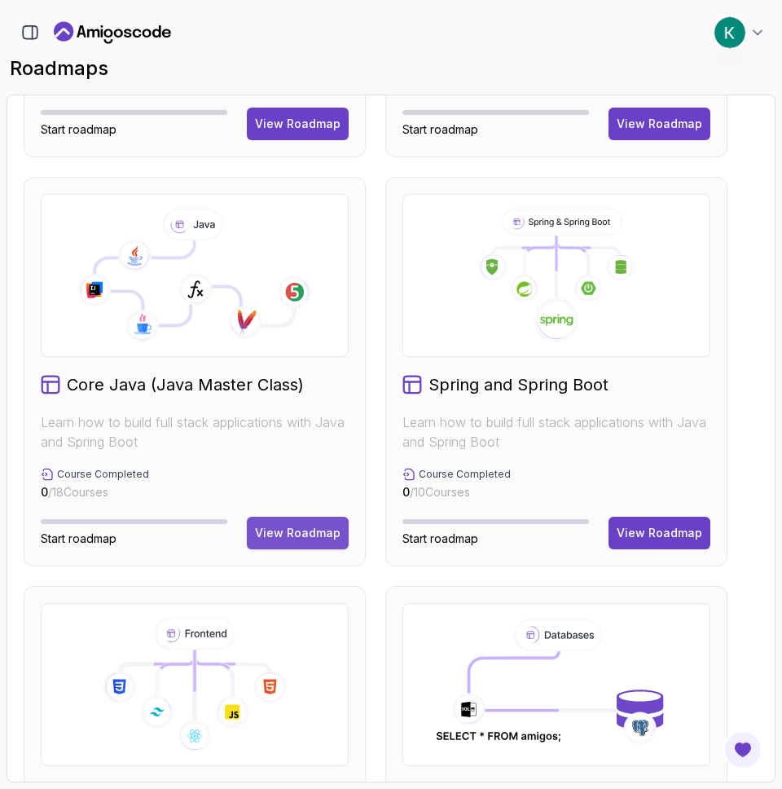
click at [316, 530] on div "View Roadmap" at bounding box center [298, 533] width 86 height 16
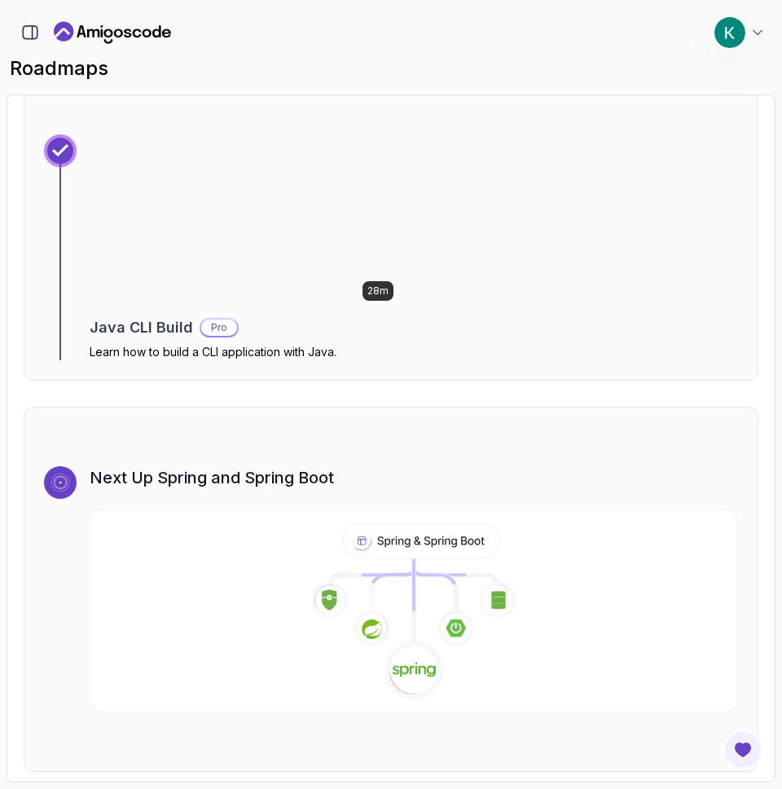
scroll to position [9729, 0]
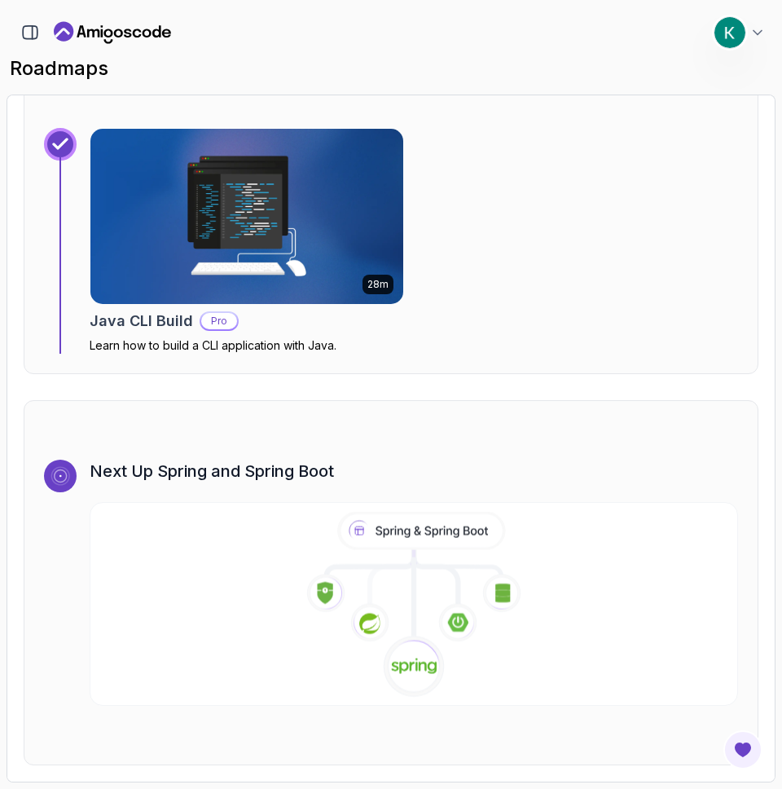
click at [377, 610] on icon at bounding box center [369, 622] width 39 height 39
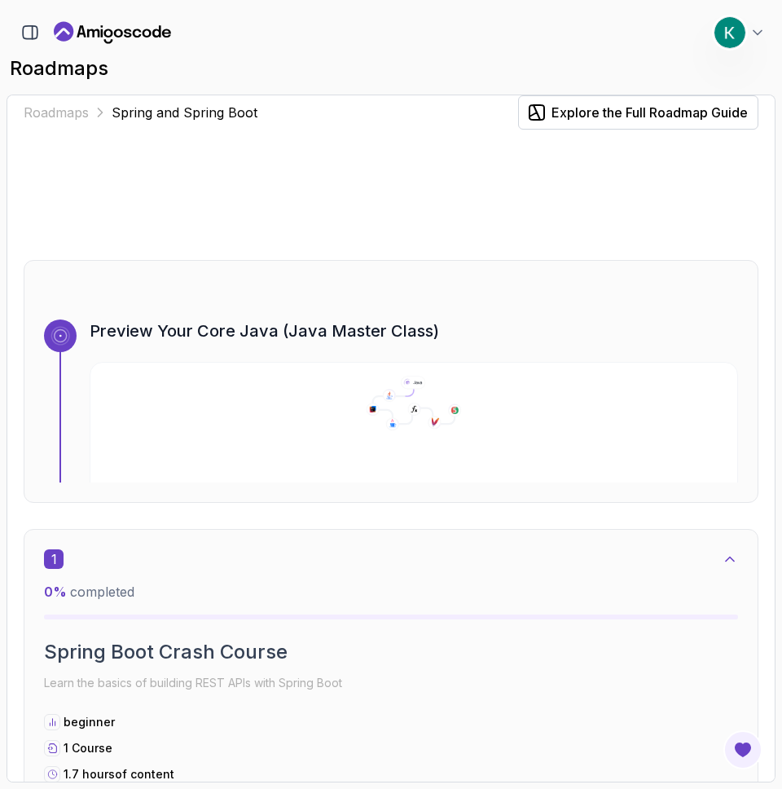
scroll to position [552, 0]
